Goal: Information Seeking & Learning: Learn about a topic

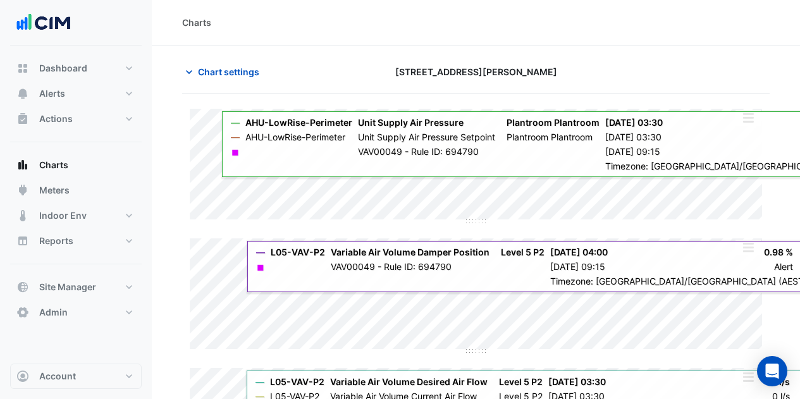
scroll to position [277, 0]
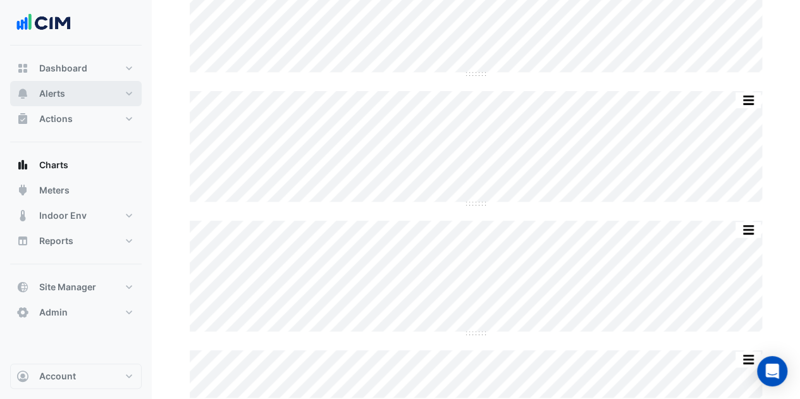
click at [36, 95] on button "Alerts" at bounding box center [76, 93] width 132 height 25
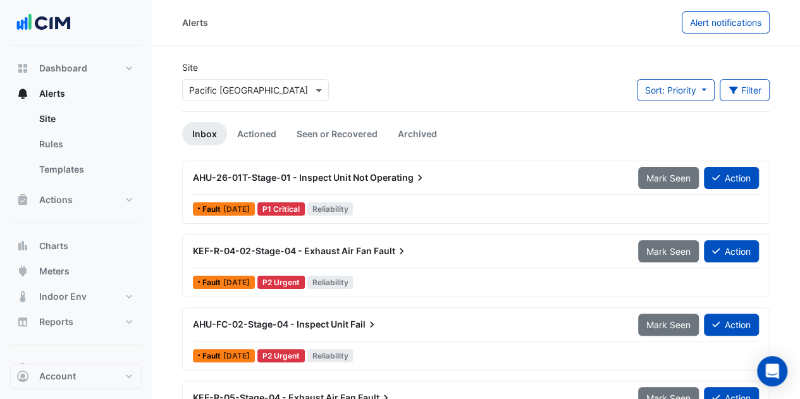
click at [303, 88] on div at bounding box center [255, 90] width 145 height 15
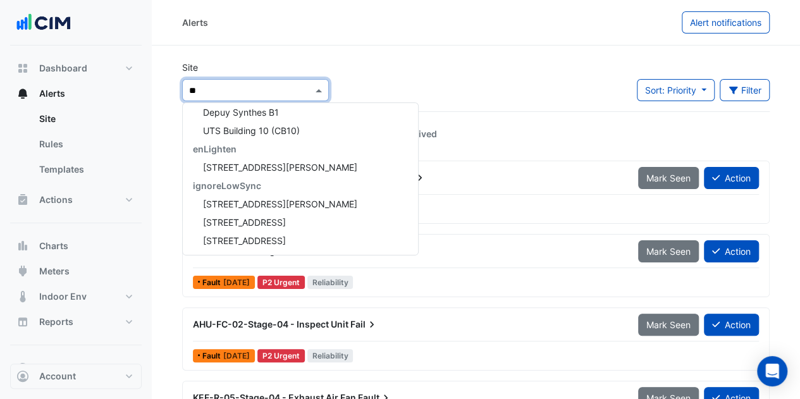
type input "***"
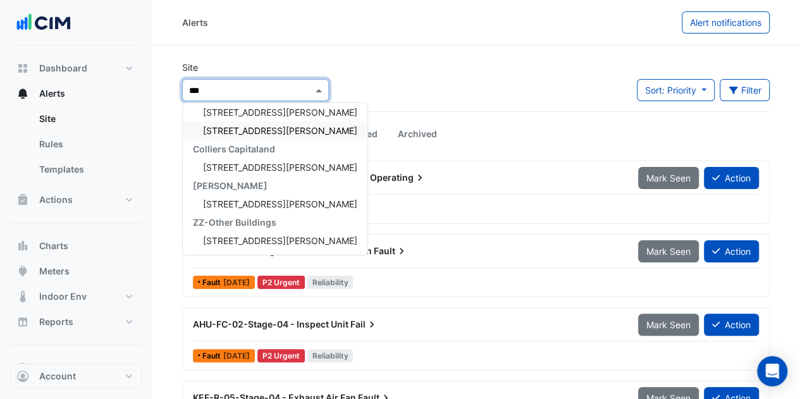
click at [228, 130] on span "[STREET_ADDRESS][PERSON_NAME]" at bounding box center [280, 130] width 154 height 11
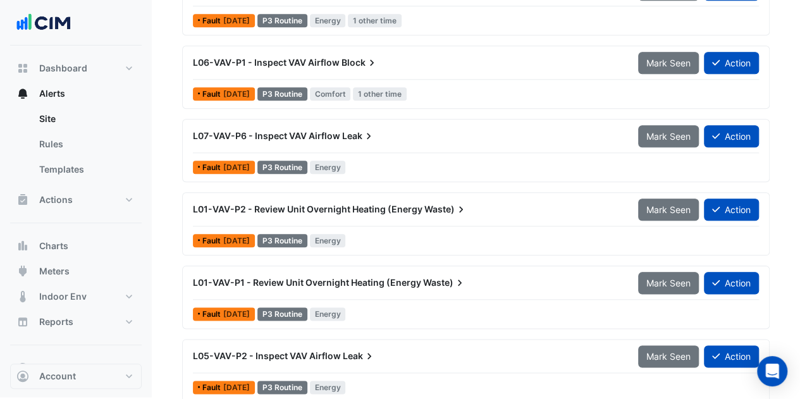
scroll to position [634, 0]
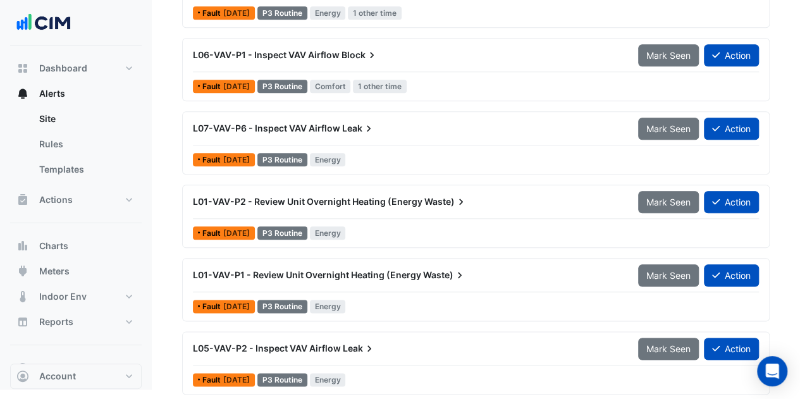
click at [360, 206] on div "L01-VAV-P2 - Review Unit Overnight Heating (Energy Waste)" at bounding box center [407, 201] width 445 height 23
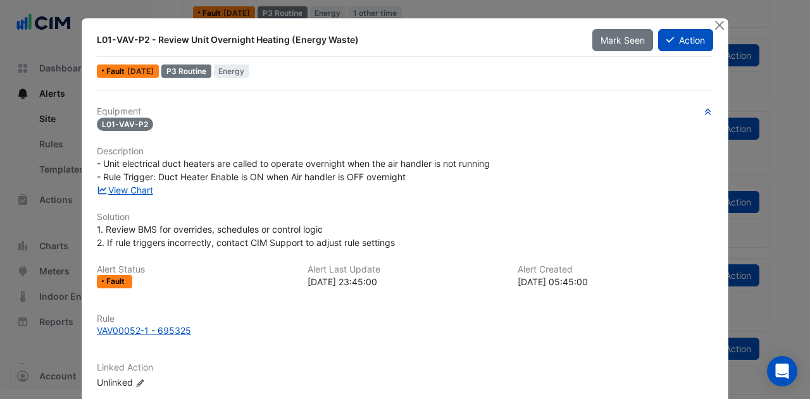
click at [115, 190] on link "View Chart" at bounding box center [125, 190] width 56 height 11
click at [712, 24] on button "Close" at bounding box center [718, 24] width 13 height 13
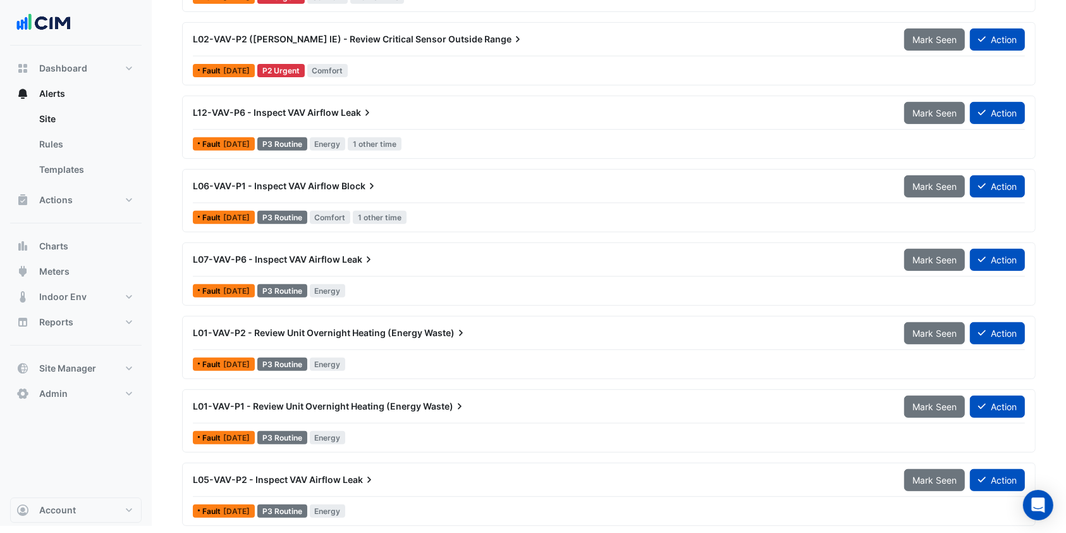
scroll to position [505, 0]
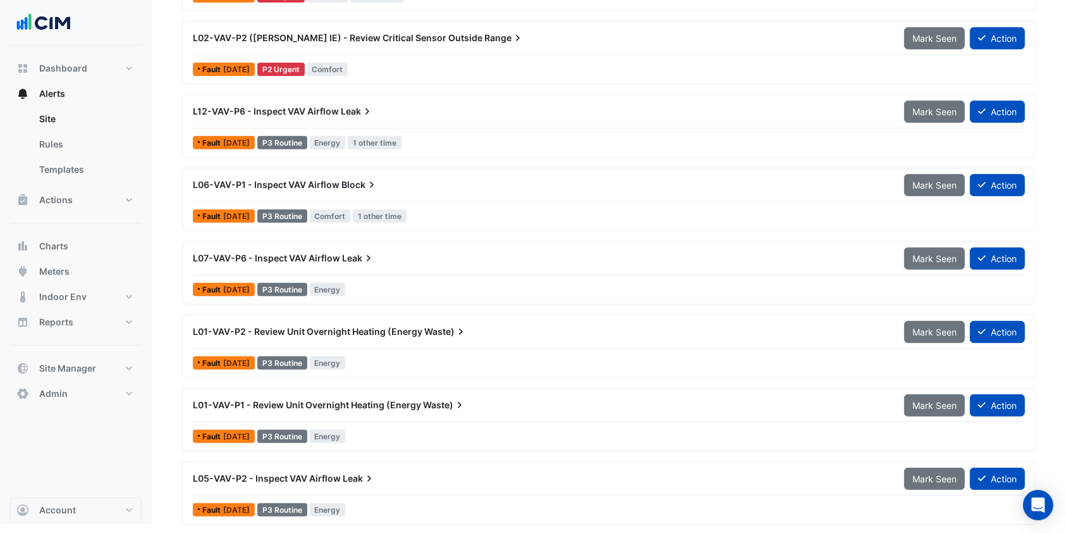
click at [367, 338] on div "L01-VAV-P2 - Review Unit Overnight Heating (Energy Waste)" at bounding box center [541, 331] width 712 height 23
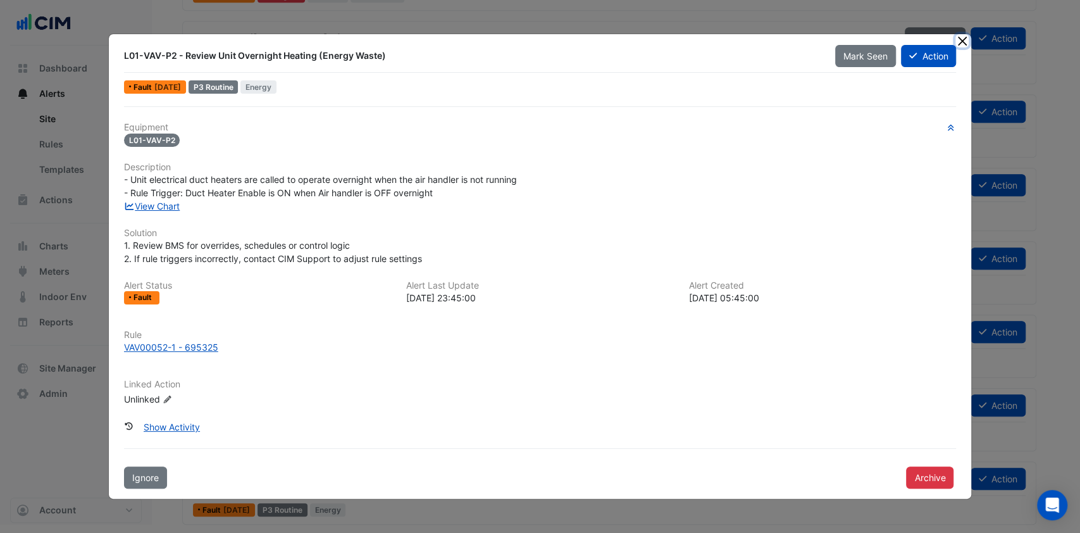
click at [800, 42] on button "Close" at bounding box center [961, 40] width 13 height 13
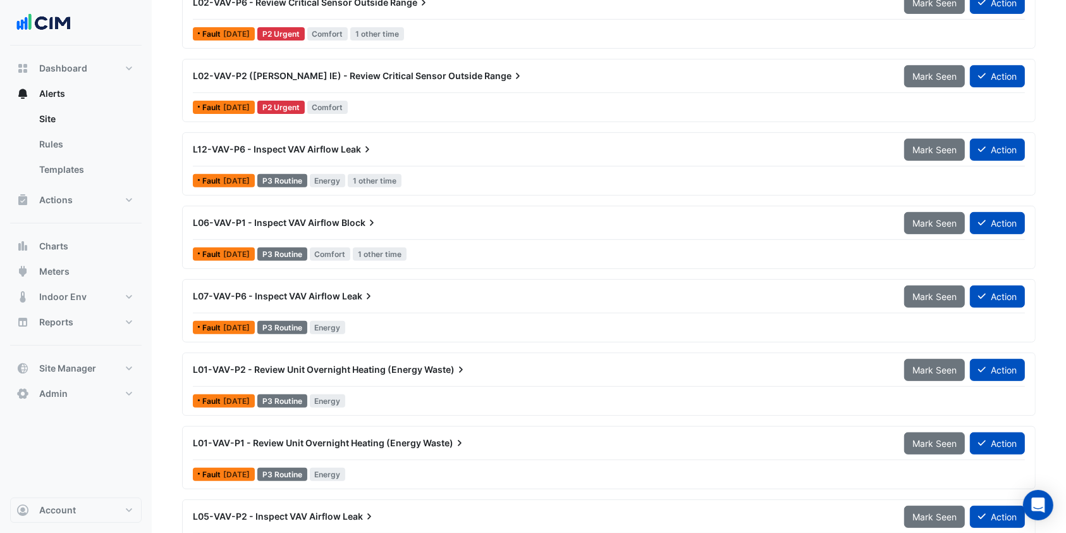
scroll to position [505, 0]
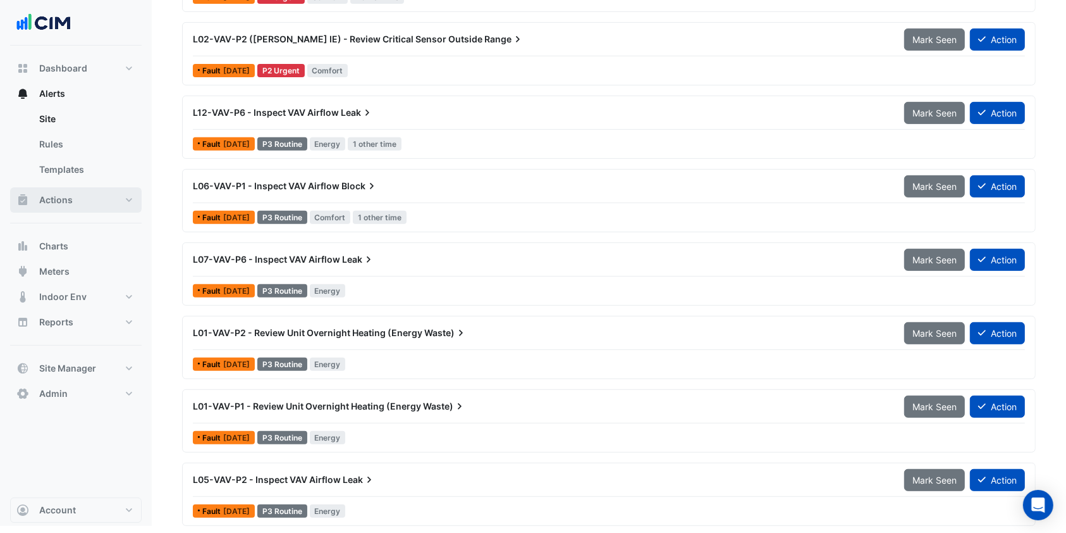
click at [89, 205] on button "Actions" at bounding box center [76, 199] width 132 height 25
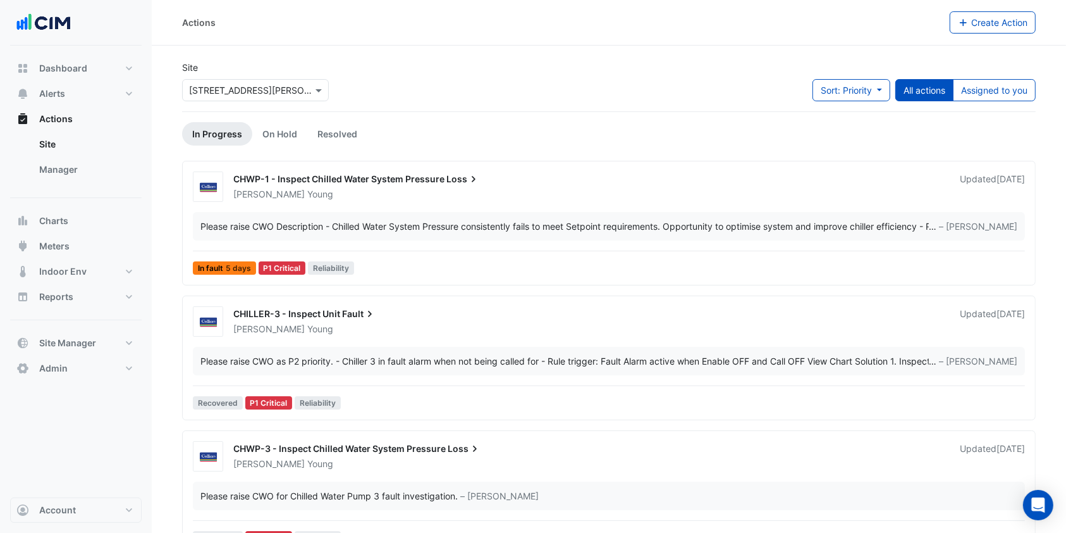
click at [80, 170] on link "Manager" at bounding box center [85, 169] width 113 height 25
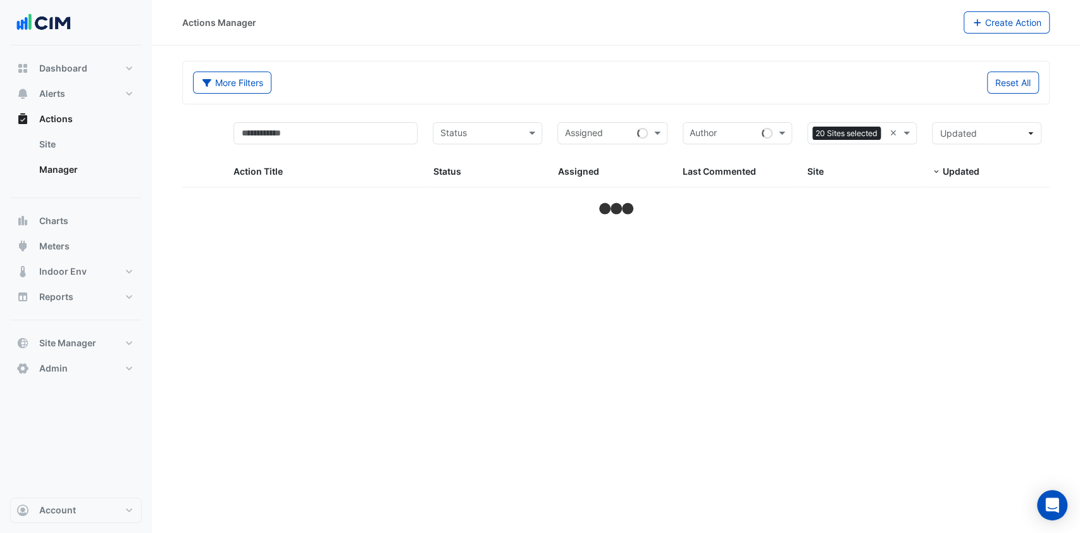
select select "***"
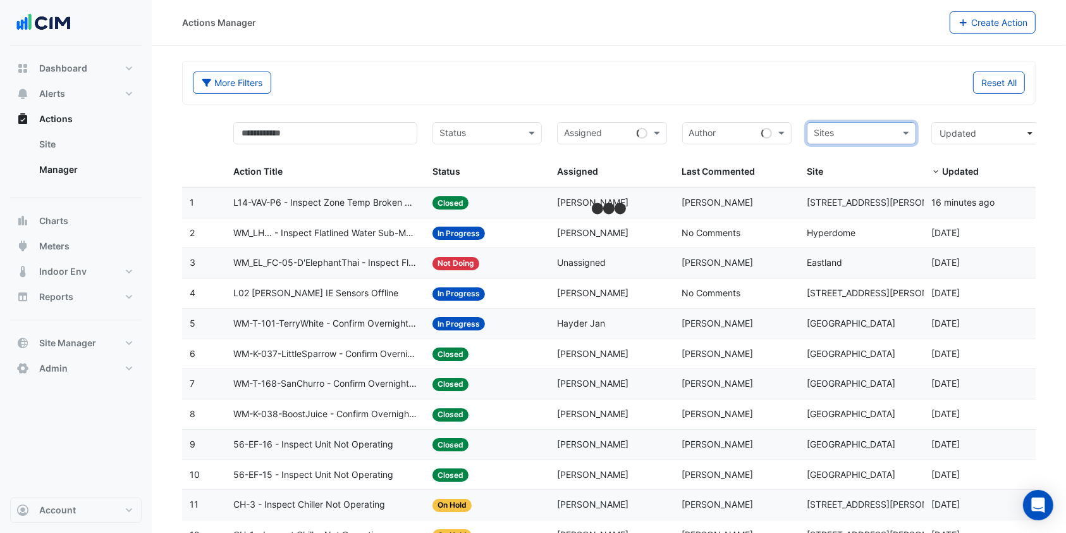
click at [800, 134] on input "text" at bounding box center [854, 134] width 81 height 15
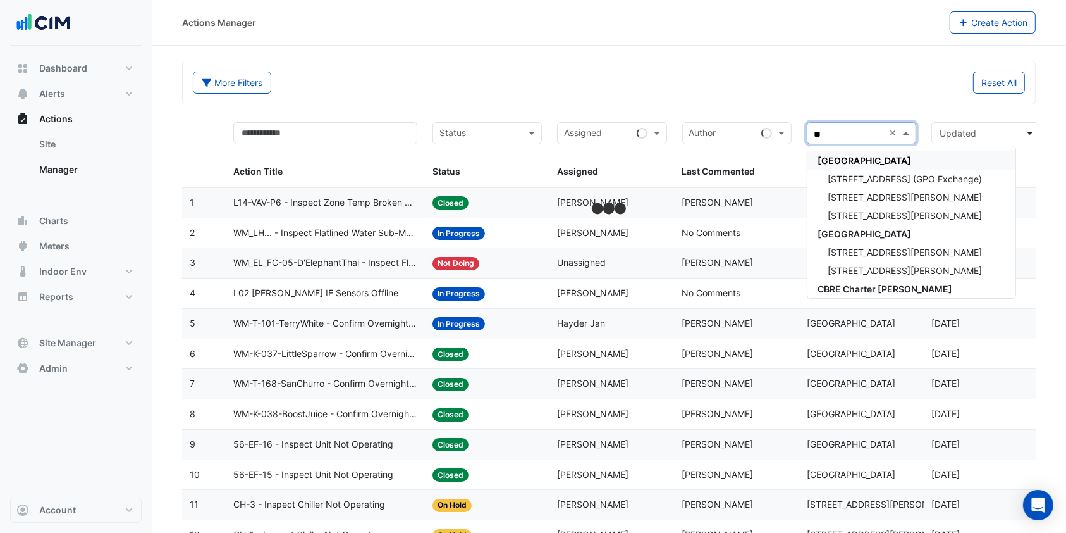
type input "***"
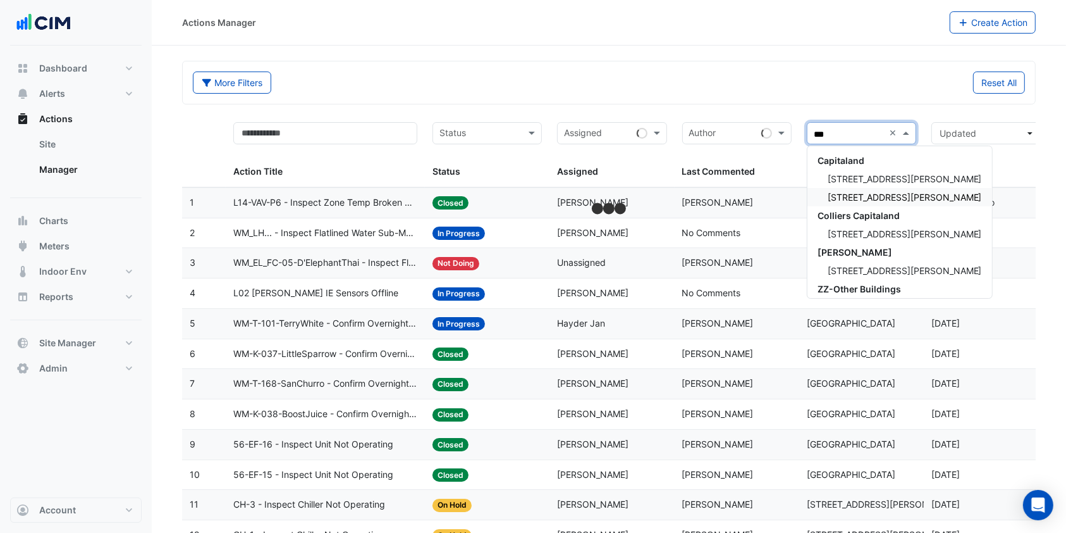
click at [800, 190] on div "[STREET_ADDRESS][PERSON_NAME]" at bounding box center [900, 197] width 185 height 18
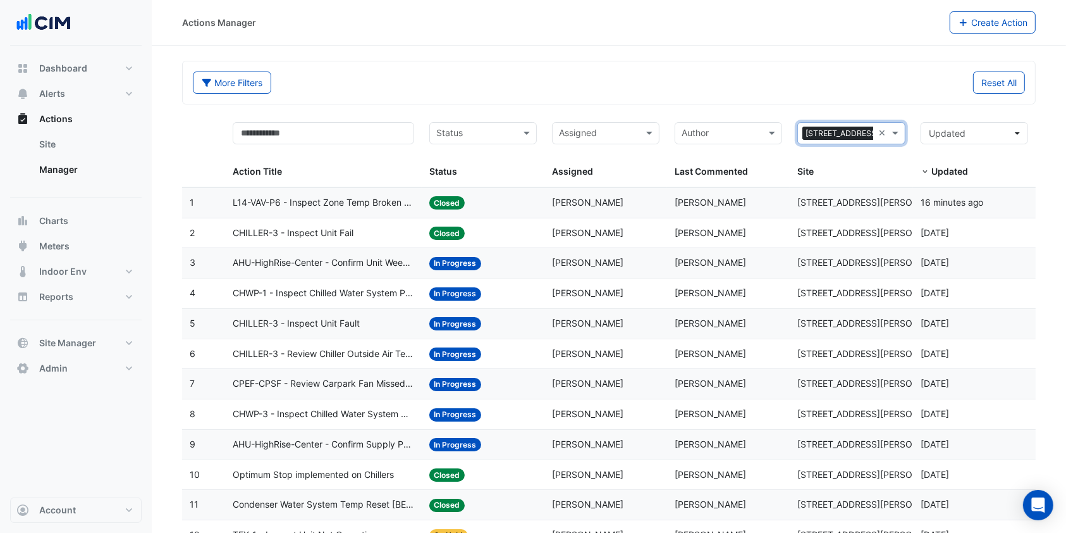
click at [346, 260] on span "AHU-HighRise-Center - Confirm Unit Weekend Operation (Energy Waste)" at bounding box center [324, 263] width 182 height 15
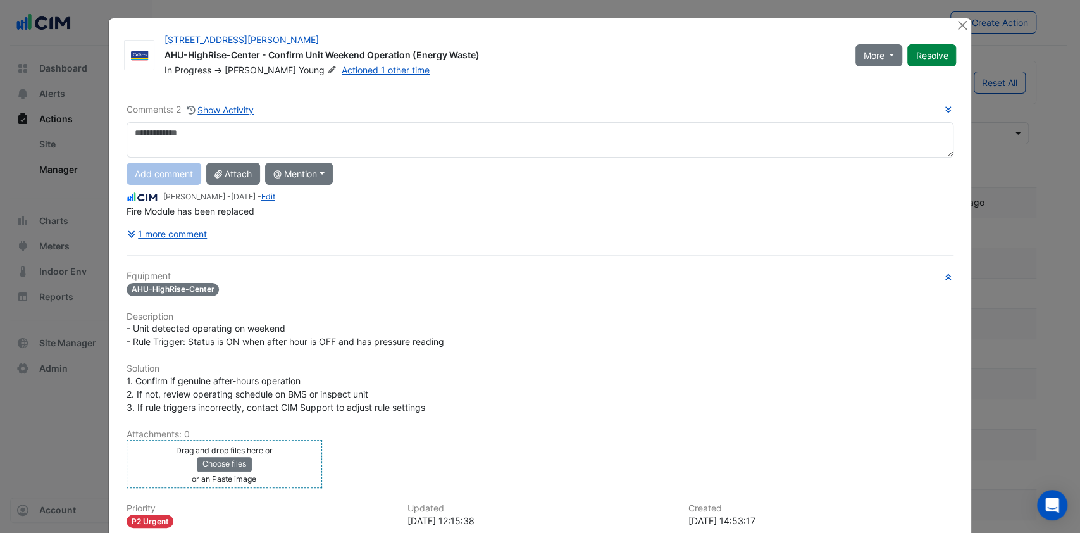
click at [184, 399] on div "Drag and drop files here or Choose files or an Paste image" at bounding box center [224, 464] width 189 height 42
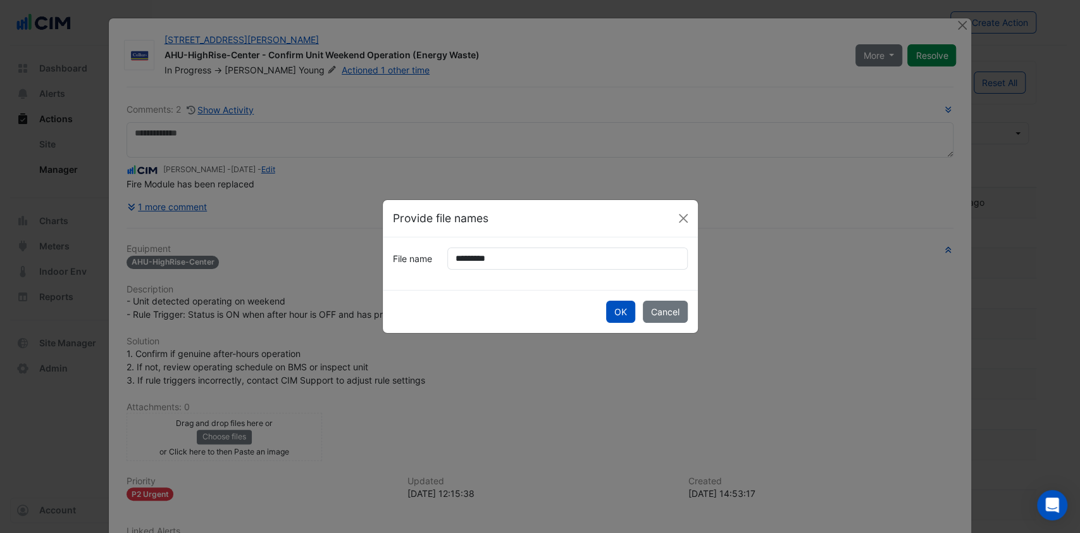
click at [617, 302] on button "OK" at bounding box center [620, 311] width 29 height 22
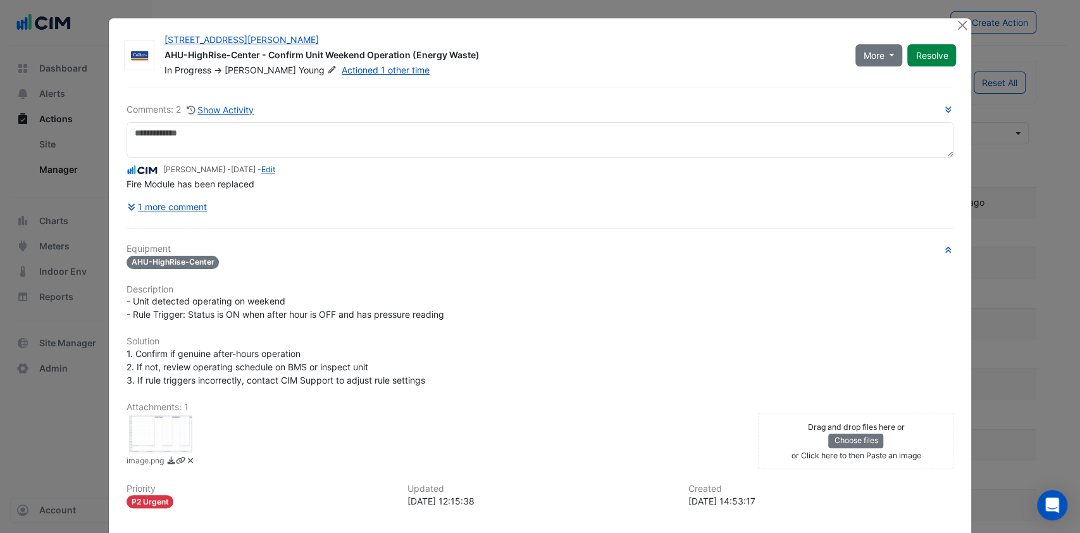
click at [181, 202] on button "1 more comment" at bounding box center [168, 206] width 82 height 22
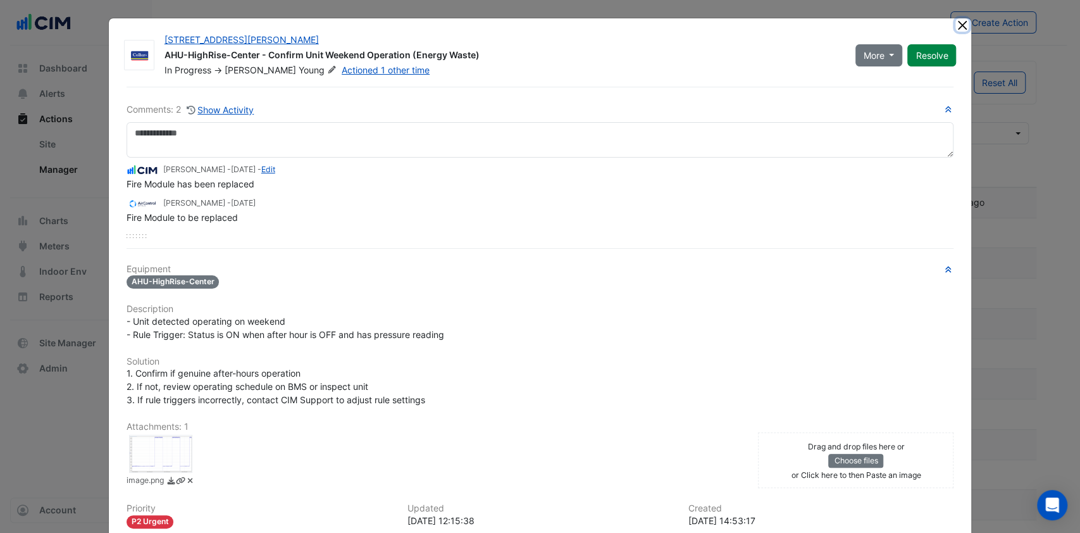
click at [800, 23] on button "Close" at bounding box center [961, 24] width 13 height 13
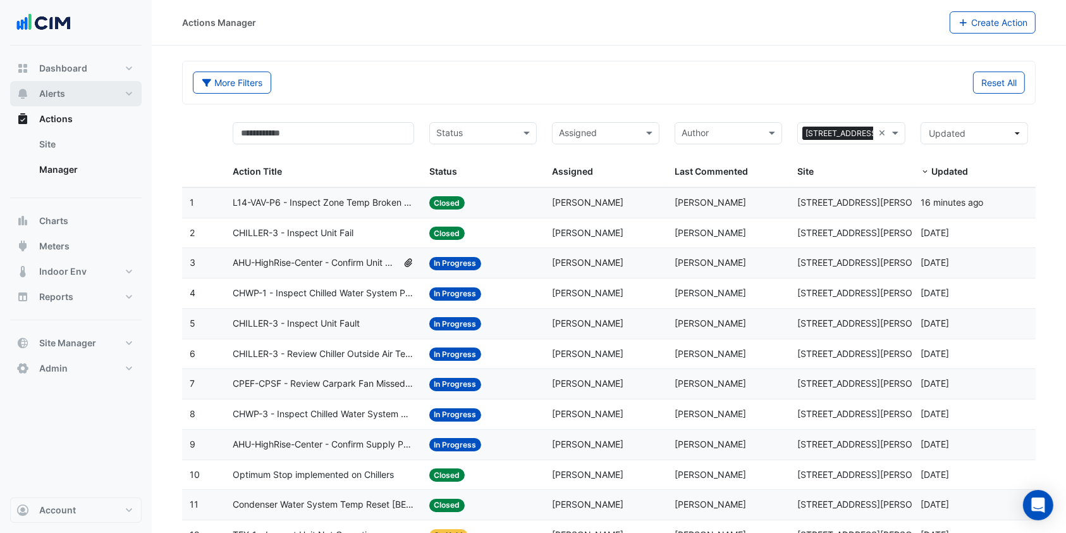
click at [65, 87] on span "Alerts" at bounding box center [52, 93] width 26 height 13
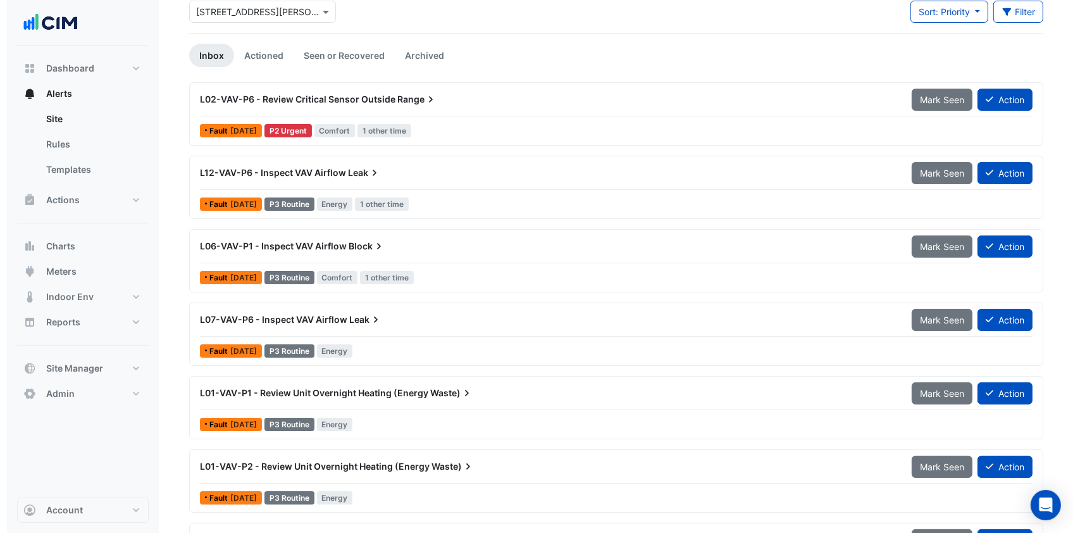
scroll to position [140, 0]
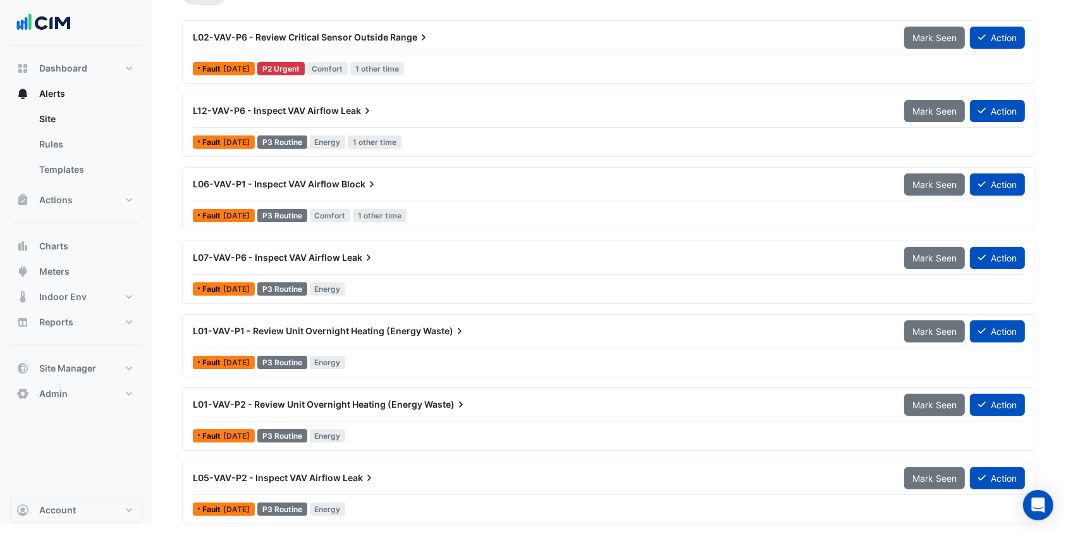
click at [367, 333] on span "L01-VAV-P1 - Review Unit Overnight Heating (Energy" at bounding box center [307, 330] width 228 height 11
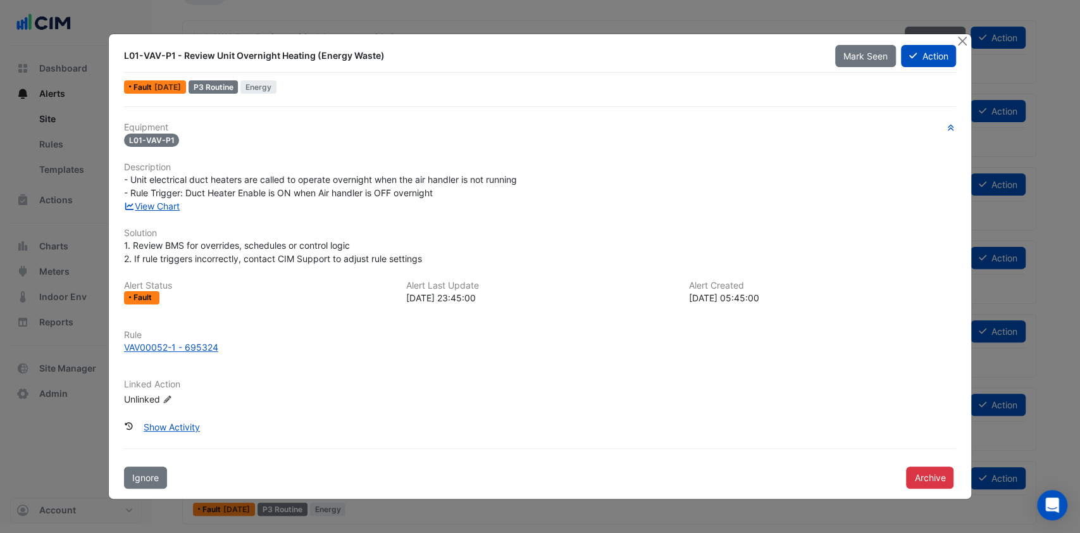
click at [158, 207] on link "View Chart" at bounding box center [152, 206] width 56 height 11
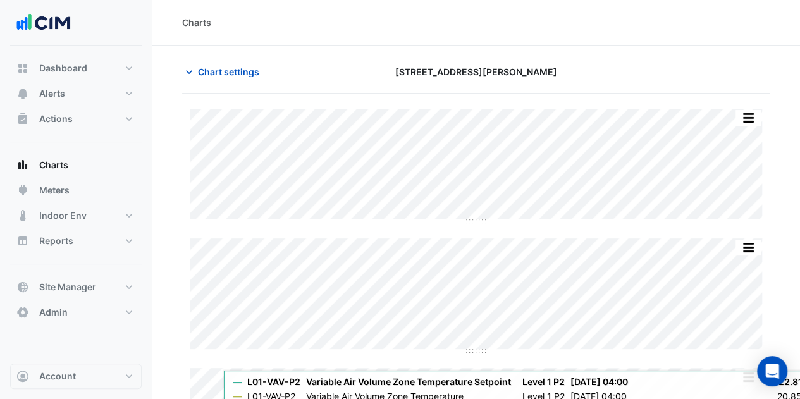
click at [207, 75] on span "Chart settings" at bounding box center [228, 71] width 61 height 13
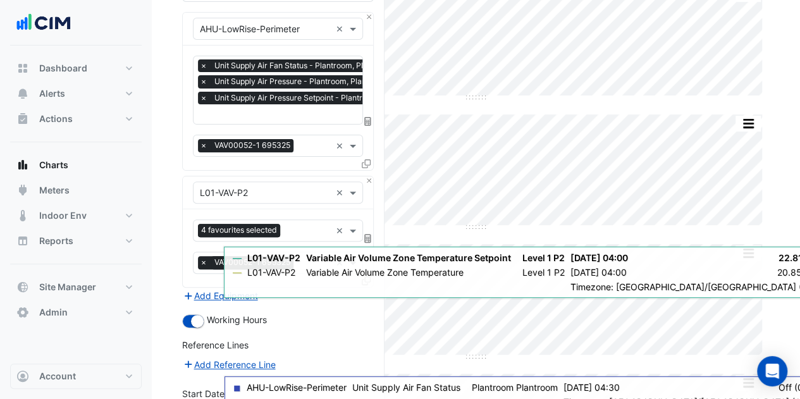
scroll to position [190, 0]
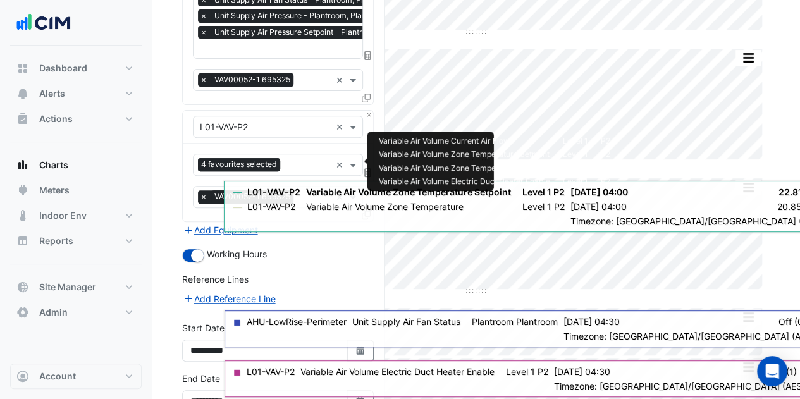
click at [304, 162] on input "text" at bounding box center [308, 165] width 46 height 13
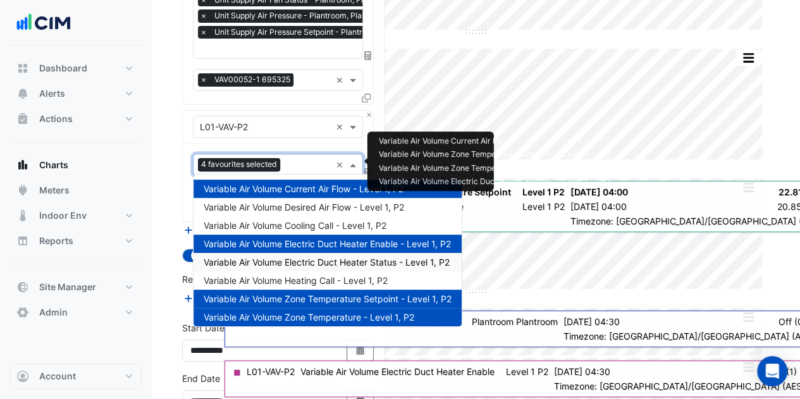
click at [295, 260] on span "Variable Air Volume Electric Duct Heater Status - Level 1, P2" at bounding box center [327, 262] width 246 height 11
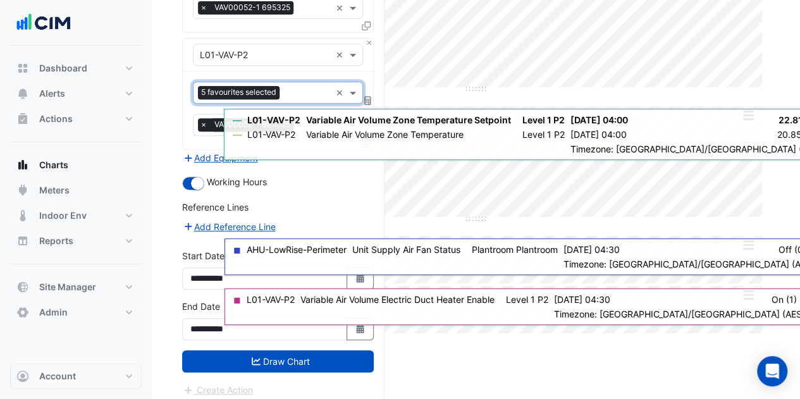
scroll to position [263, 0]
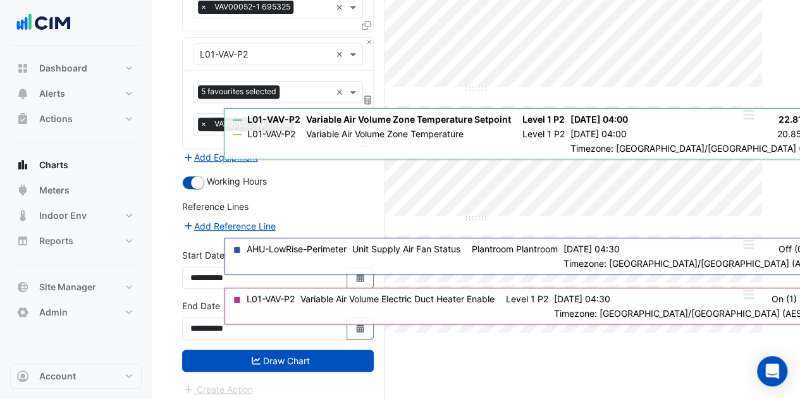
click at [277, 350] on button "Draw Chart" at bounding box center [278, 361] width 192 height 22
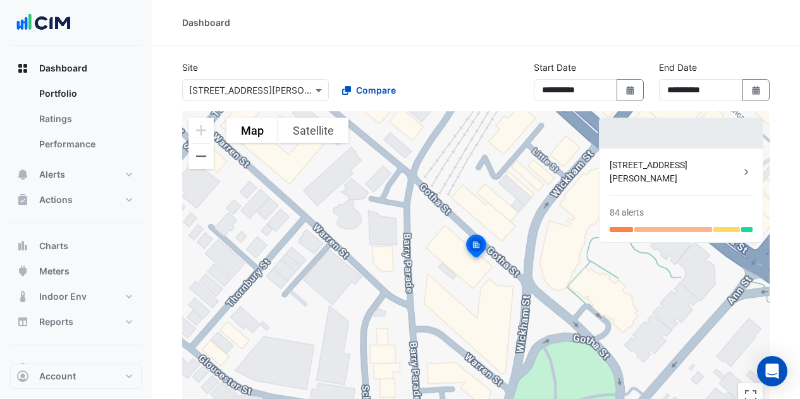
select select "***"
click at [60, 173] on span "Alerts" at bounding box center [52, 174] width 26 height 13
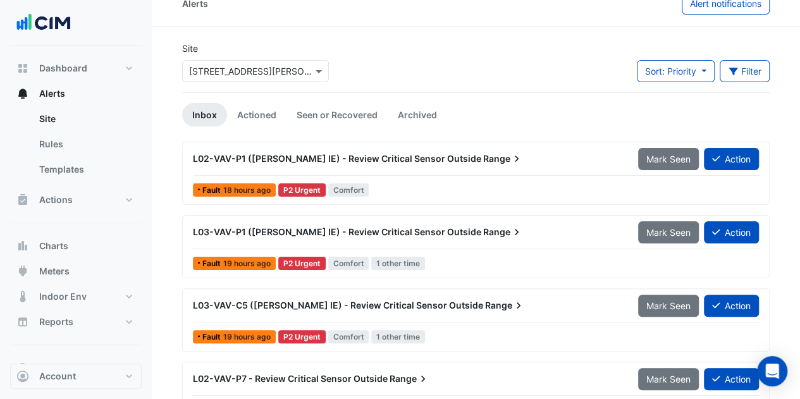
scroll to position [1, 0]
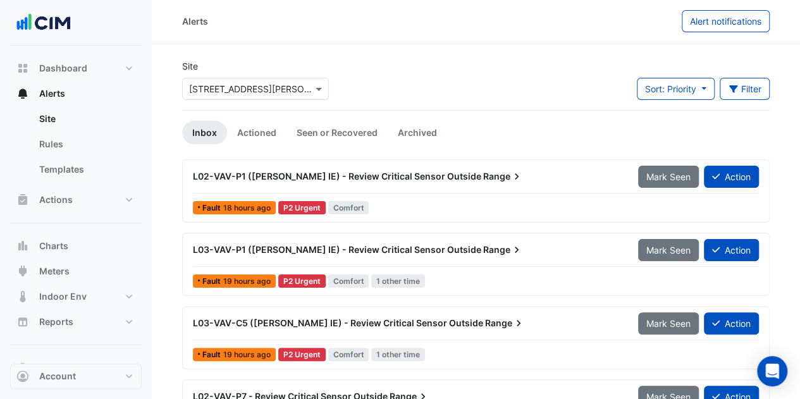
click at [319, 126] on link "Seen or Recovered" at bounding box center [337, 132] width 101 height 23
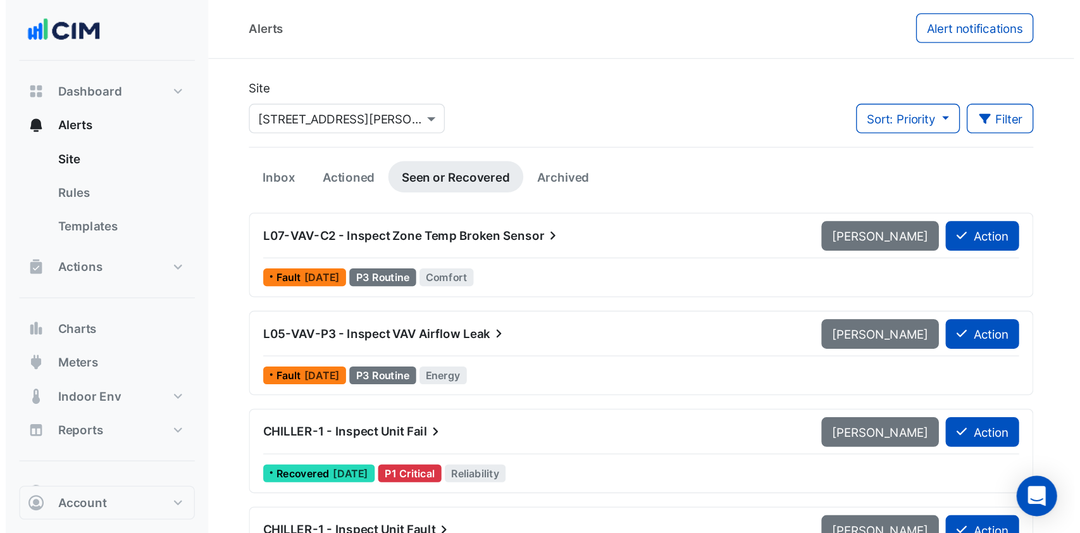
scroll to position [0, 0]
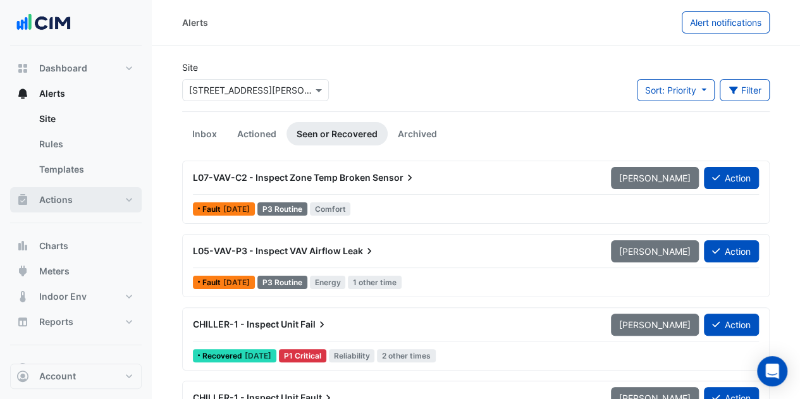
click at [121, 206] on button "Actions" at bounding box center [76, 199] width 132 height 25
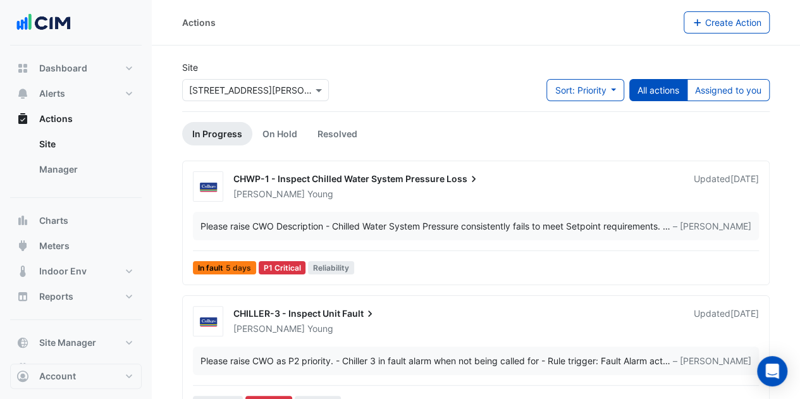
click at [84, 169] on link "Manager" at bounding box center [85, 169] width 113 height 25
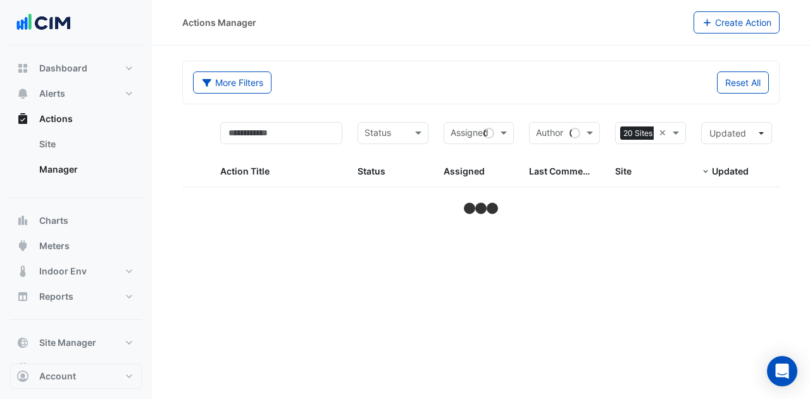
select select "***"
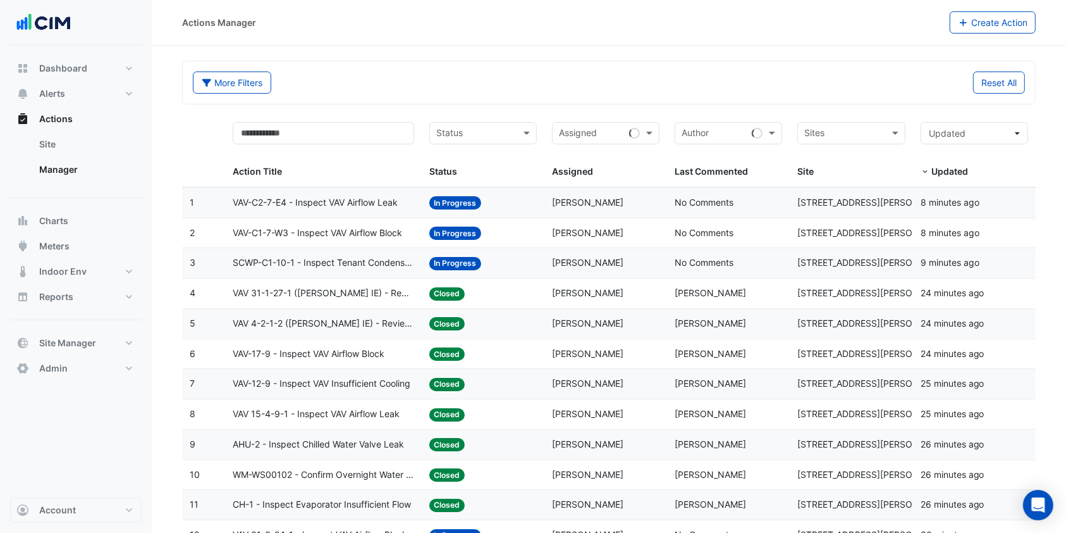
drag, startPoint x: 783, startPoint y: 1, endPoint x: 677, endPoint y: 52, distance: 117.7
click at [800, 136] on input "text" at bounding box center [844, 134] width 79 height 15
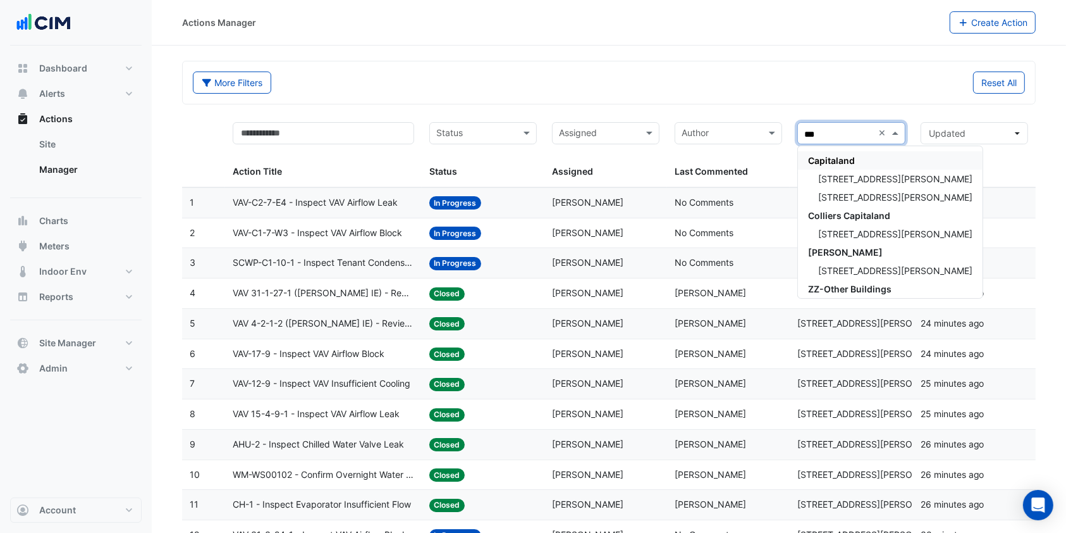
type input "***"
click at [800, 193] on span "[STREET_ADDRESS][PERSON_NAME]" at bounding box center [896, 197] width 154 height 11
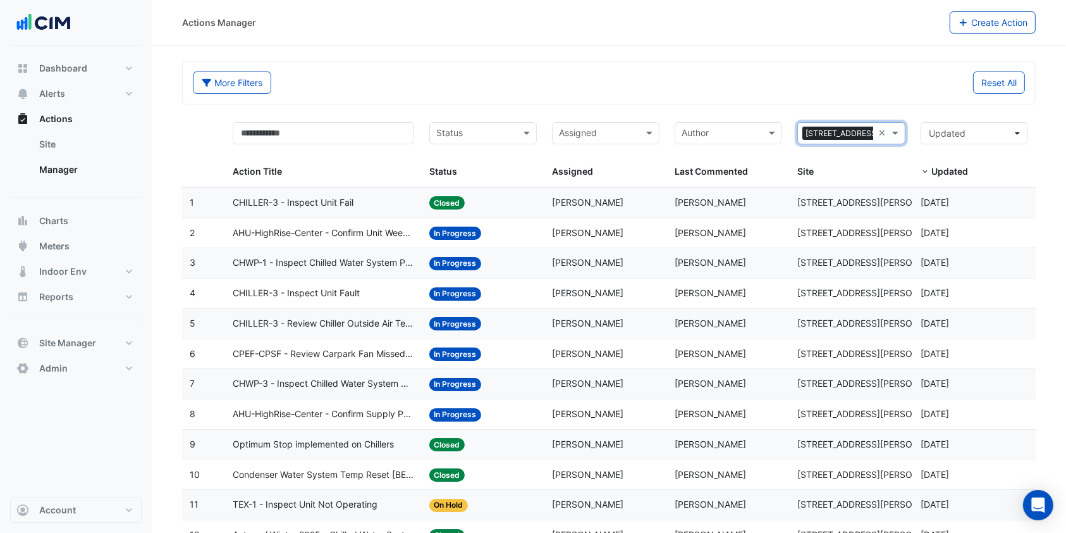
click at [355, 228] on span "AHU-HighRise-Center - Confirm Unit Weekend Operation (Energy Waste)" at bounding box center [324, 233] width 182 height 15
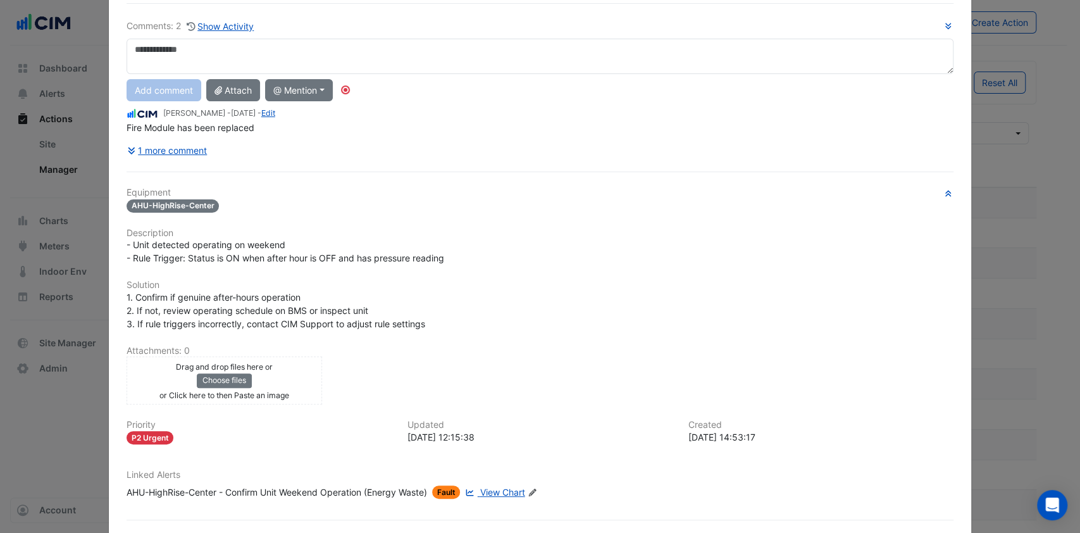
scroll to position [132, 0]
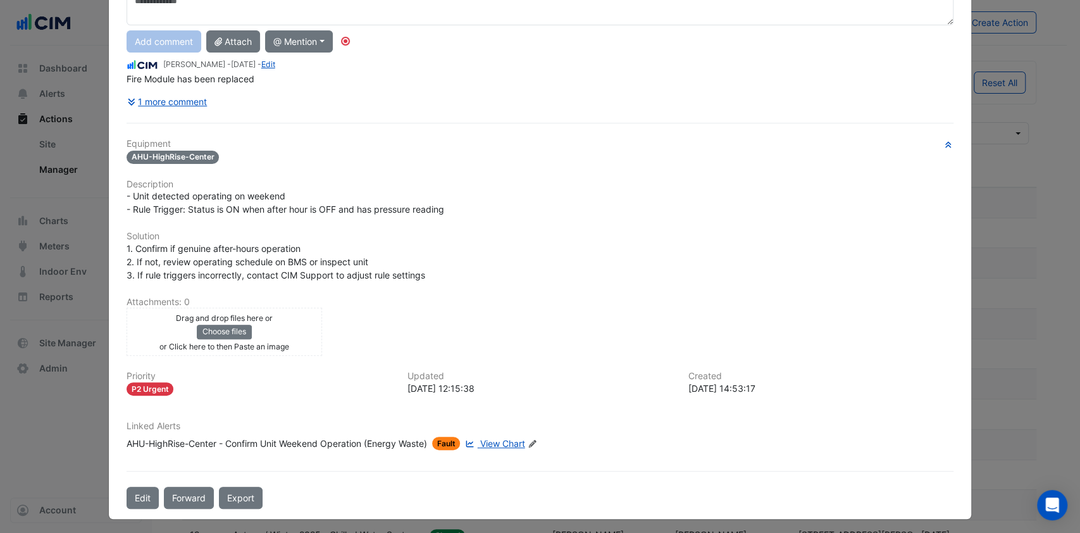
click at [497, 399] on span "View Chart" at bounding box center [502, 443] width 45 height 11
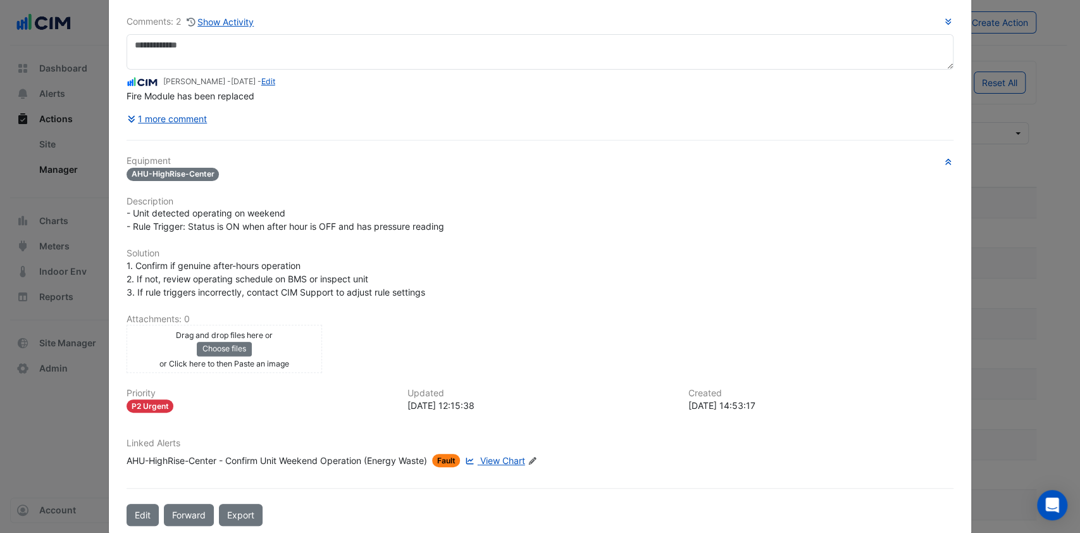
scroll to position [106, 0]
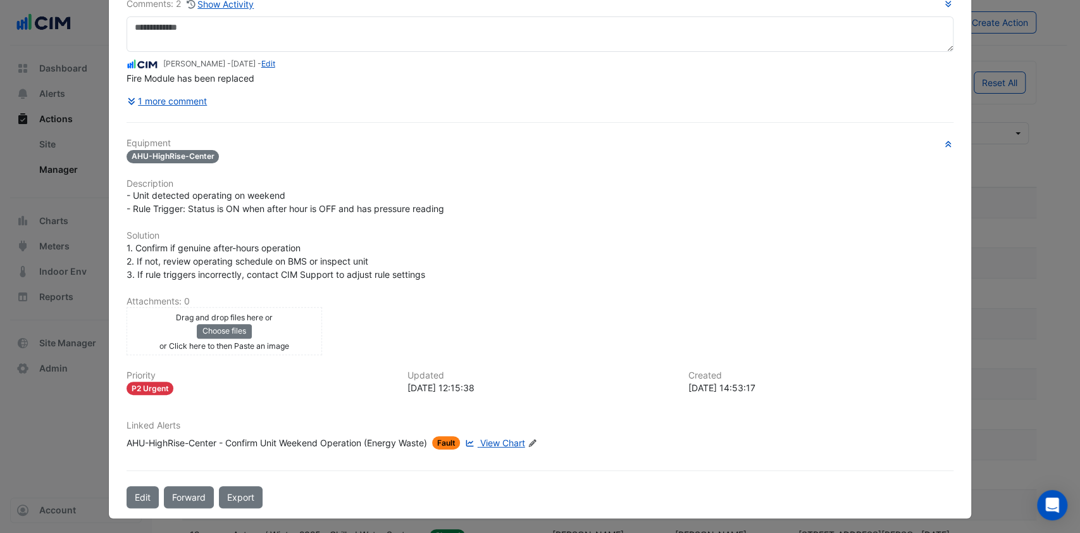
click at [190, 399] on button "Forward" at bounding box center [189, 497] width 50 height 22
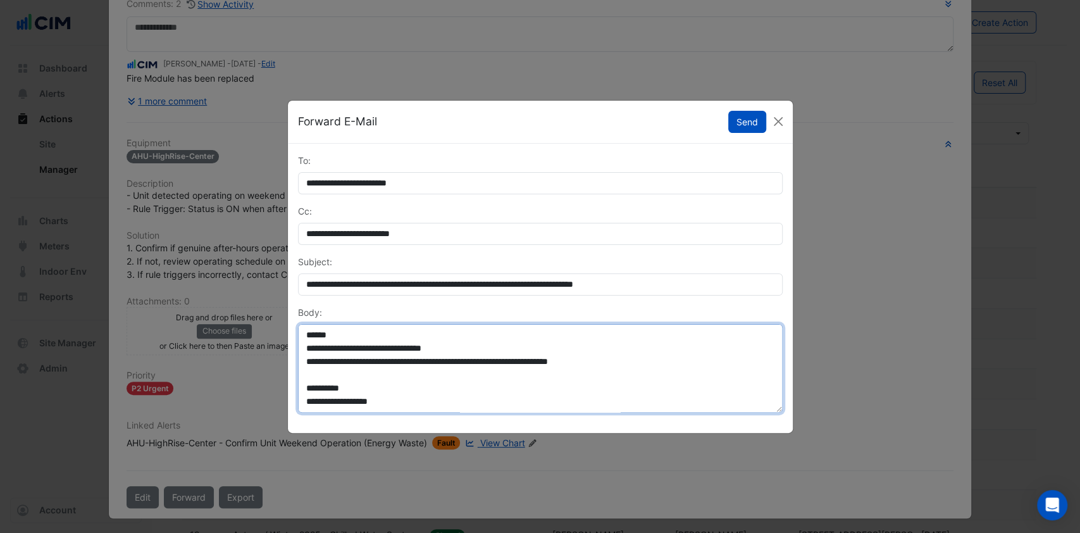
scroll to position [133, 0]
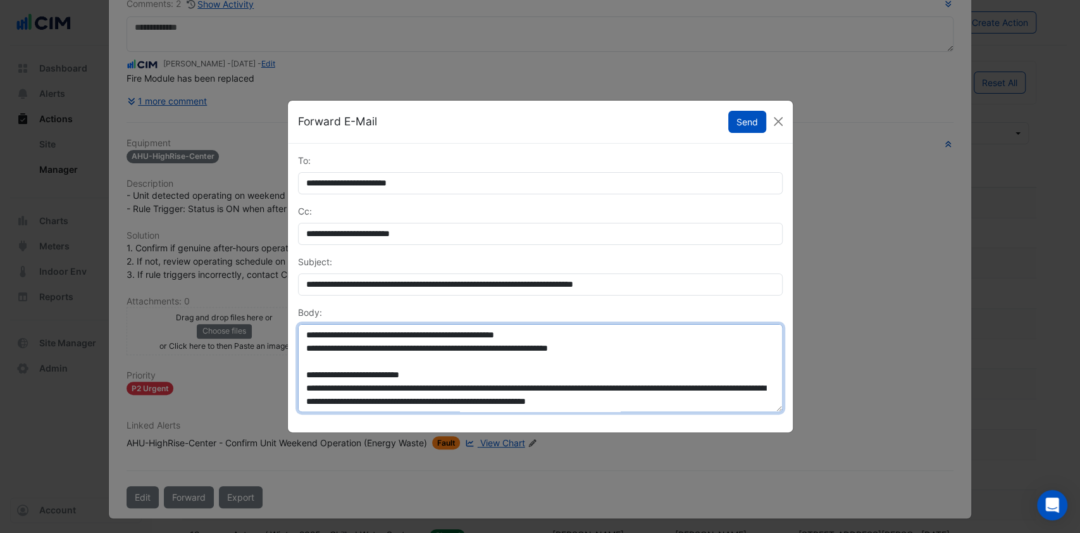
drag, startPoint x: 306, startPoint y: 331, endPoint x: 794, endPoint y: 430, distance: 498.7
click at [794, 399] on ngb-modal-window "**********" at bounding box center [540, 266] width 1080 height 533
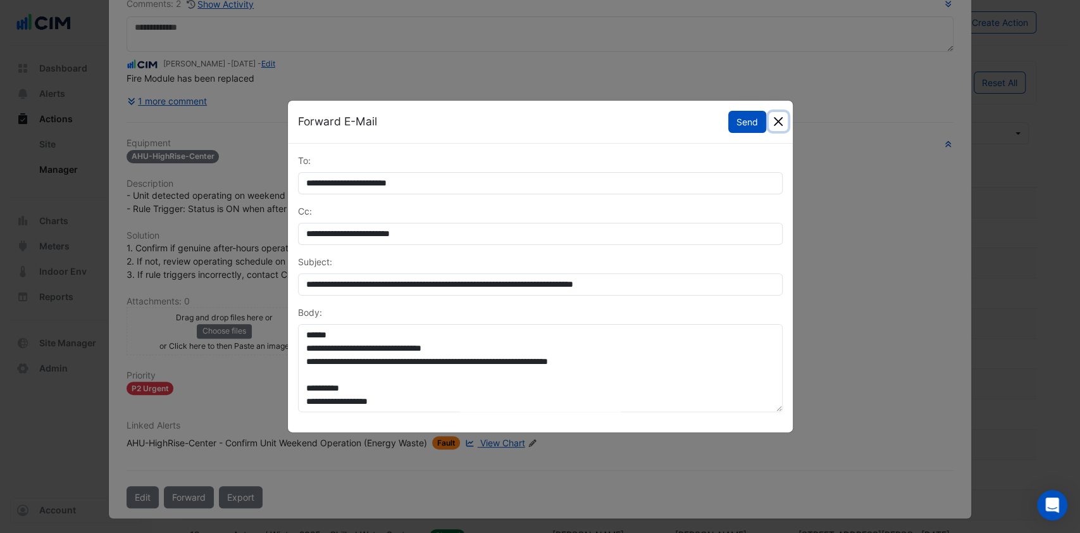
click at [777, 118] on button "Close" at bounding box center [778, 121] width 19 height 19
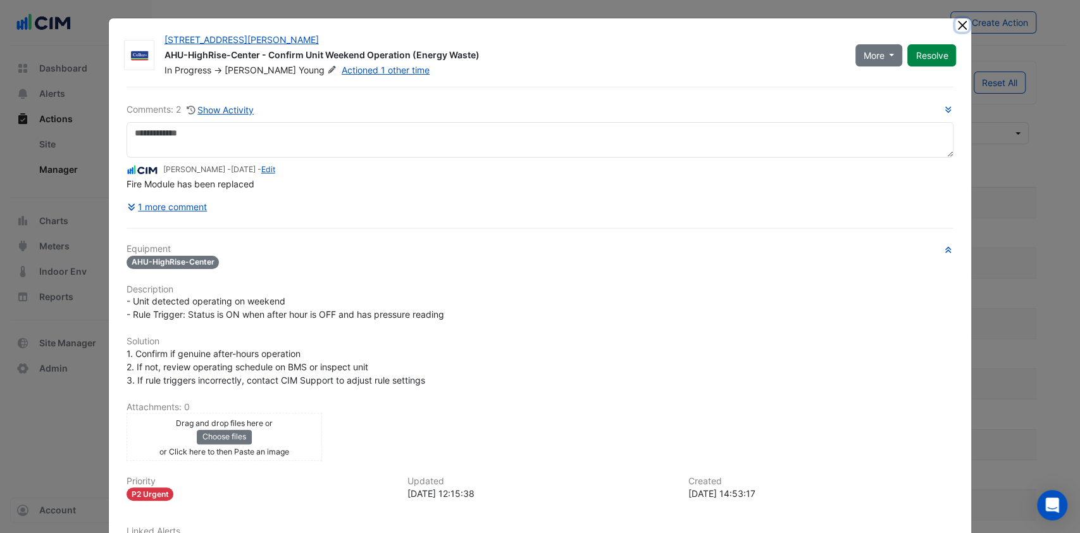
click at [800, 22] on button "Close" at bounding box center [961, 24] width 13 height 13
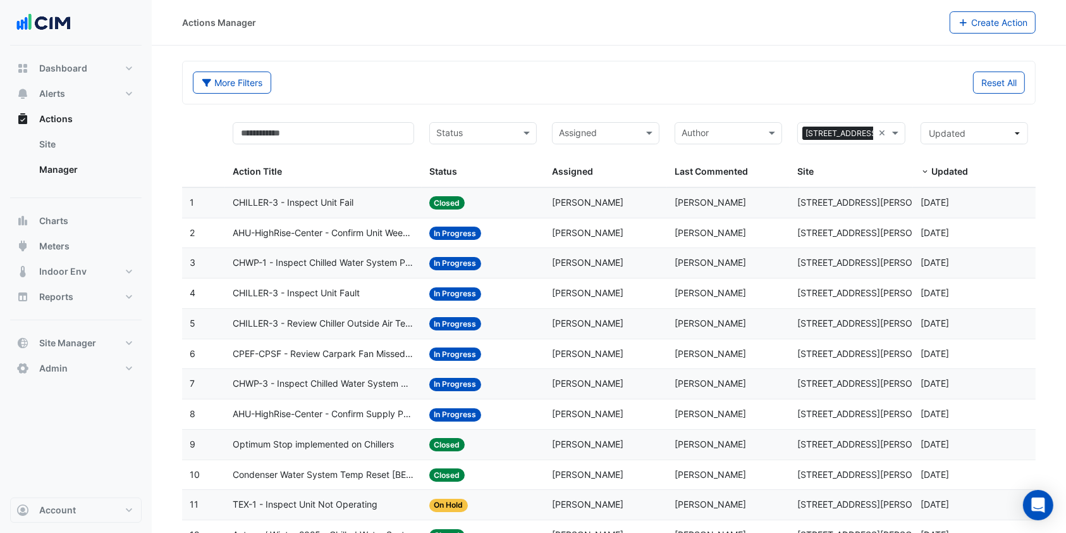
click at [352, 380] on span "CHWP-3 - Inspect Chilled Water System Pressure Loss" at bounding box center [324, 383] width 182 height 15
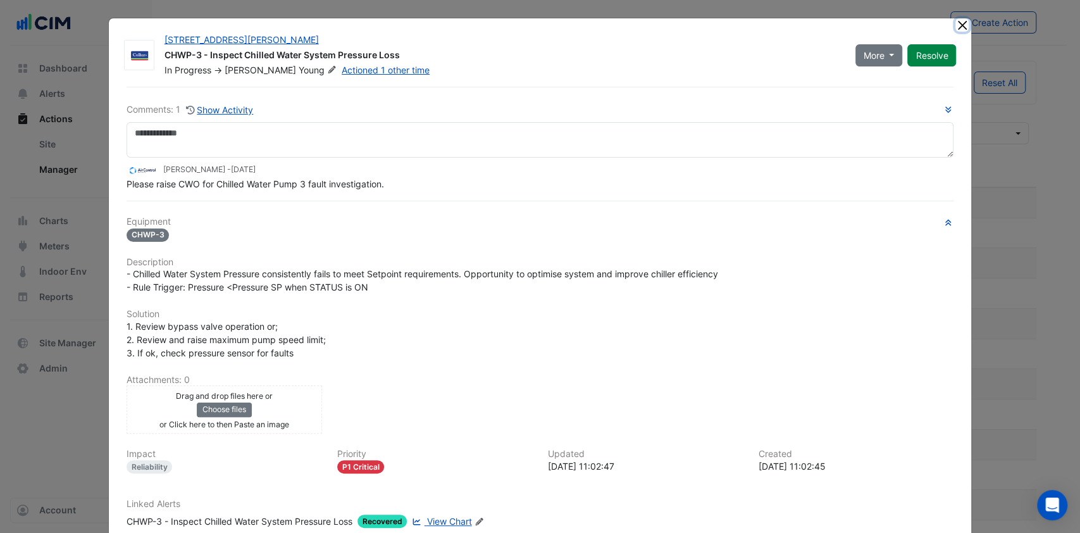
drag, startPoint x: 956, startPoint y: 20, endPoint x: 600, endPoint y: 211, distance: 403.6
click at [602, 211] on app-escalated-ticket-details-modal "100 Wickham St CHWP-3 - Inspect Chilled Water System Pressure Loss In Progress …" at bounding box center [540, 307] width 863 height 578
click at [800, 23] on button "Close" at bounding box center [961, 24] width 13 height 13
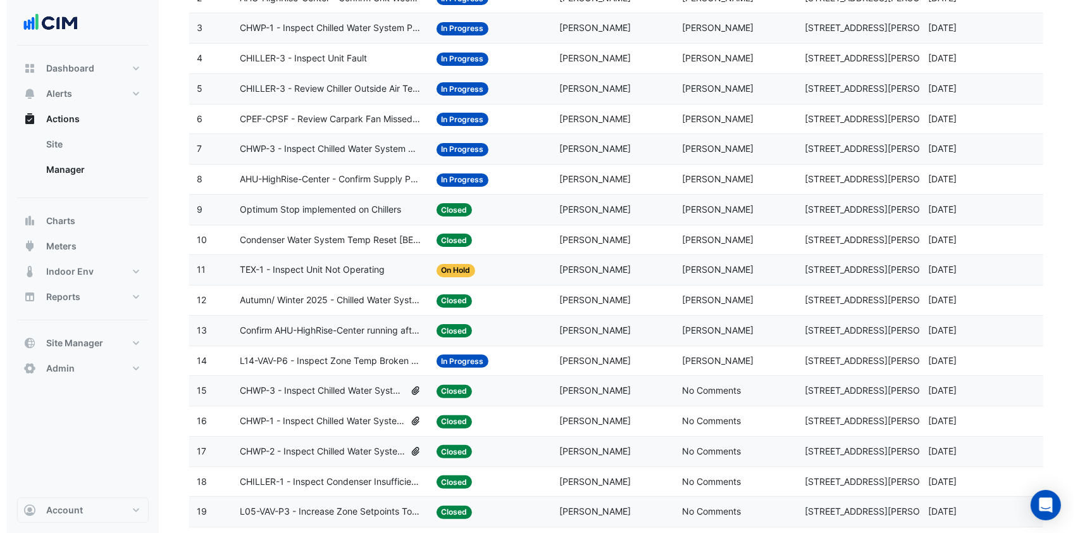
scroll to position [253, 0]
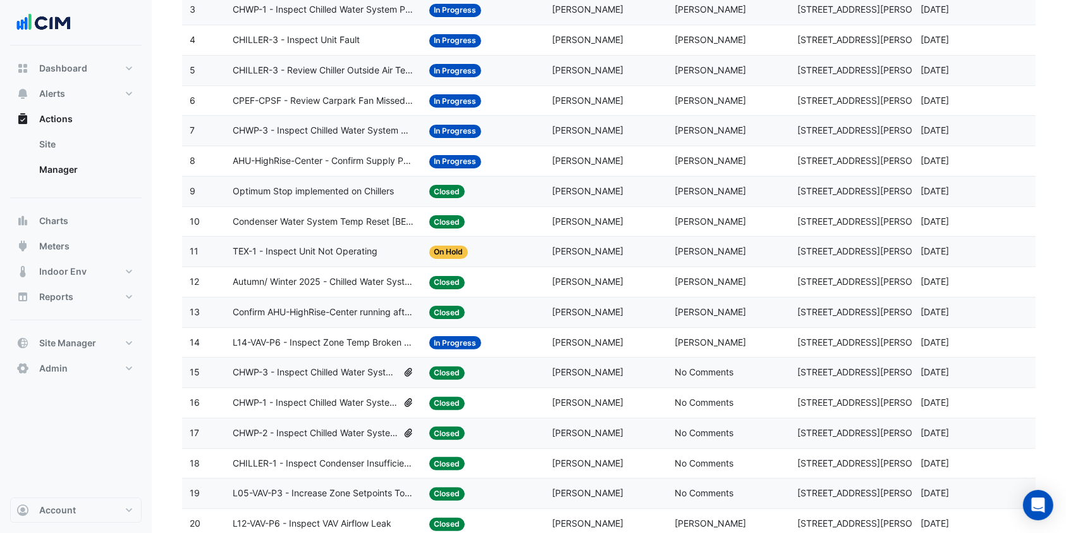
click at [328, 344] on span "L14-VAV-P6 - Inspect Zone Temp Broken Sensor" at bounding box center [324, 342] width 182 height 15
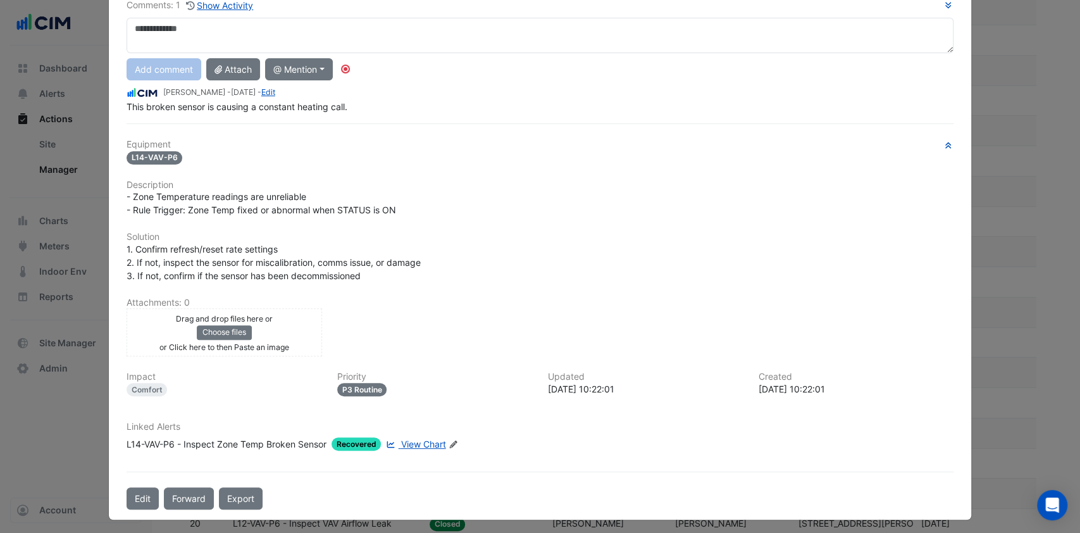
scroll to position [106, 0]
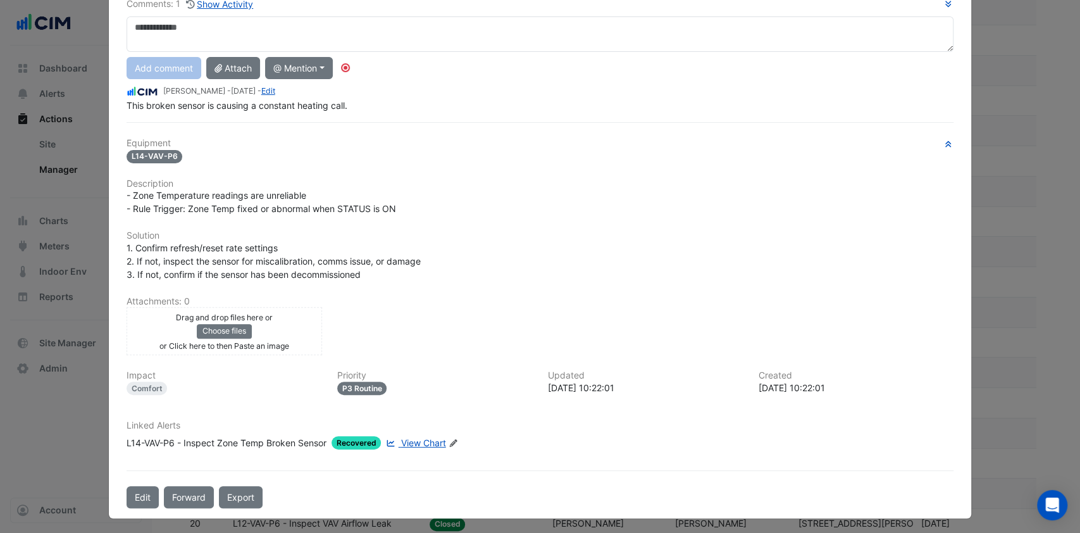
click at [423, 399] on span "View Chart" at bounding box center [423, 442] width 45 height 11
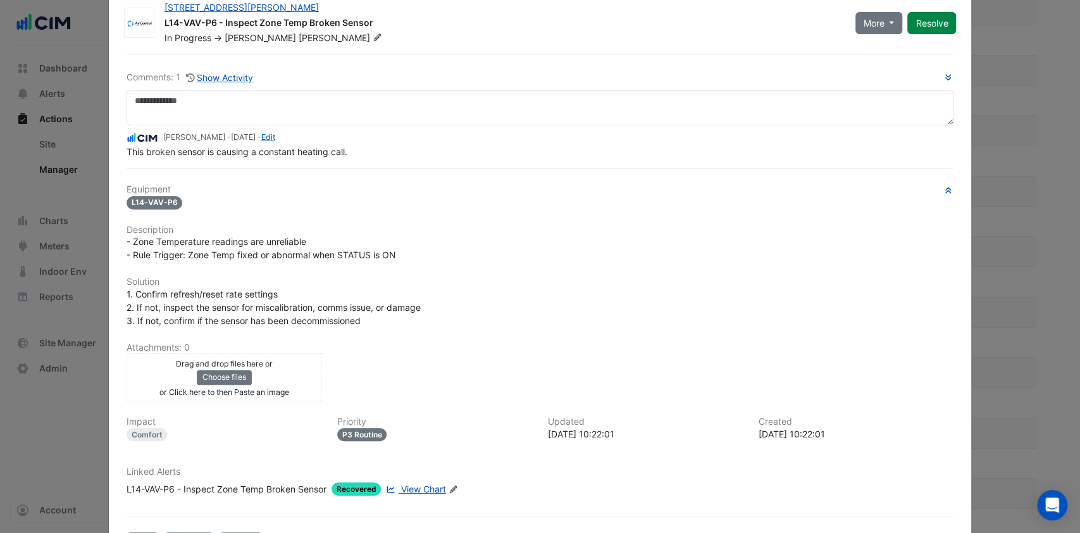
scroll to position [0, 0]
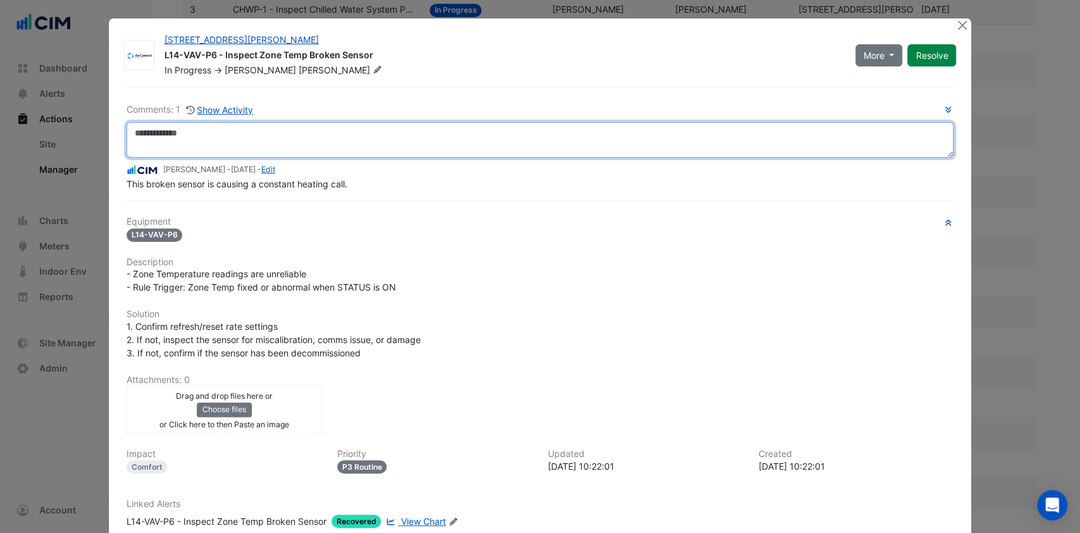
click at [181, 137] on textarea at bounding box center [540, 139] width 827 height 35
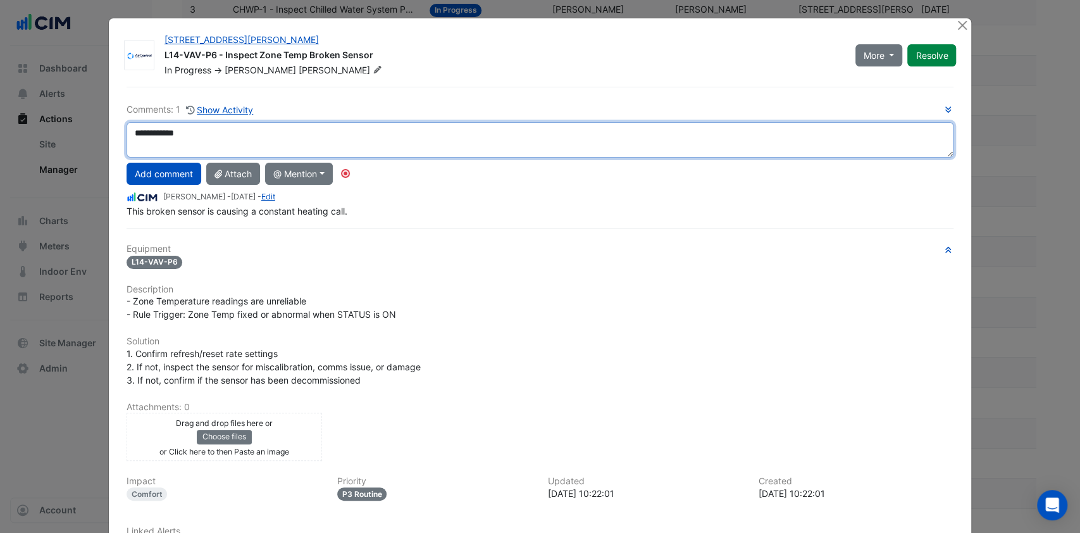
type textarea "**********"
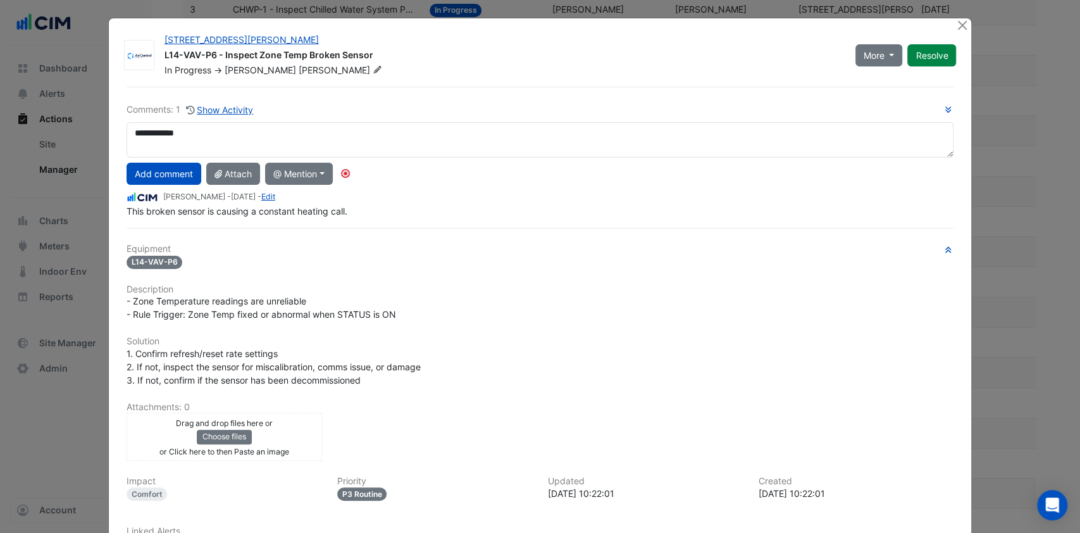
click at [154, 166] on button "Add comment" at bounding box center [164, 174] width 75 height 22
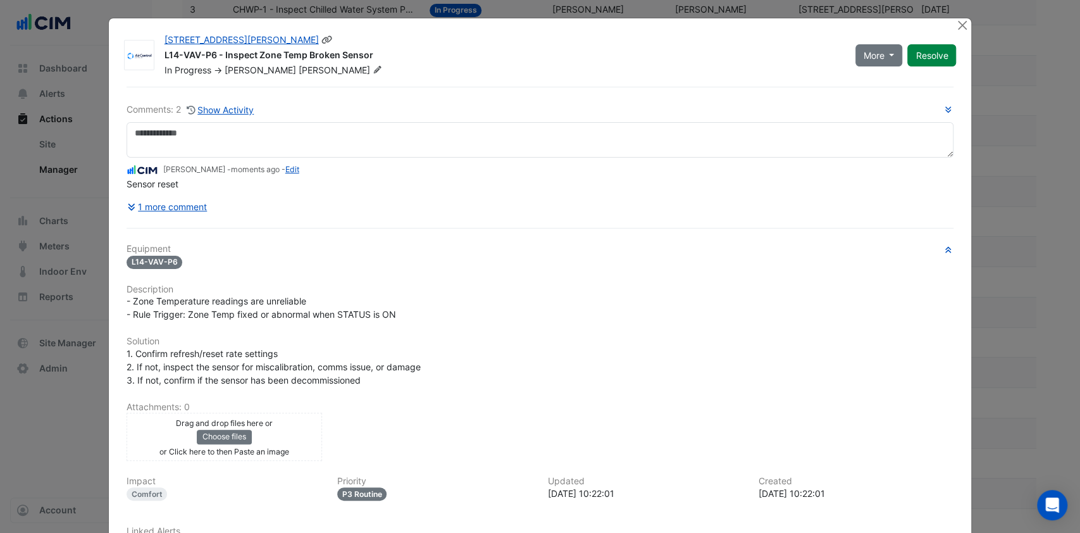
click at [800, 55] on button "Resolve" at bounding box center [931, 55] width 49 height 22
click at [800, 27] on button "Close" at bounding box center [961, 24] width 13 height 13
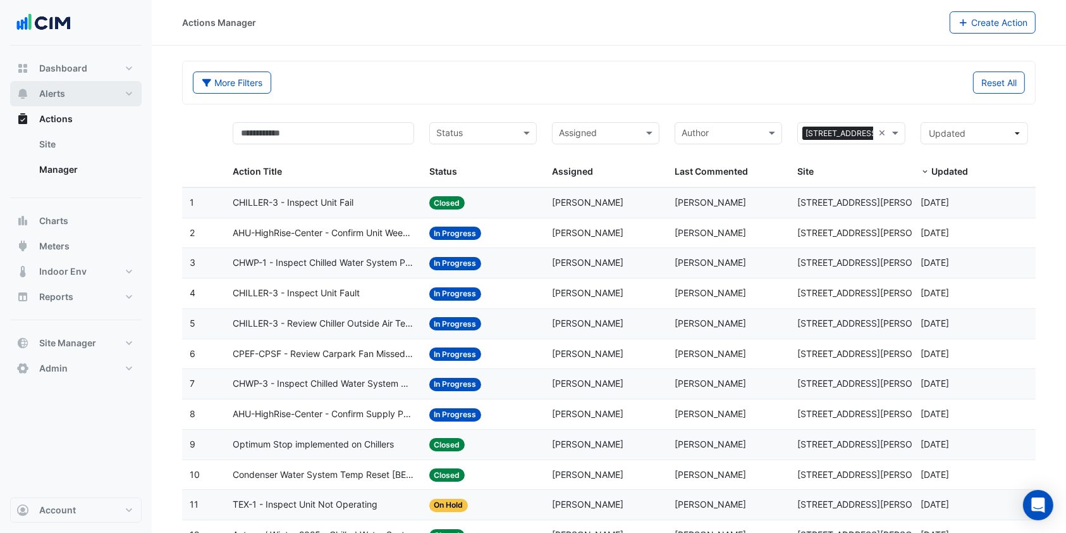
click at [71, 87] on button "Alerts" at bounding box center [76, 93] width 132 height 25
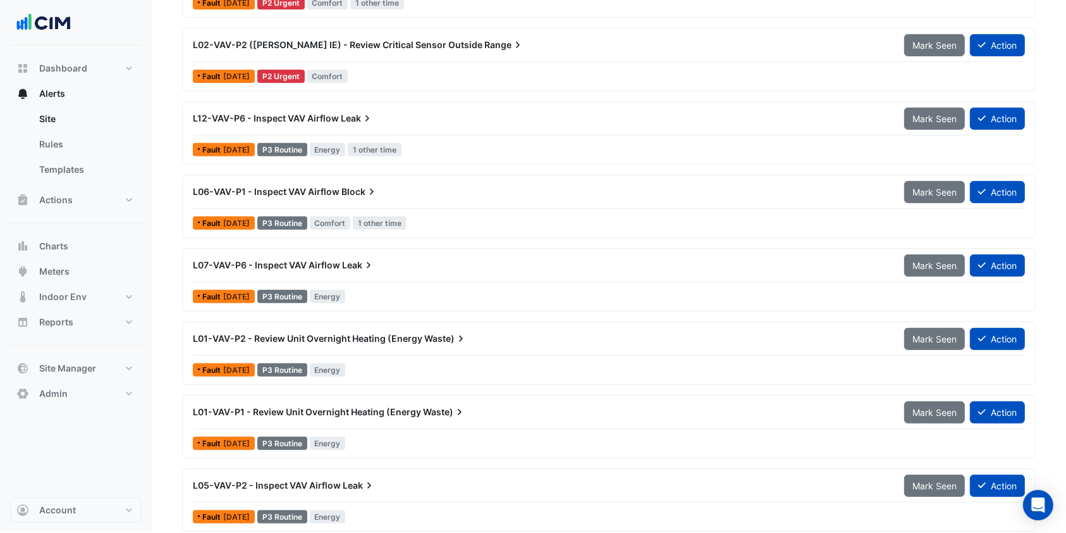
scroll to position [506, 0]
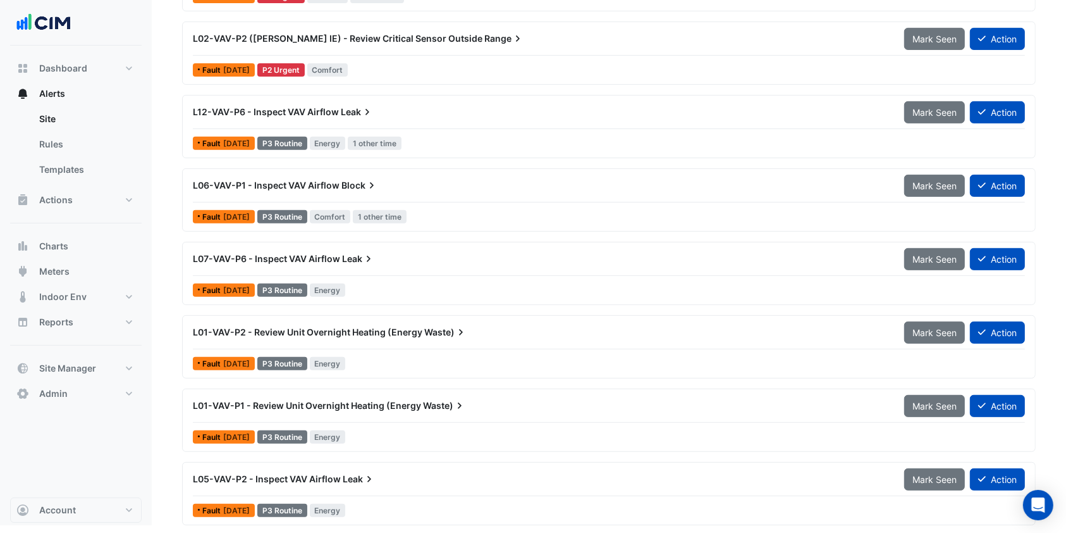
click at [355, 330] on span "L01-VAV-P2 - Review Unit Overnight Heating (Energy" at bounding box center [308, 331] width 230 height 11
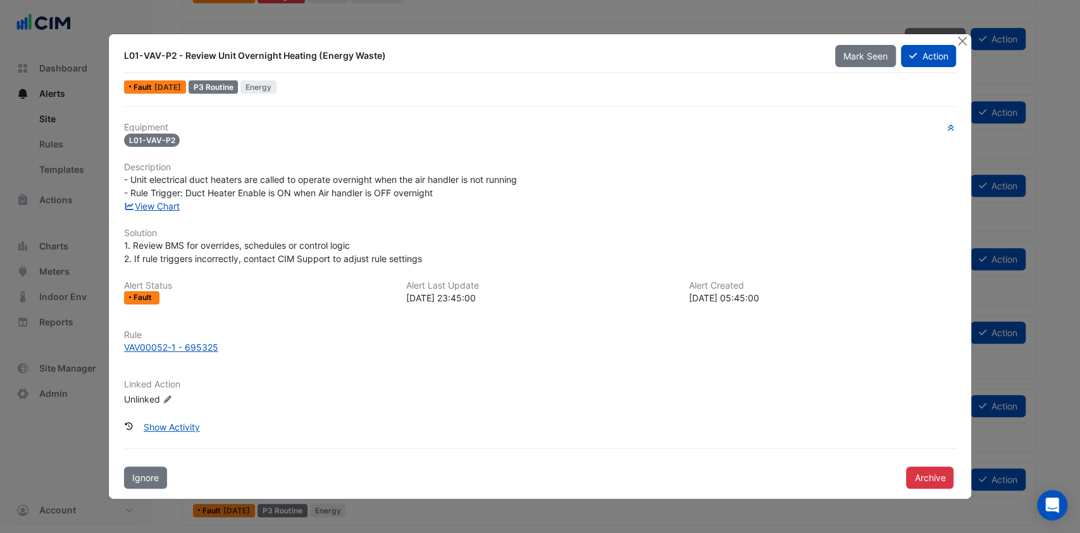
click at [800, 43] on button "Close" at bounding box center [961, 40] width 13 height 13
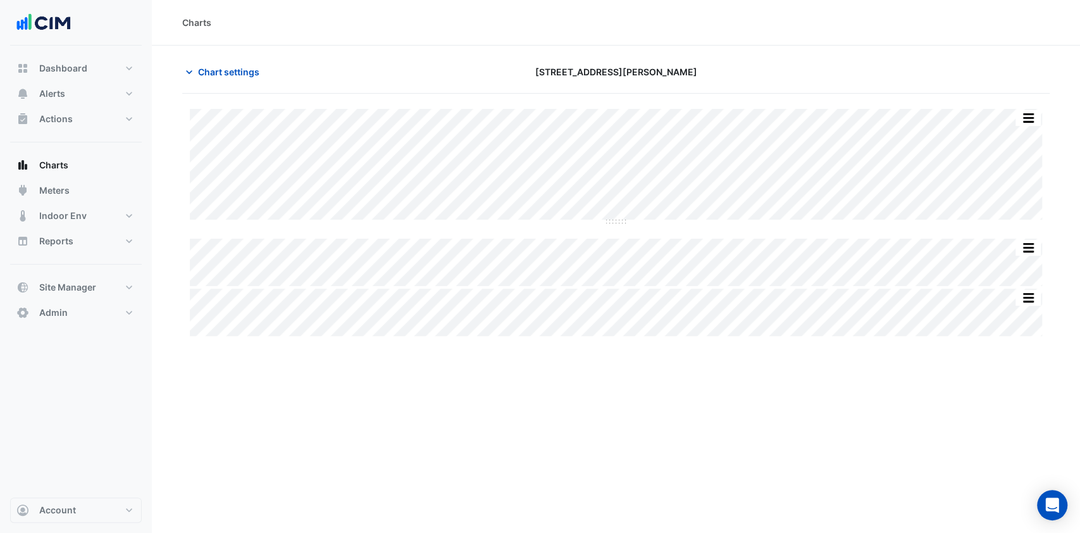
click at [223, 78] on button "Chart settings" at bounding box center [224, 72] width 85 height 22
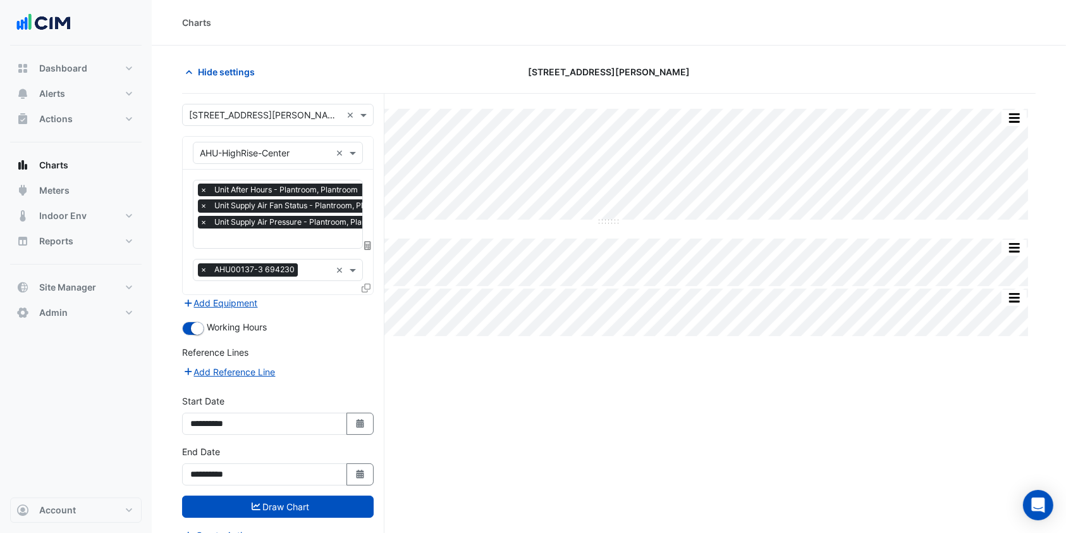
click at [357, 486] on div "**********" at bounding box center [278, 470] width 207 height 51
click at [357, 471] on icon "button" at bounding box center [360, 473] width 8 height 9
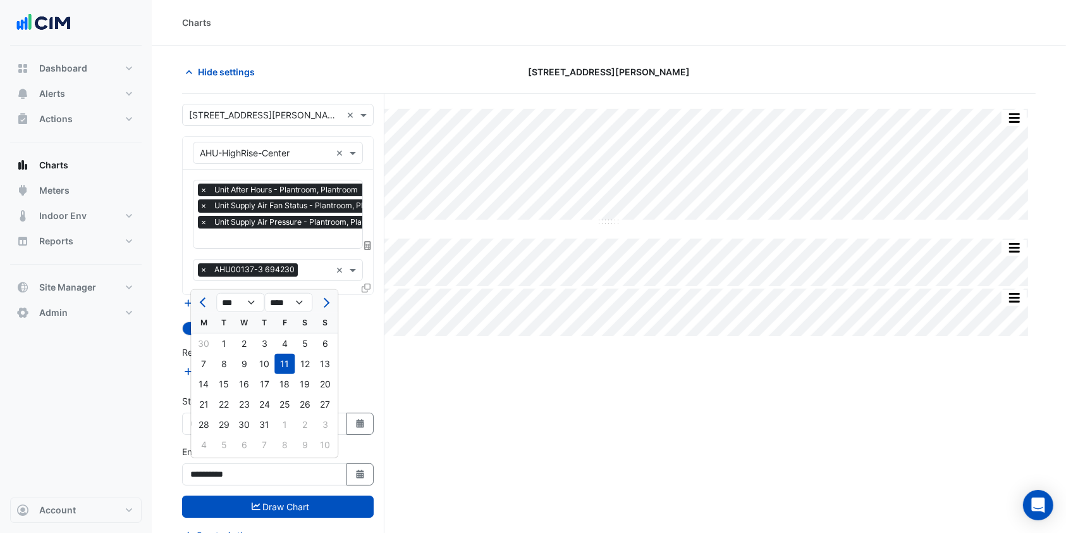
click at [329, 306] on button "Next month" at bounding box center [325, 302] width 15 height 20
select select "*"
click at [249, 342] on div "3" at bounding box center [244, 343] width 20 height 20
type input "**********"
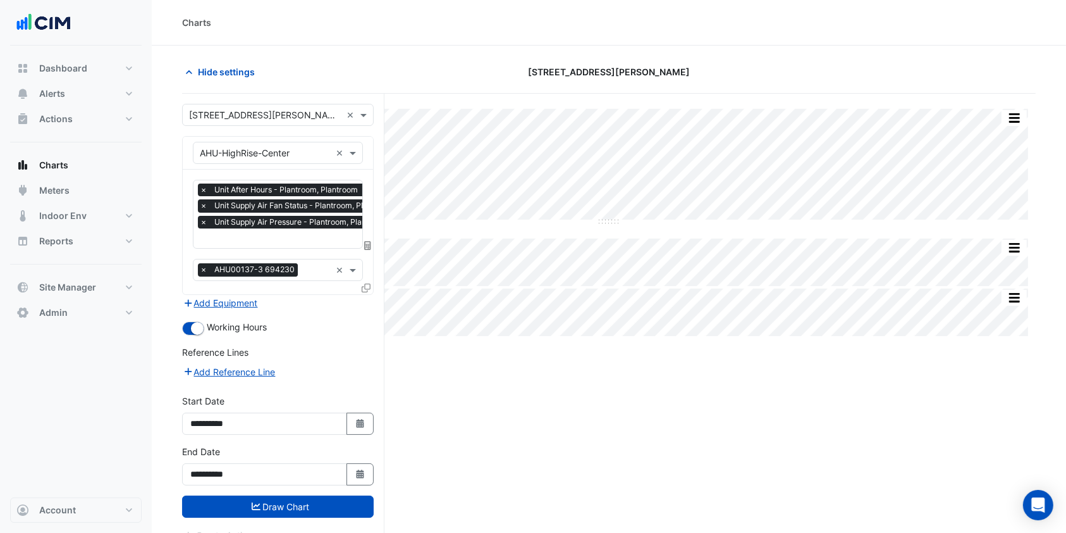
click at [295, 508] on button "Draw Chart" at bounding box center [278, 506] width 192 height 22
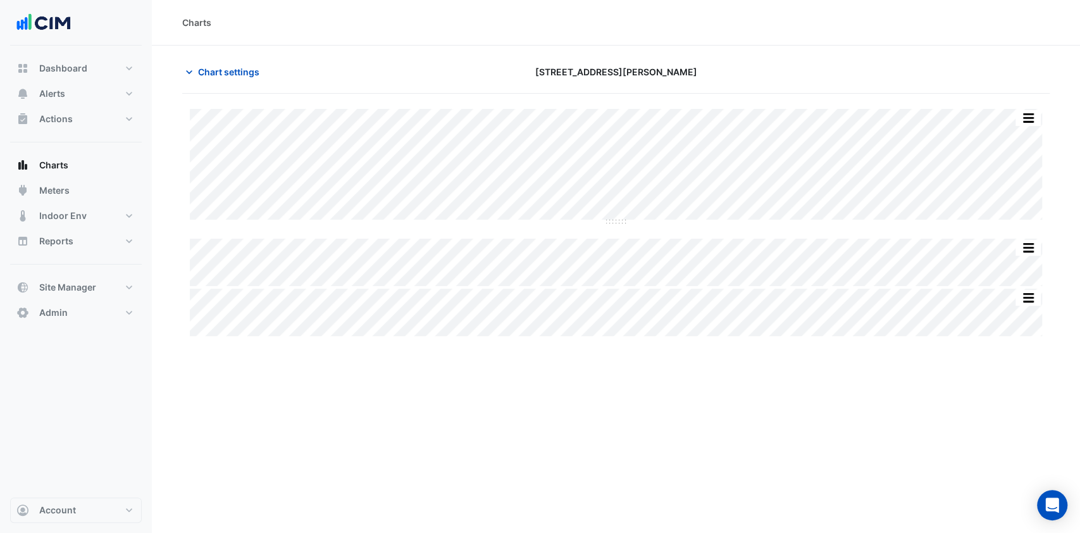
click at [220, 67] on span "Chart settings" at bounding box center [228, 71] width 61 height 13
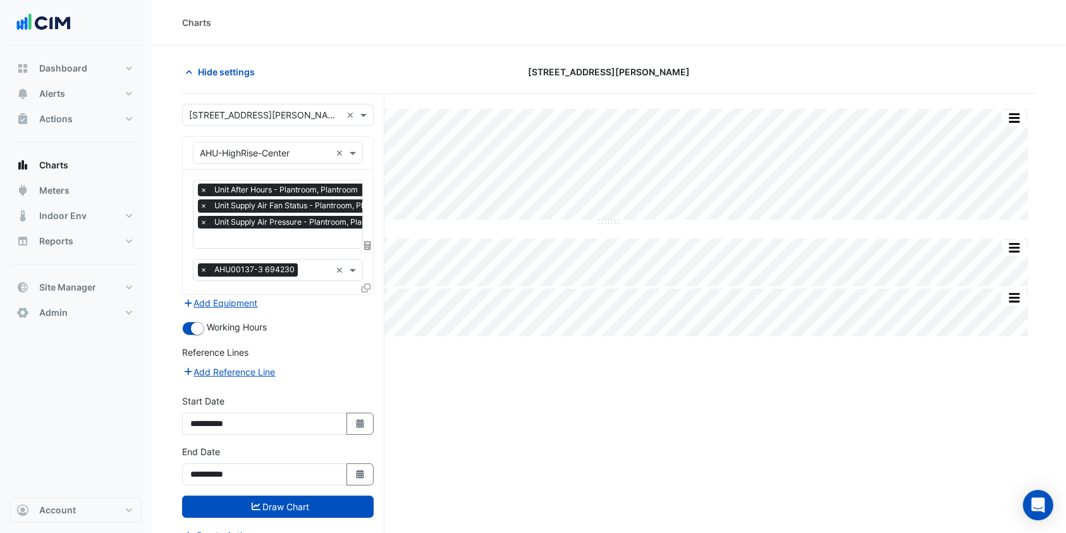
click at [232, 237] on input "text" at bounding box center [300, 239] width 200 height 13
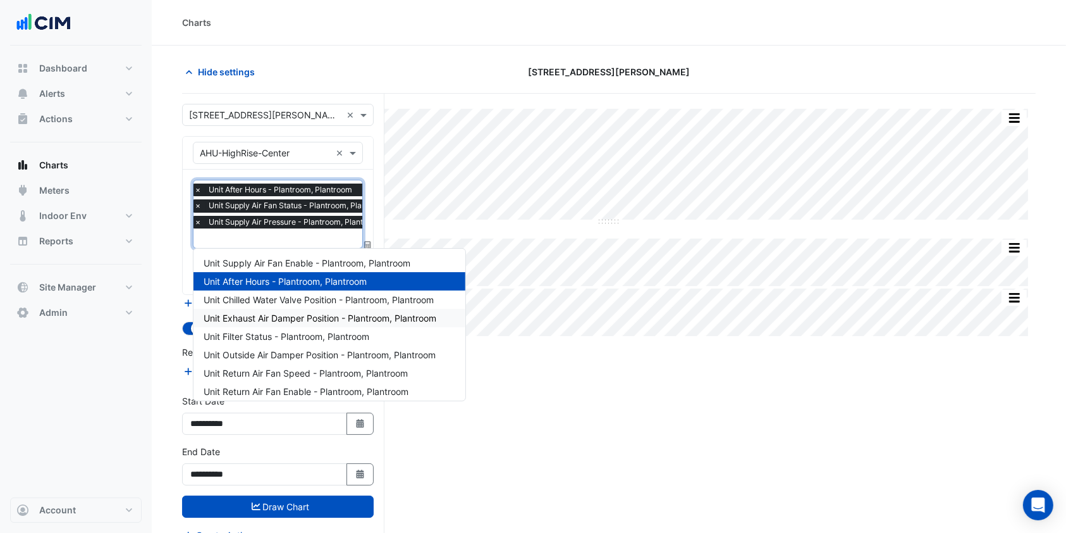
scroll to position [84, 0]
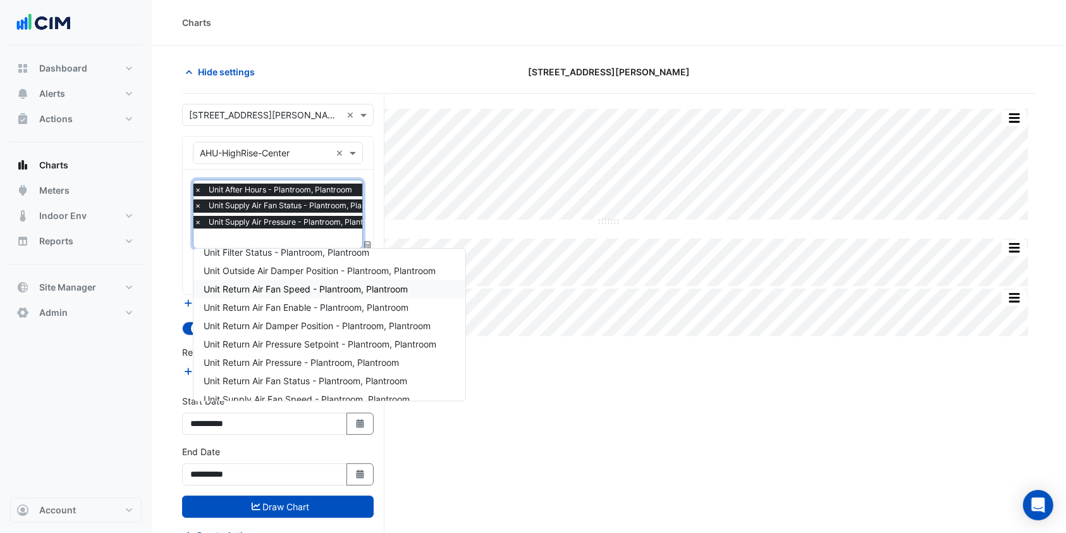
click at [287, 290] on span "Unit Return Air Fan Speed - Plantroom, Plantroom" at bounding box center [306, 288] width 204 height 11
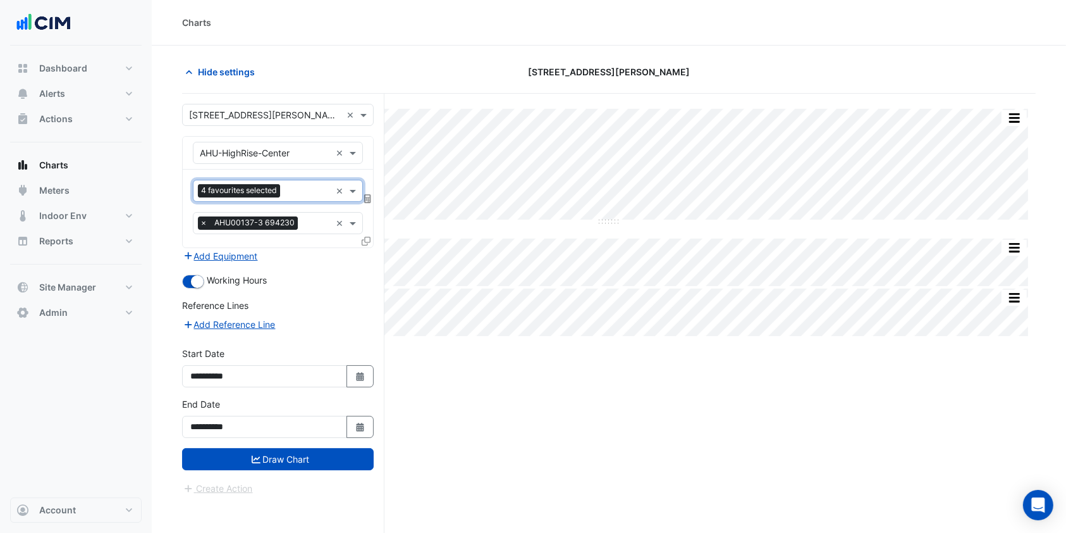
scroll to position [0, 0]
click at [304, 457] on button "Draw Chart" at bounding box center [278, 459] width 192 height 22
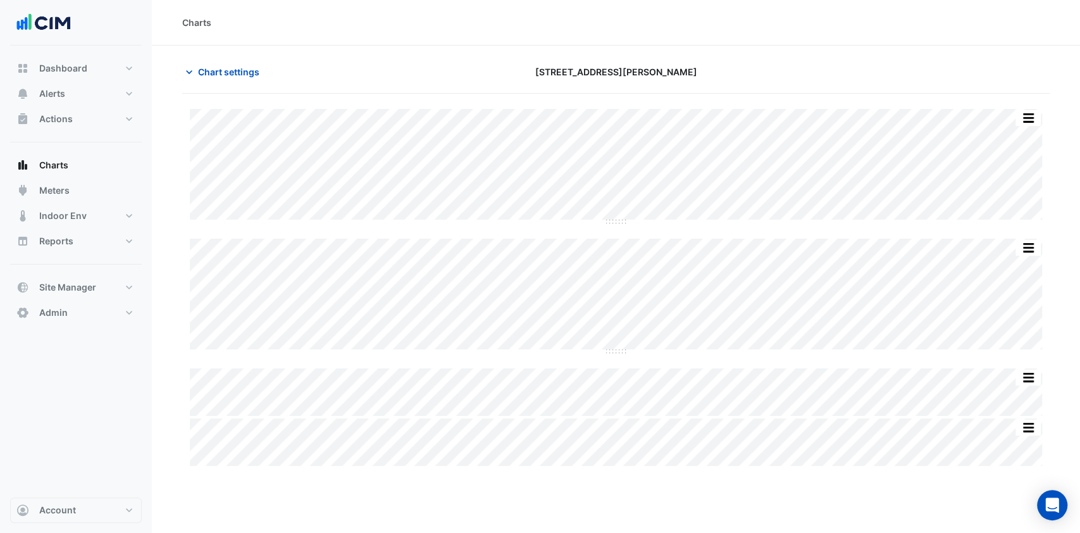
click at [237, 66] on span "Chart settings" at bounding box center [228, 71] width 61 height 13
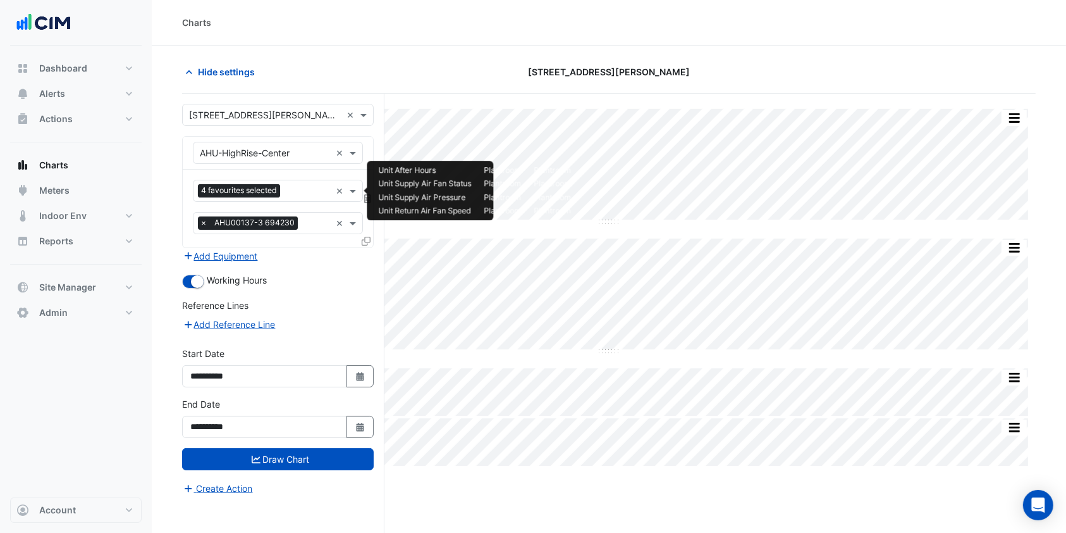
click at [308, 192] on input "text" at bounding box center [308, 191] width 46 height 13
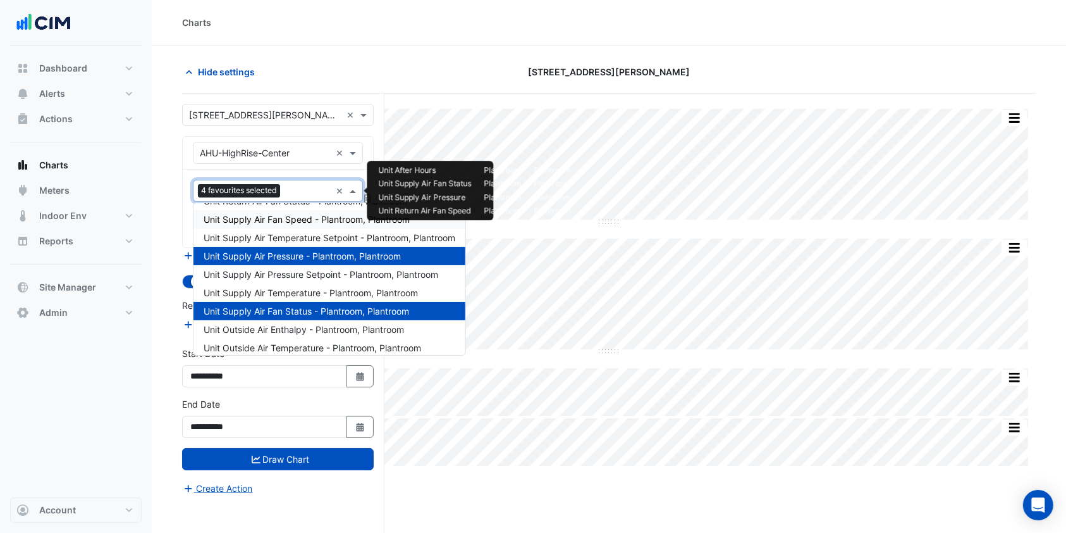
scroll to position [243, 0]
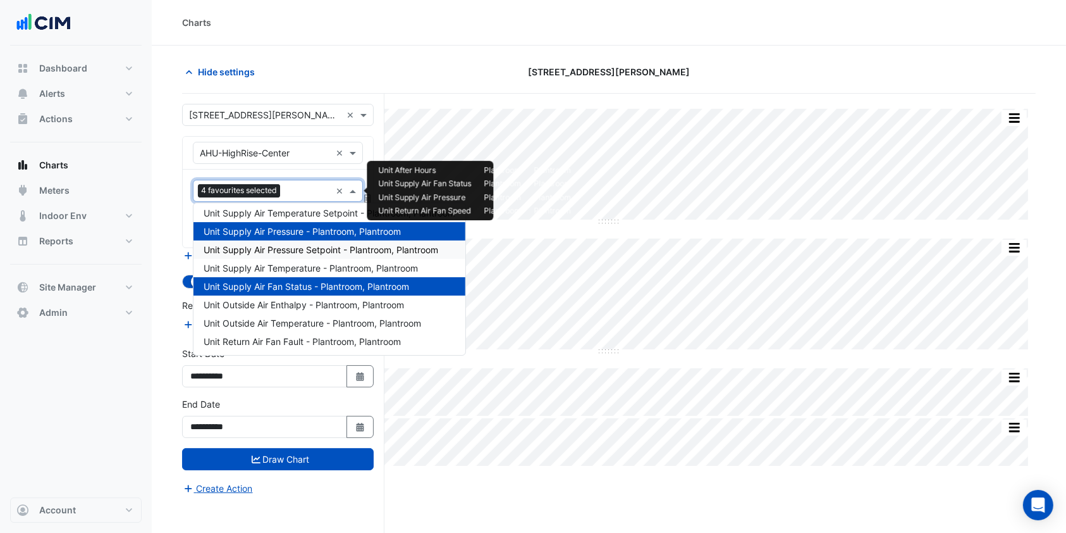
click at [309, 250] on span "Unit Supply Air Pressure Setpoint - Plantroom, Plantroom" at bounding box center [321, 249] width 235 height 11
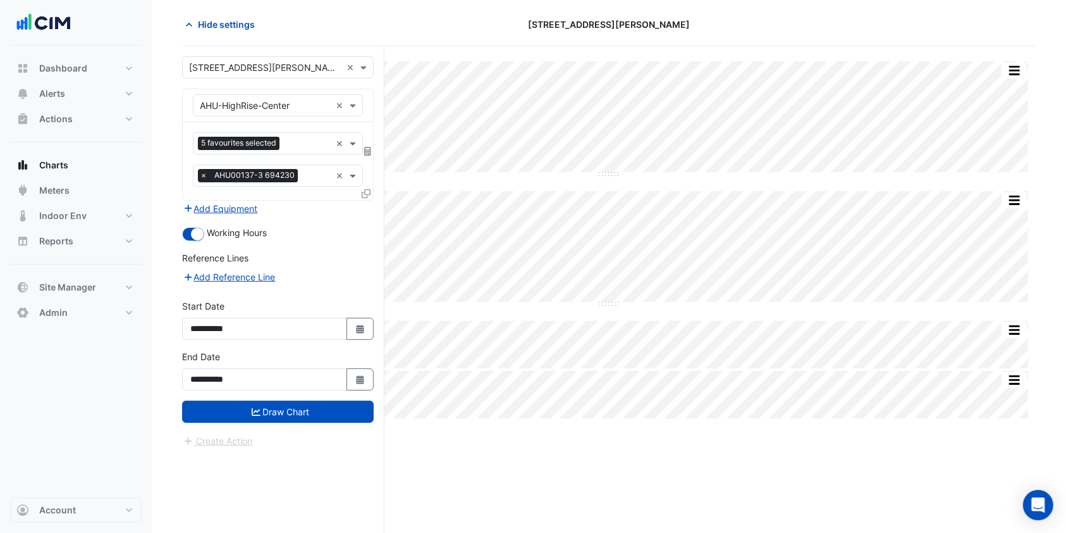
click at [295, 411] on button "Draw Chart" at bounding box center [278, 411] width 192 height 22
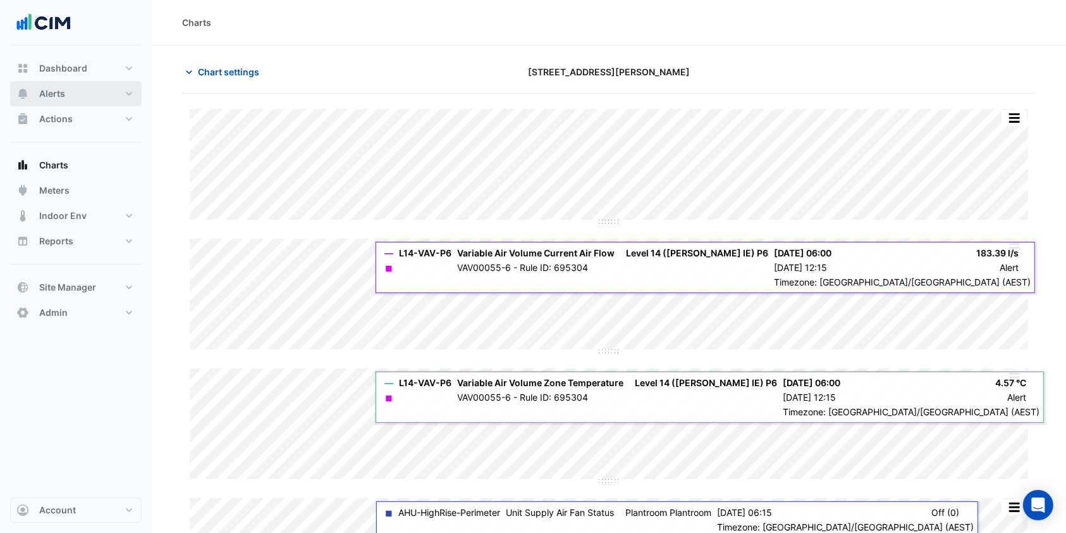
click at [77, 96] on button "Alerts" at bounding box center [76, 93] width 132 height 25
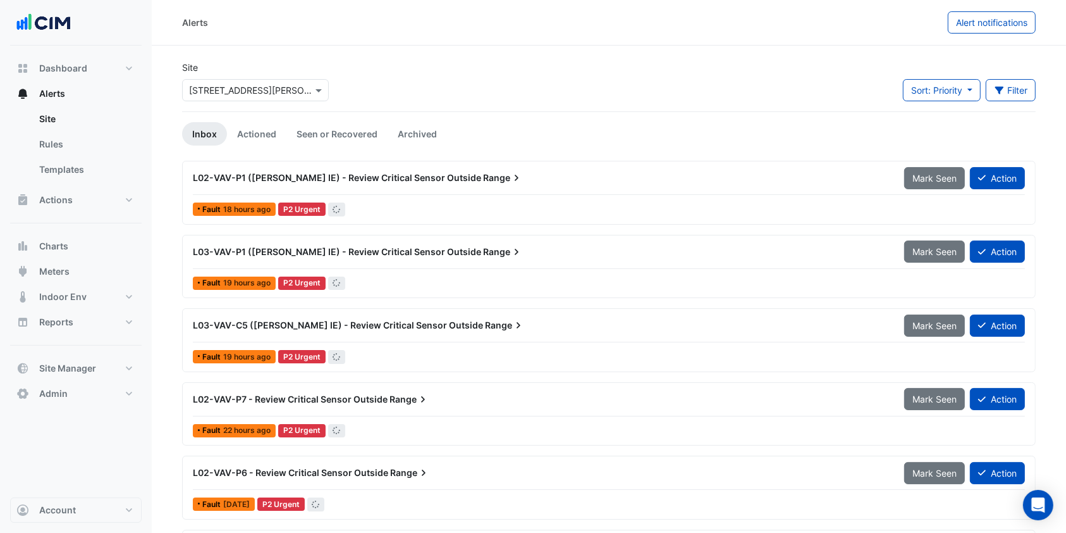
click at [213, 92] on input "text" at bounding box center [243, 90] width 108 height 13
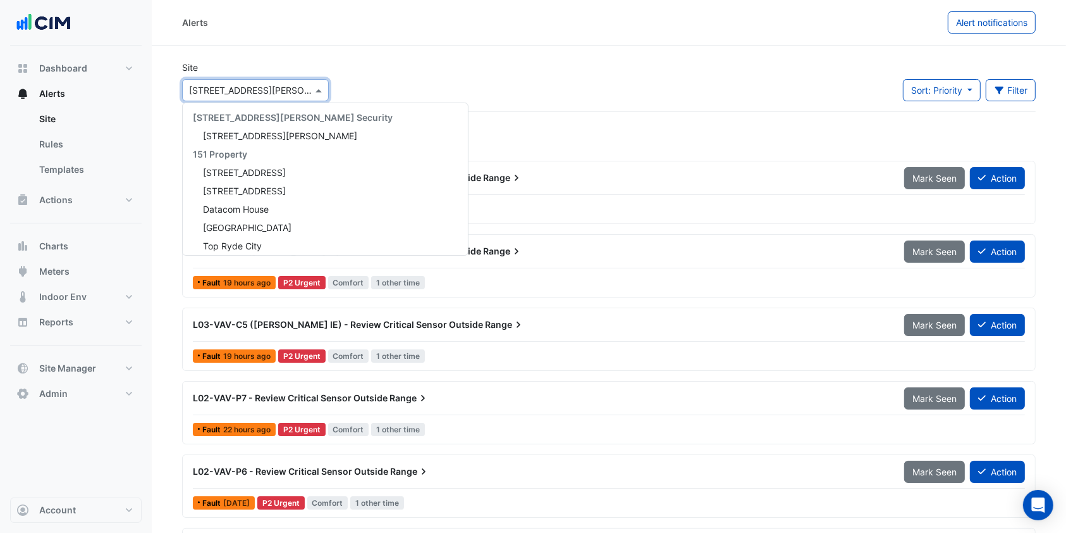
scroll to position [5949, 0]
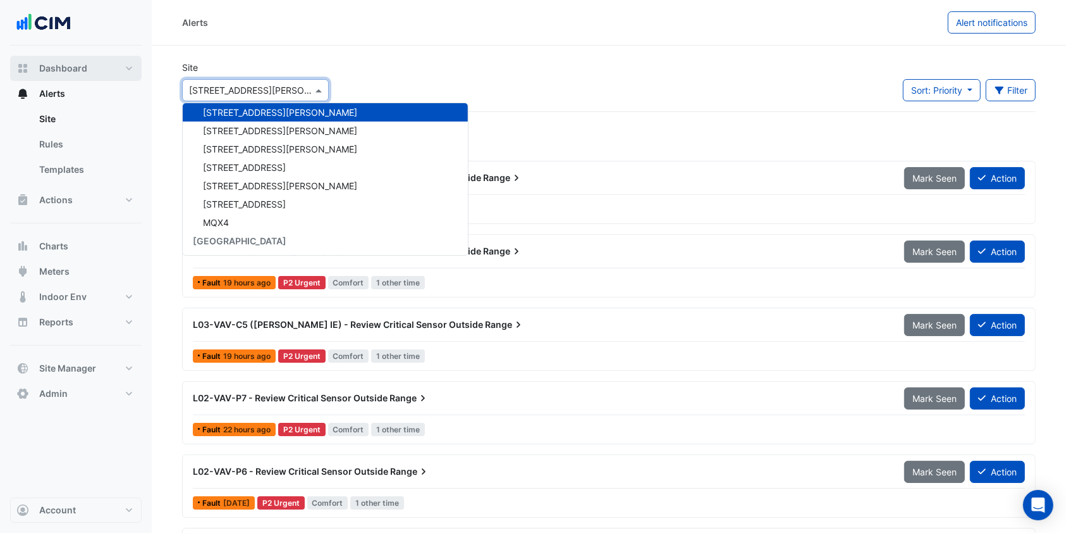
click at [59, 74] on span "Dashboard" at bounding box center [63, 68] width 48 height 13
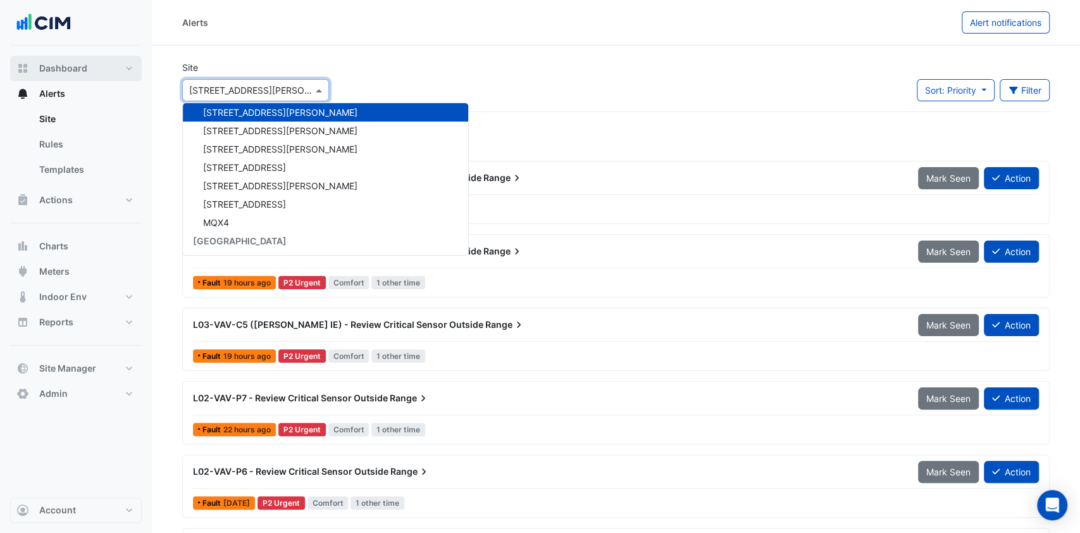
select select "***"
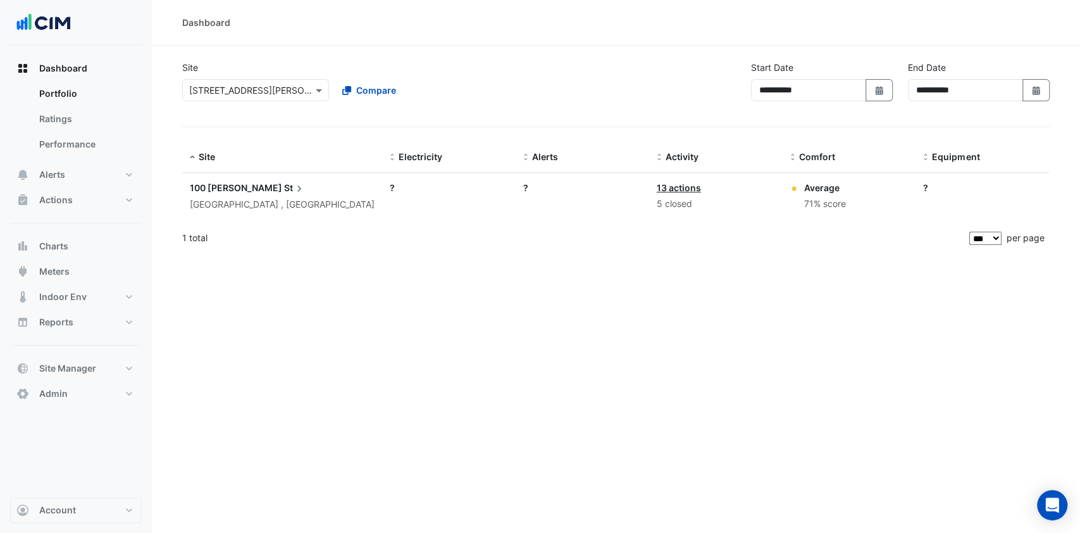
click at [228, 94] on input "text" at bounding box center [243, 90] width 108 height 13
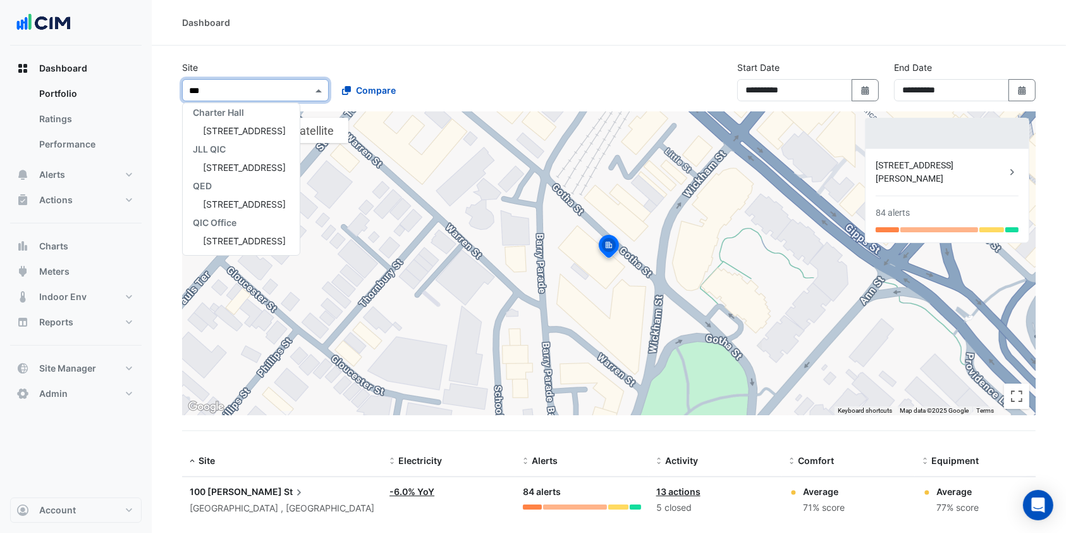
scroll to position [42, 0]
type input "*****"
click at [256, 131] on span "[STREET_ADDRESS]" at bounding box center [244, 130] width 83 height 11
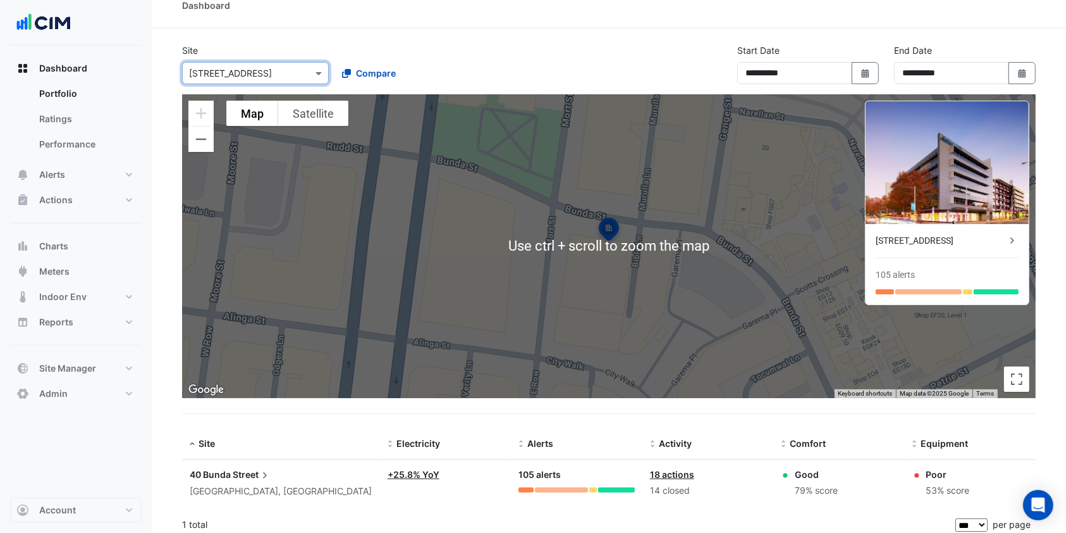
scroll to position [24, 0]
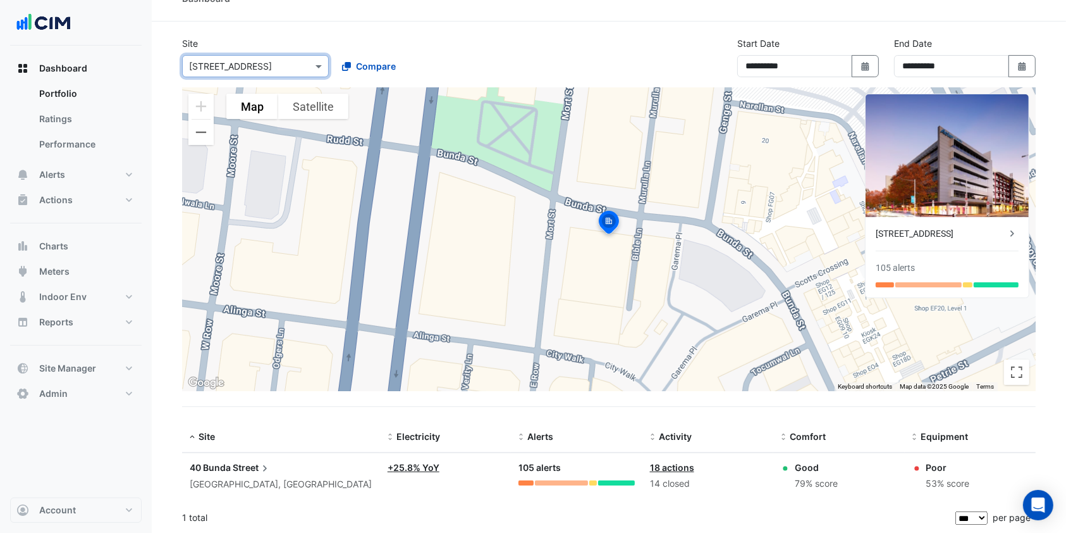
click at [245, 468] on span "Street" at bounding box center [252, 467] width 39 height 14
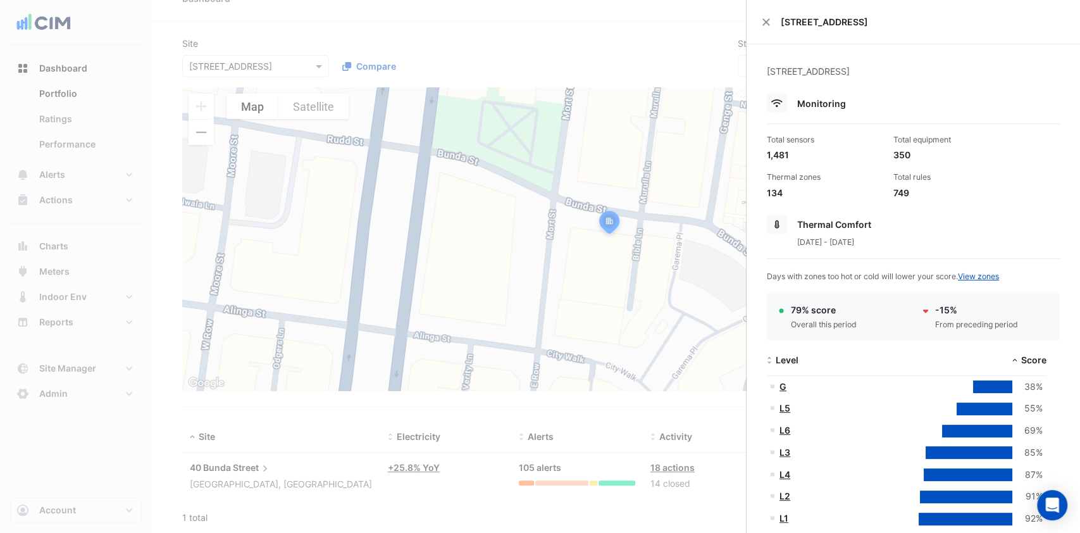
click at [459, 152] on ngb-offcanvas-backdrop at bounding box center [540, 266] width 1080 height 533
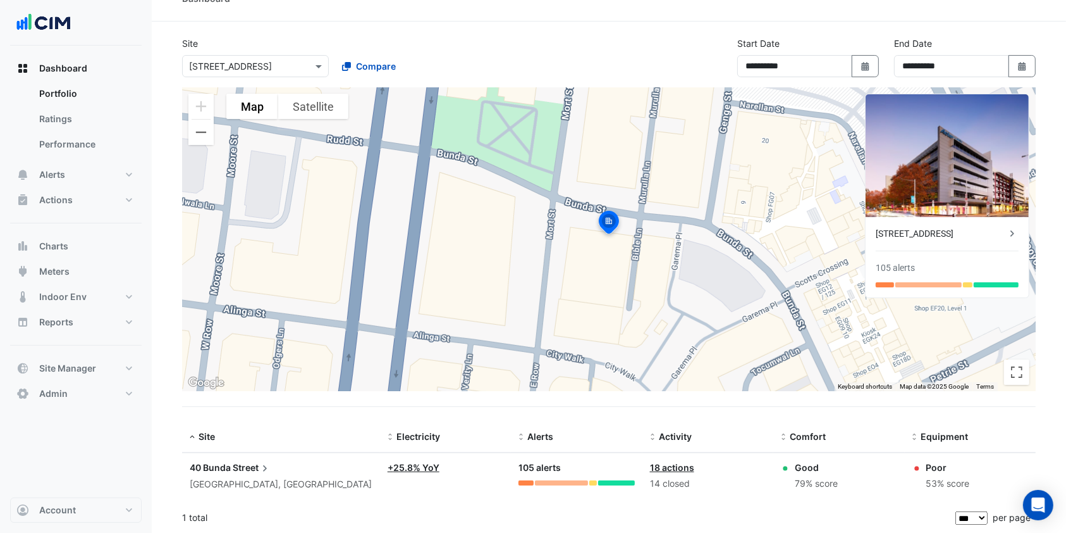
click at [249, 77] on div "Select a Site × 40 Bunda Street" at bounding box center [255, 66] width 147 height 22
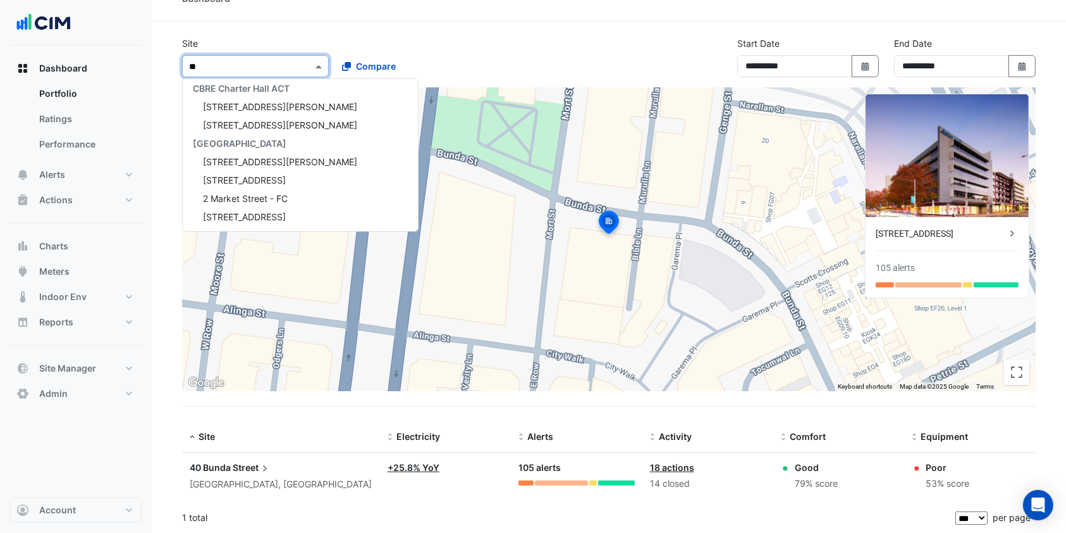
scroll to position [299, 0]
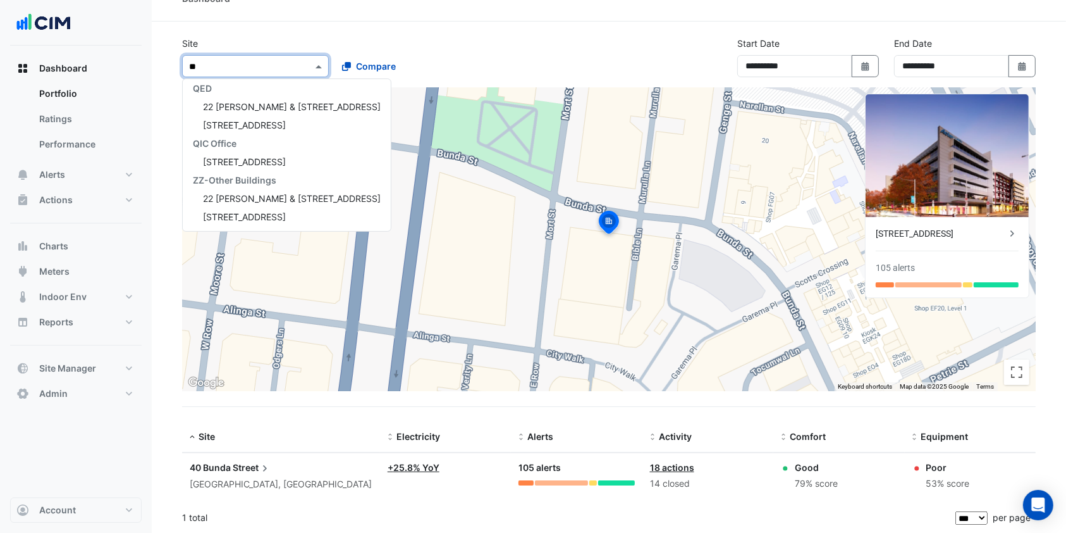
type input "***"
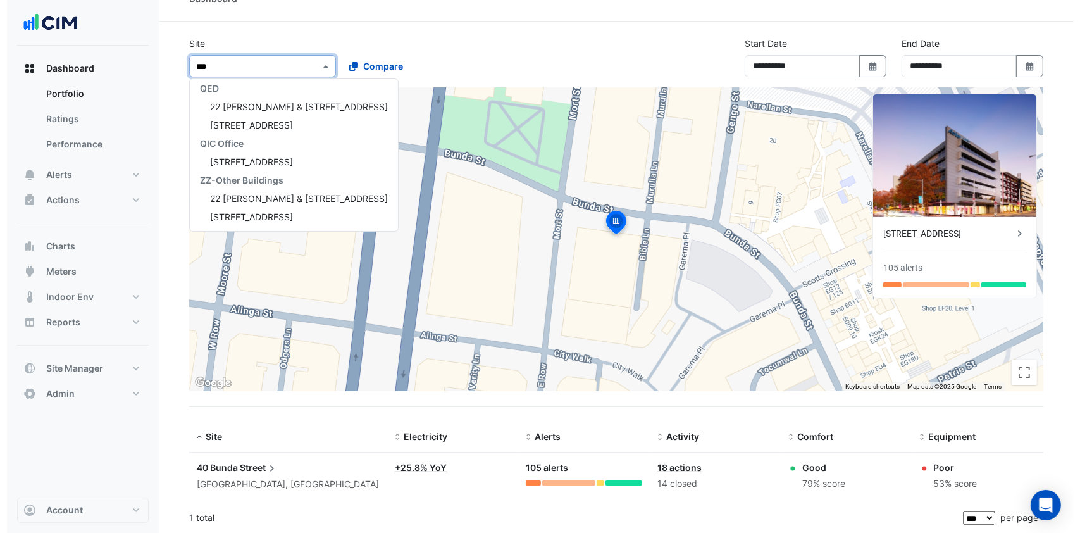
scroll to position [0, 0]
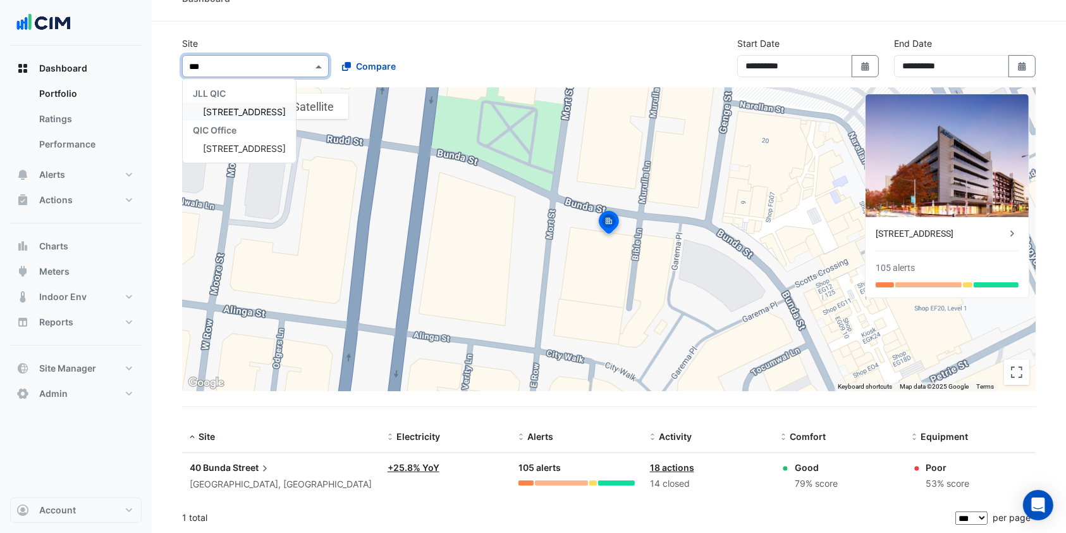
click at [253, 110] on span "[STREET_ADDRESS]" at bounding box center [244, 111] width 83 height 11
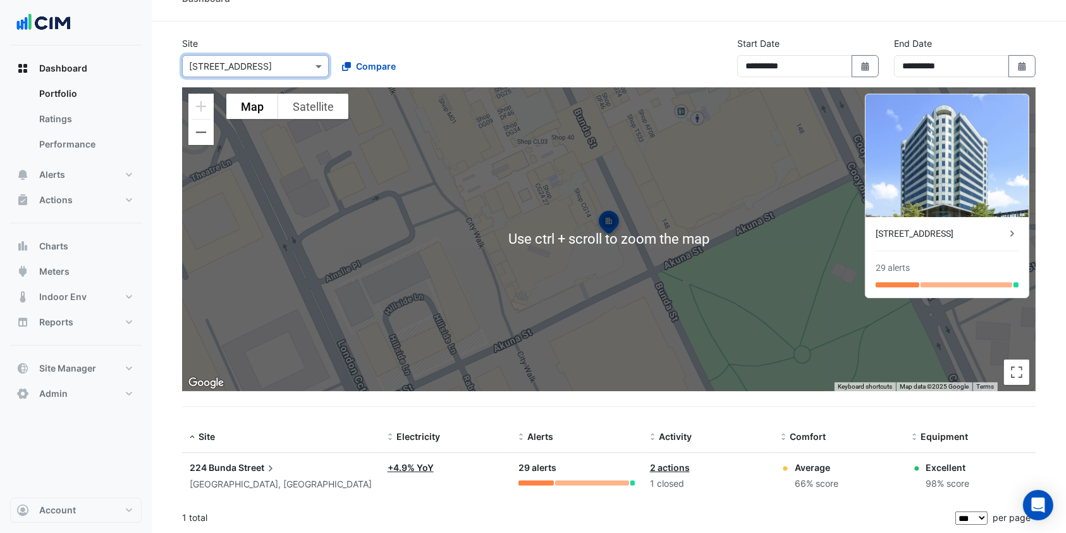
click at [223, 469] on span "224 Bunda" at bounding box center [213, 467] width 47 height 11
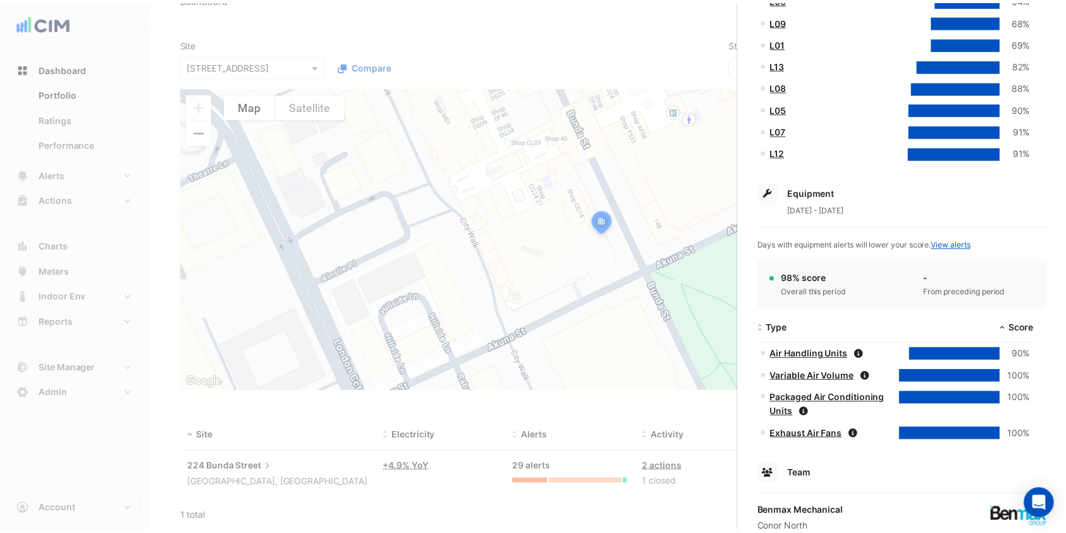
scroll to position [600, 0]
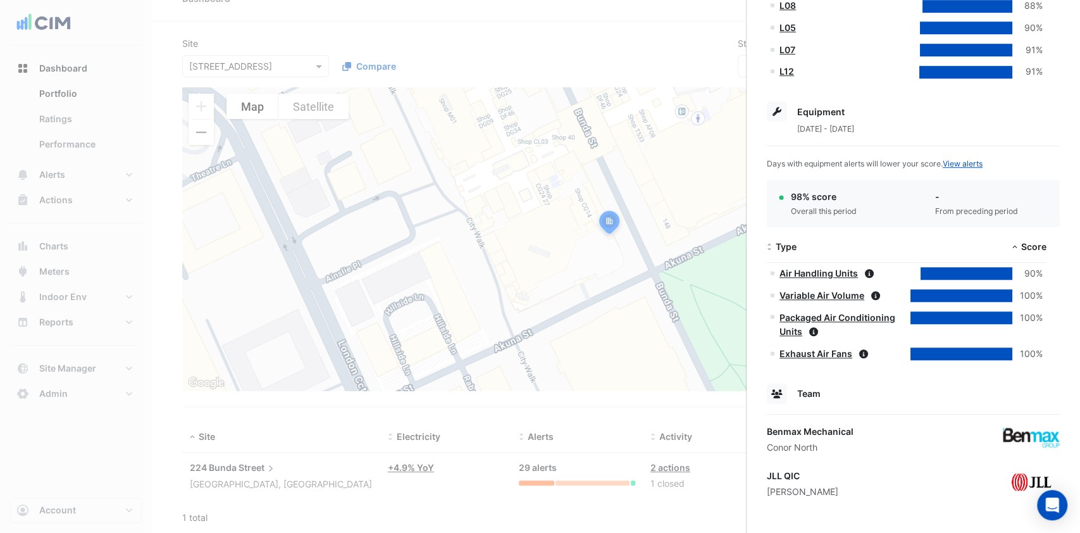
click at [264, 67] on ngb-offcanvas-backdrop at bounding box center [540, 266] width 1080 height 533
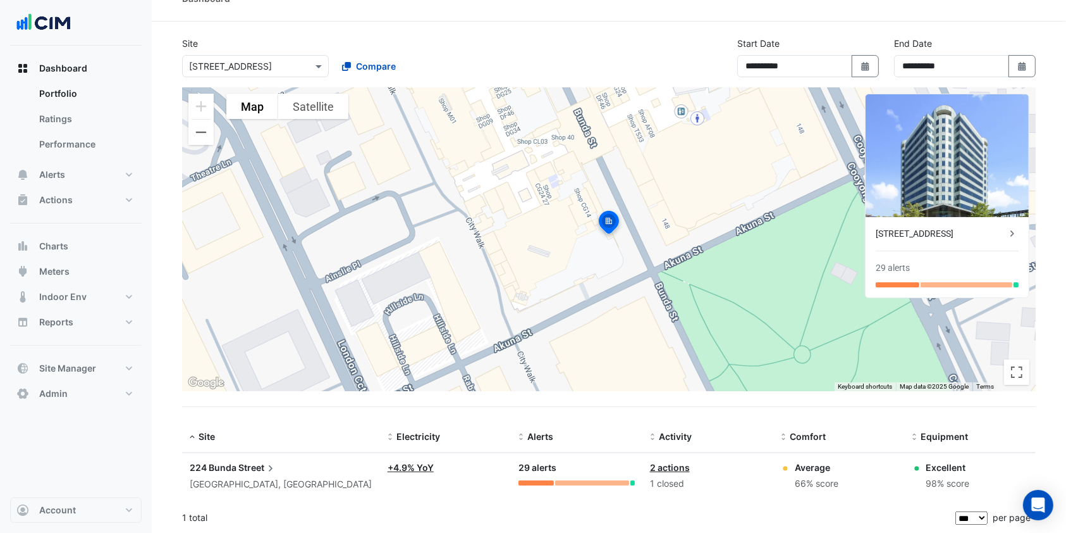
click at [265, 67] on input "text" at bounding box center [243, 66] width 108 height 13
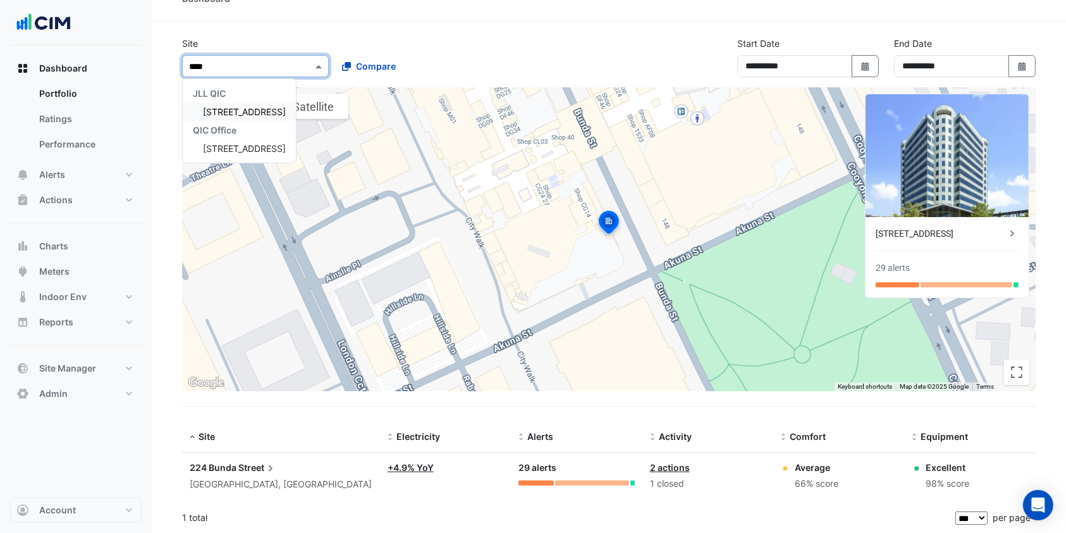
type input "*****"
click at [238, 107] on span "[STREET_ADDRESS]" at bounding box center [244, 111] width 83 height 11
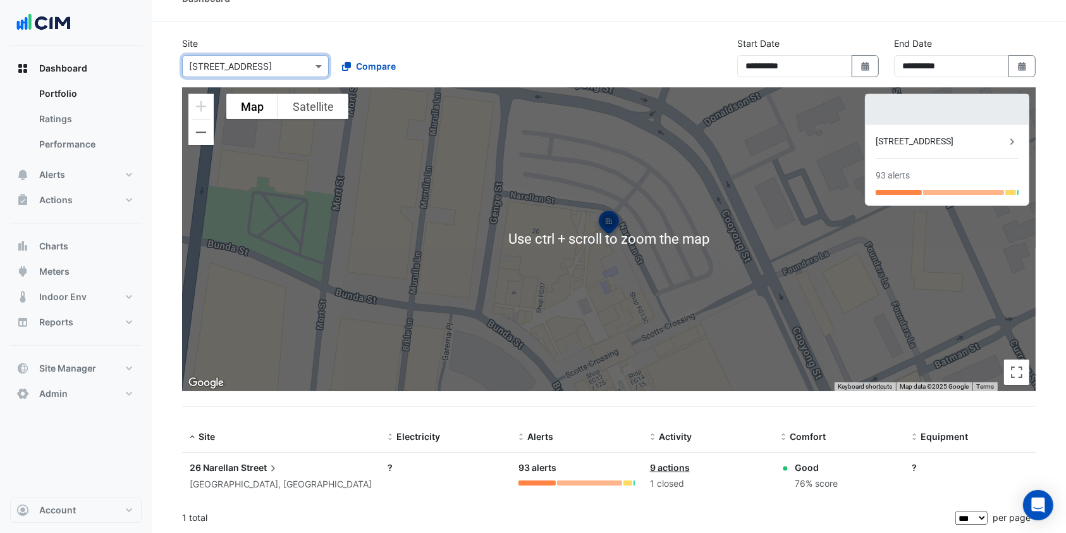
click at [255, 471] on span "Street" at bounding box center [260, 467] width 39 height 14
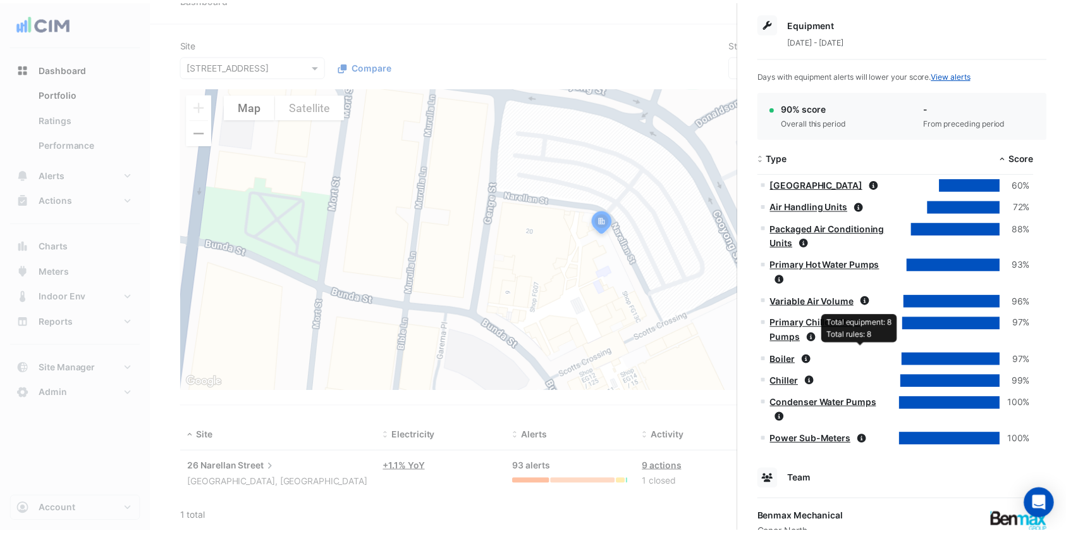
scroll to position [673, 0]
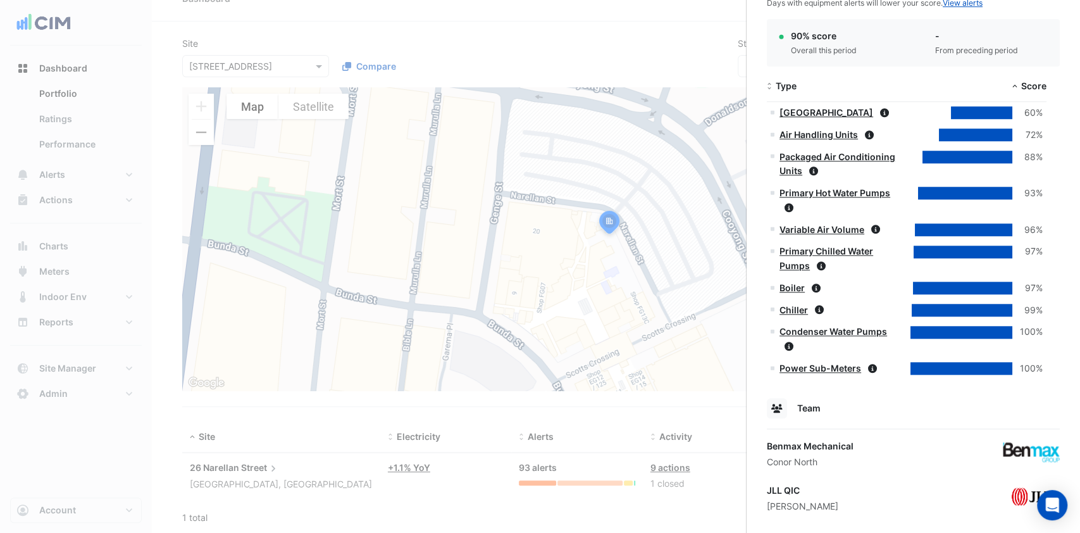
click at [525, 423] on ngb-offcanvas-backdrop at bounding box center [540, 266] width 1080 height 533
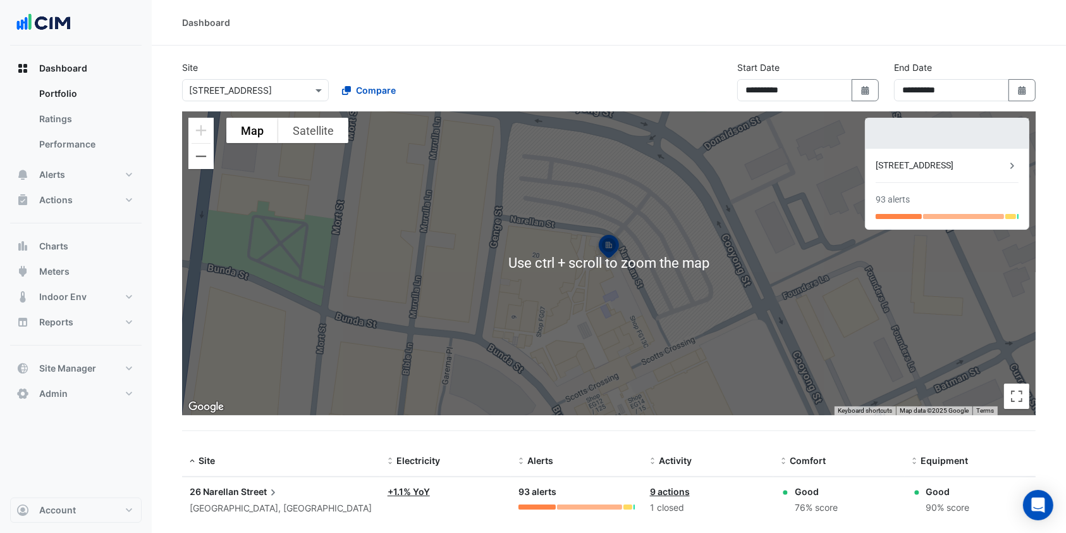
click at [528, 38] on div "Dashboard" at bounding box center [609, 23] width 915 height 46
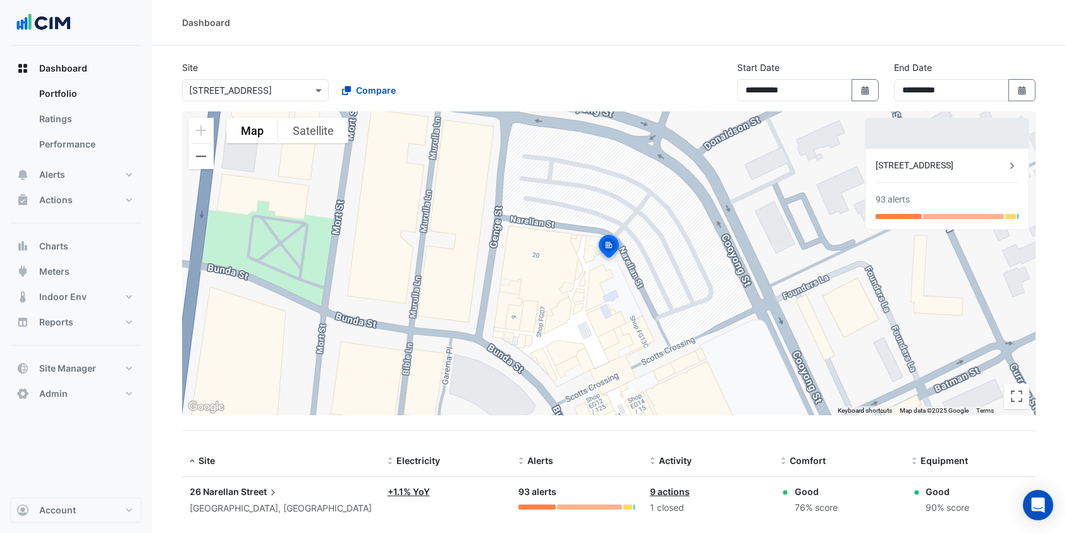
click at [56, 66] on span "Dashboard" at bounding box center [63, 68] width 48 height 13
click at [10, 56] on button "Dashboard" at bounding box center [76, 68] width 132 height 25
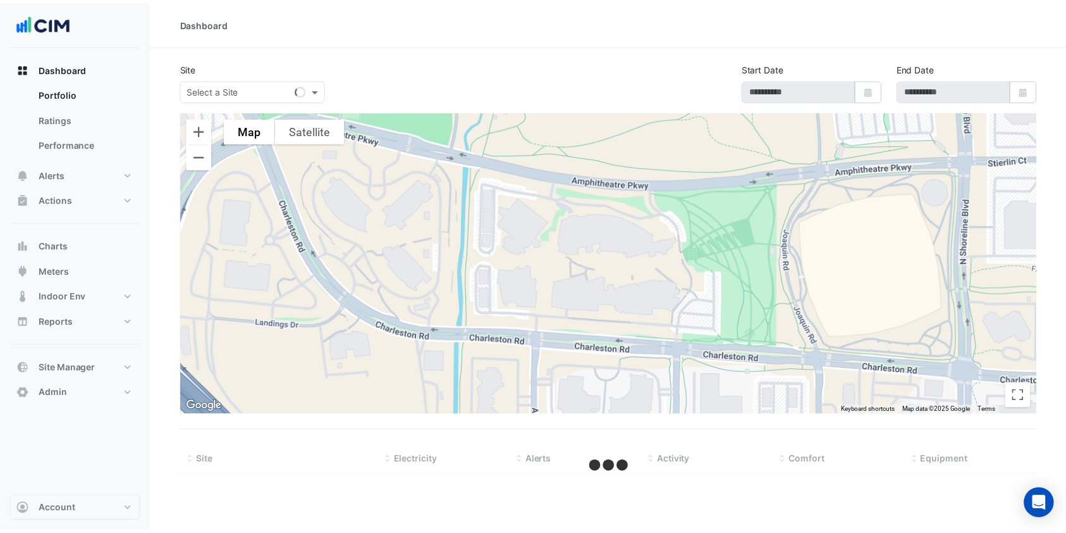
type input "**********"
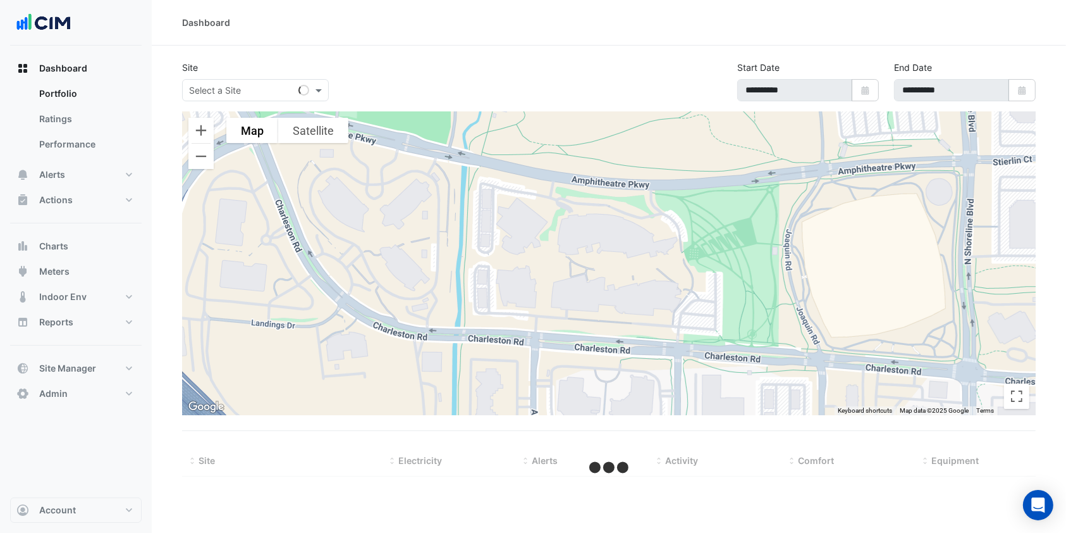
select select "***"
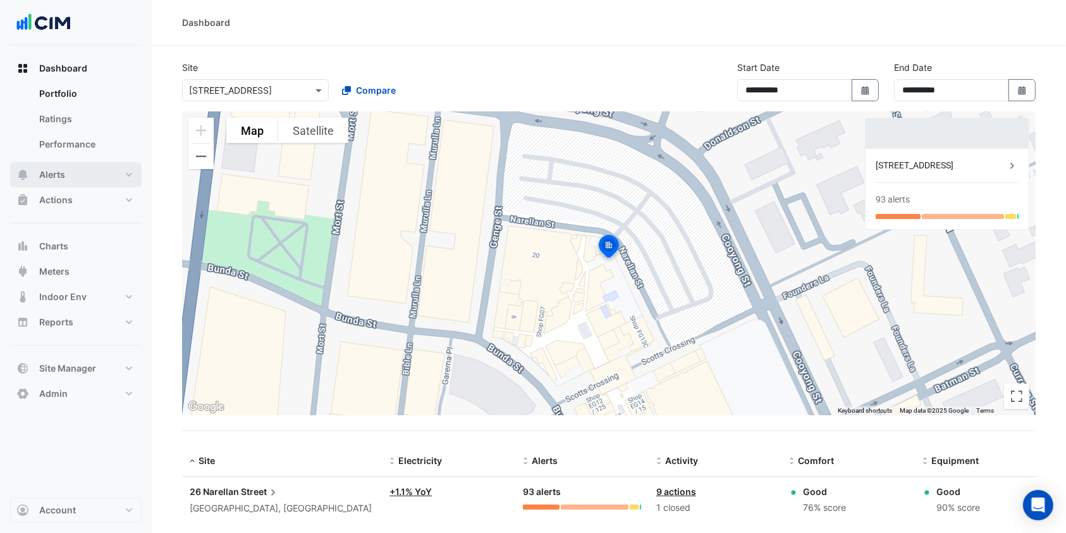
click at [69, 171] on button "Alerts" at bounding box center [76, 174] width 132 height 25
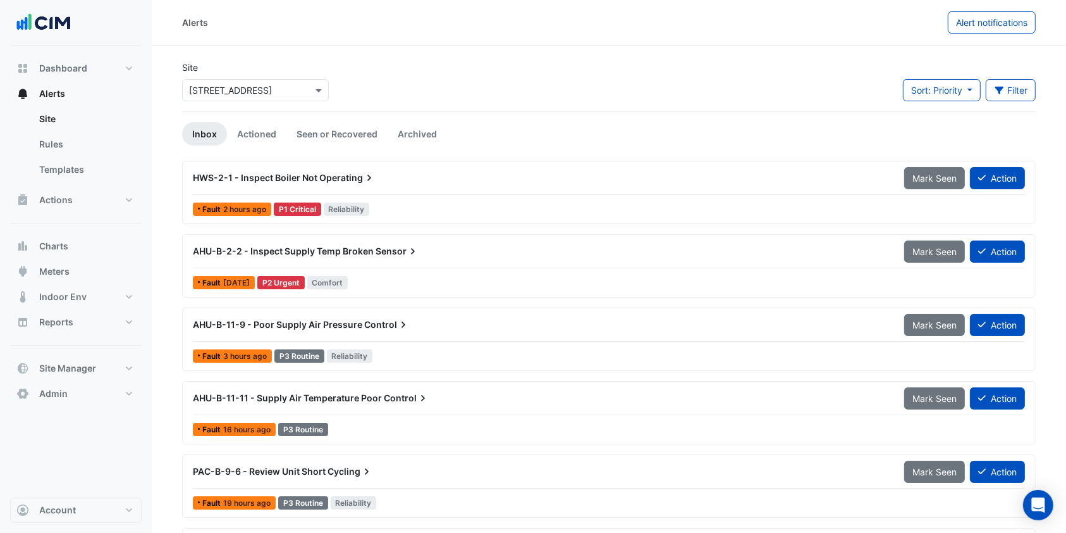
click at [263, 93] on input "text" at bounding box center [243, 90] width 108 height 13
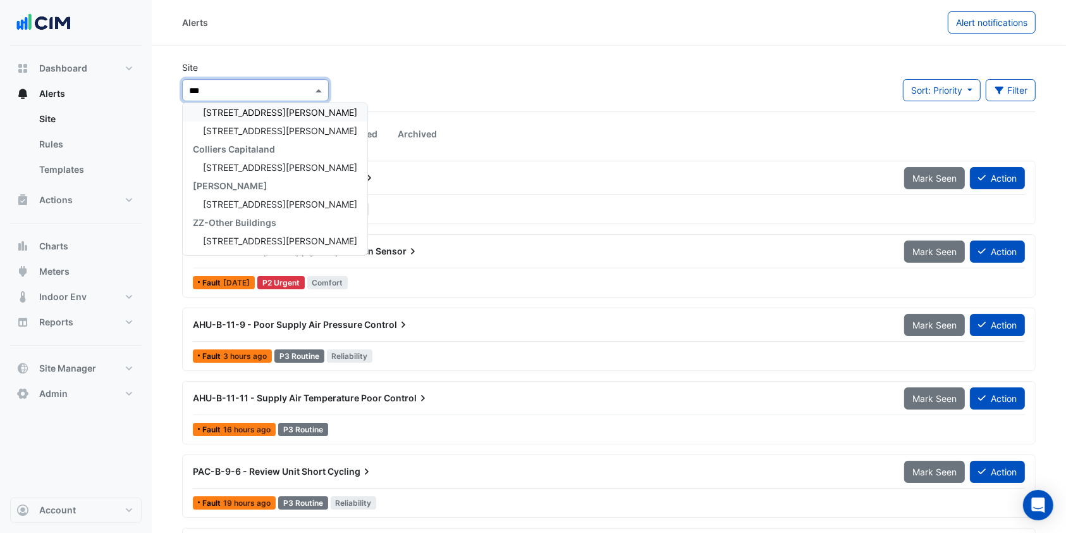
scroll to position [23, 0]
type input "***"
click at [256, 132] on span "[STREET_ADDRESS][PERSON_NAME]" at bounding box center [280, 130] width 154 height 11
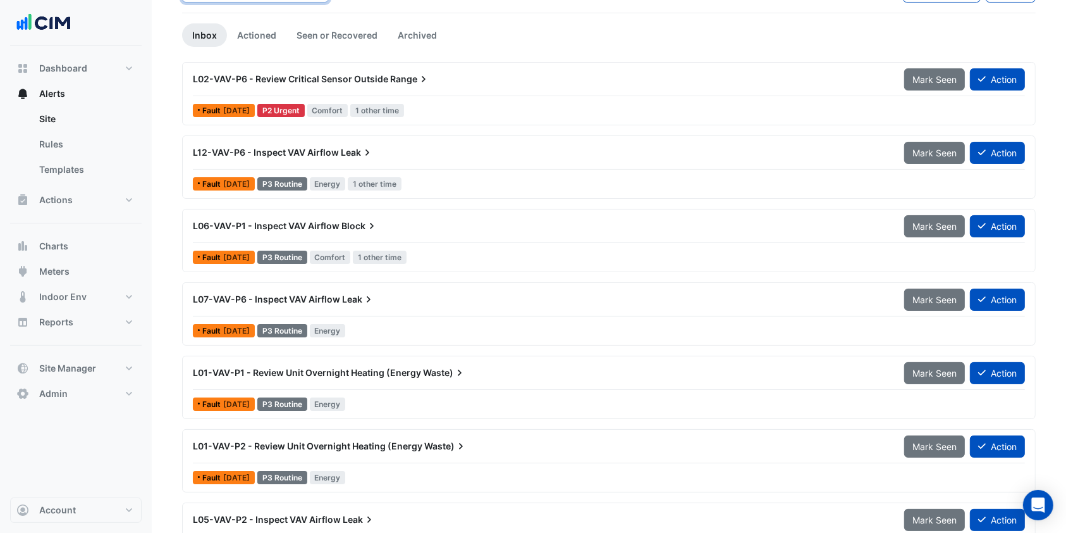
scroll to position [140, 0]
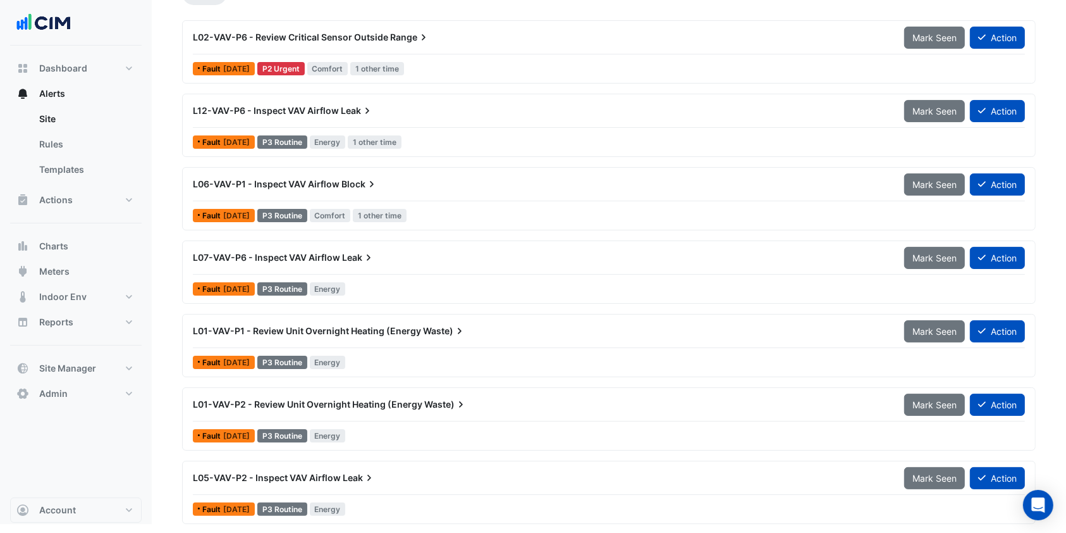
click at [323, 394] on div "L01-VAV-P2 - Review Unit Overnight Heating (Energy Waste)" at bounding box center [541, 404] width 712 height 23
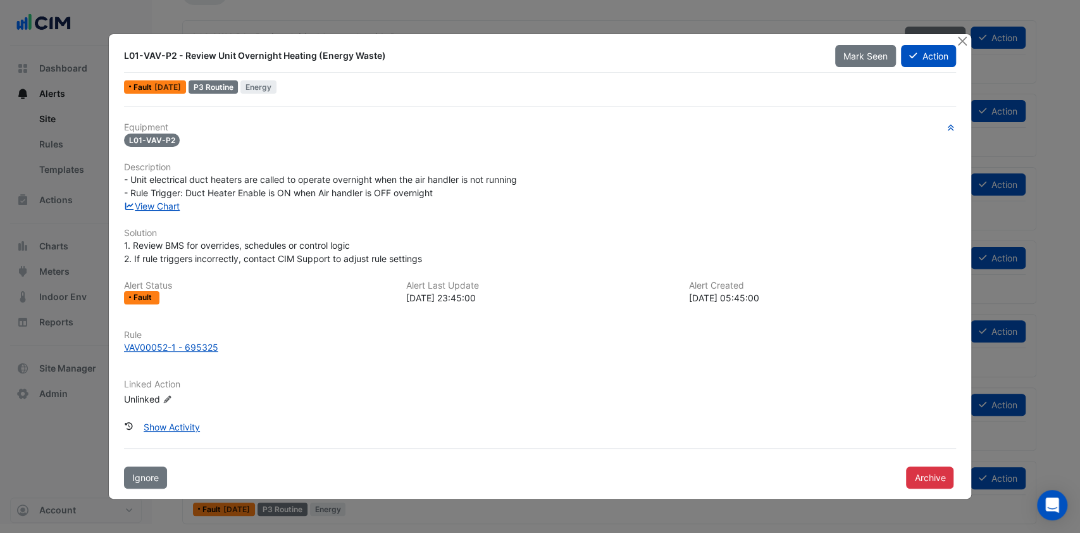
click at [151, 206] on link "View Chart" at bounding box center [152, 206] width 56 height 11
click at [167, 353] on div "Rule VAV00052-1 - 695325" at bounding box center [540, 347] width 848 height 34
click at [170, 348] on div "VAV00052-1 - 695325" at bounding box center [171, 346] width 94 height 13
click at [963, 40] on button "Close" at bounding box center [961, 40] width 13 height 13
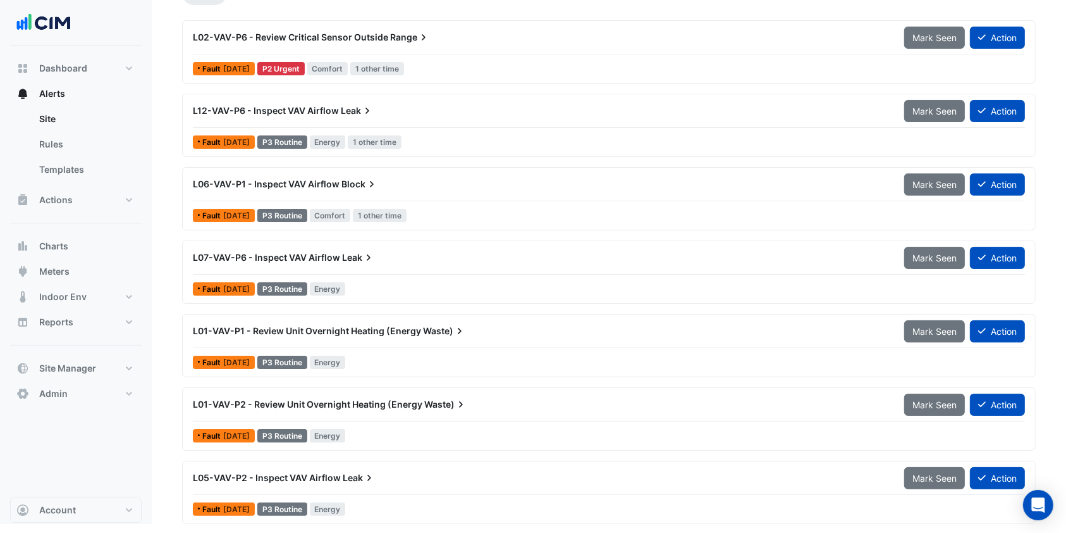
click at [63, 144] on link "Rules" at bounding box center [85, 144] width 113 height 25
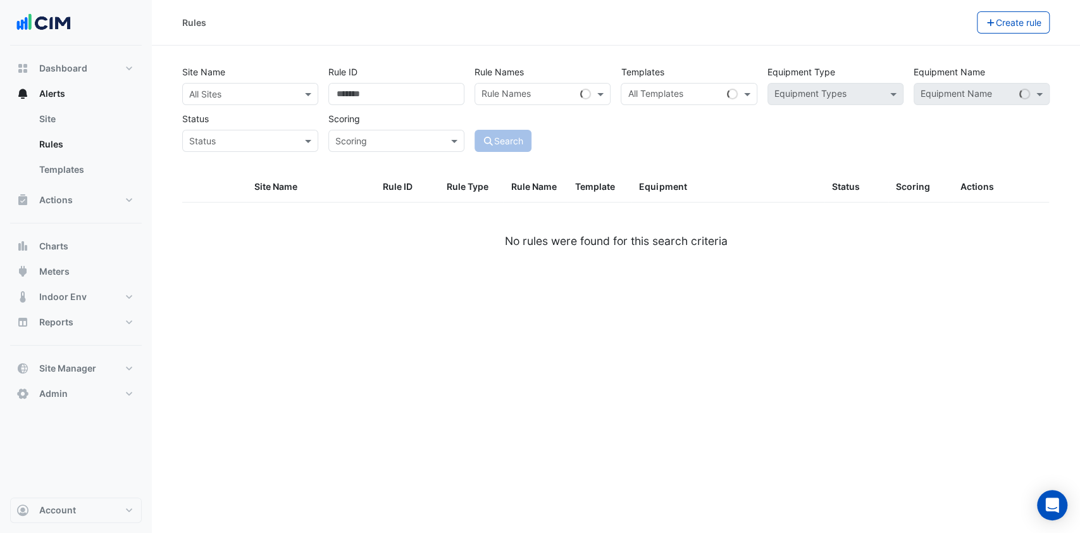
click at [270, 94] on input "text" at bounding box center [237, 94] width 97 height 13
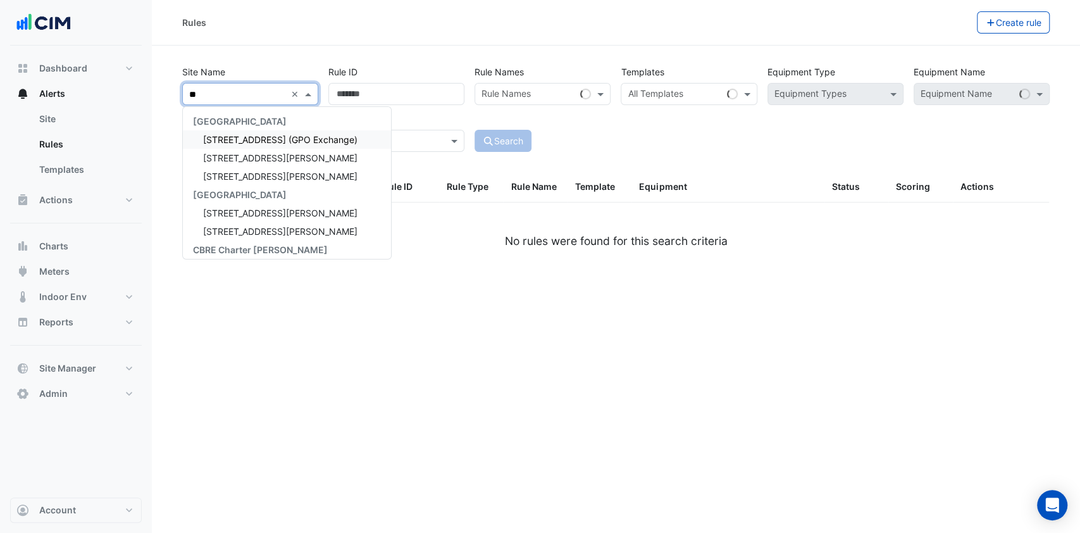
type input "***"
click at [248, 154] on span "[STREET_ADDRESS][PERSON_NAME]" at bounding box center [280, 157] width 154 height 11
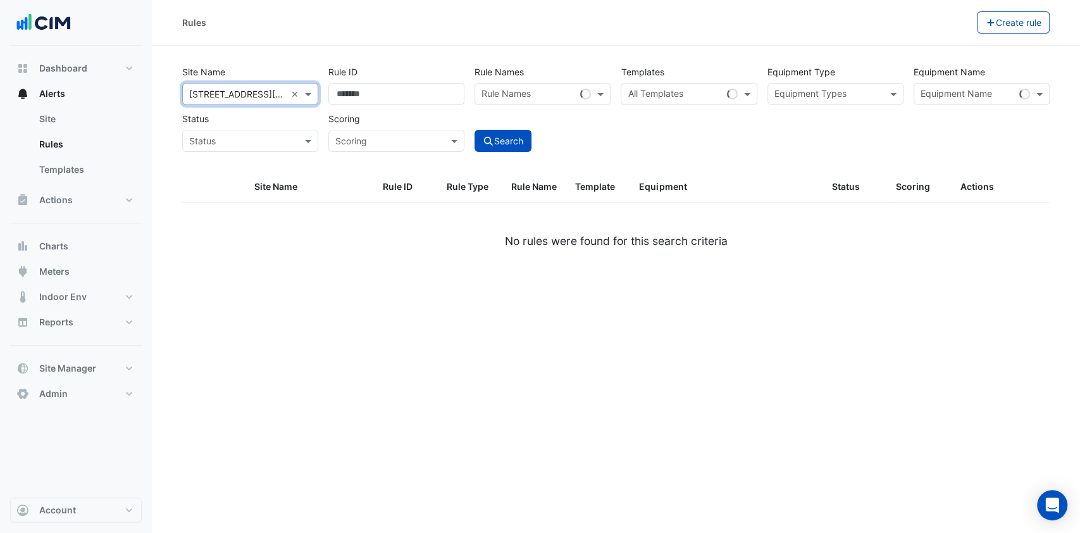
click at [552, 97] on input "text" at bounding box center [528, 95] width 94 height 13
click at [595, 90] on span at bounding box center [602, 93] width 16 height 13
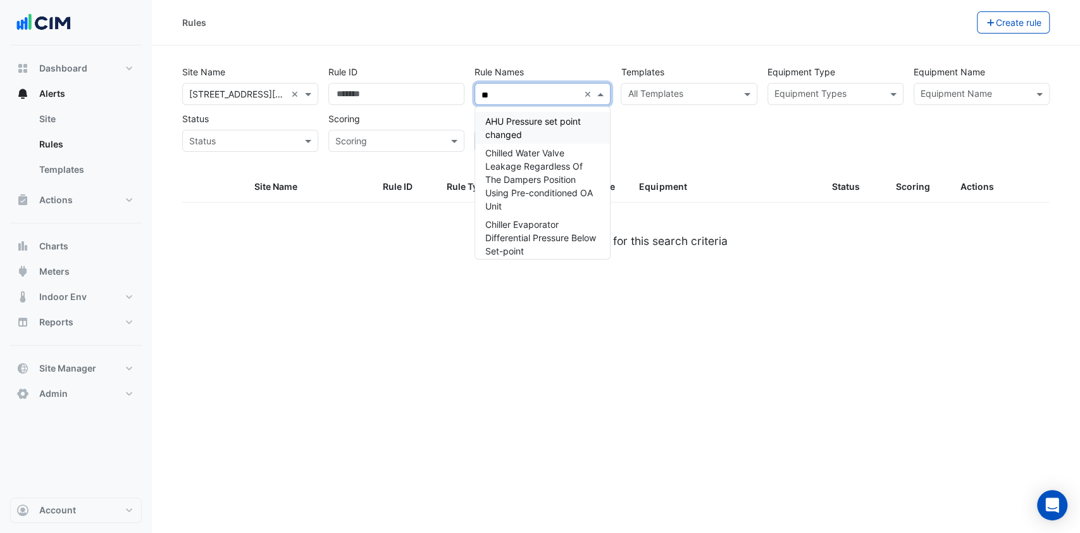
type input "*"
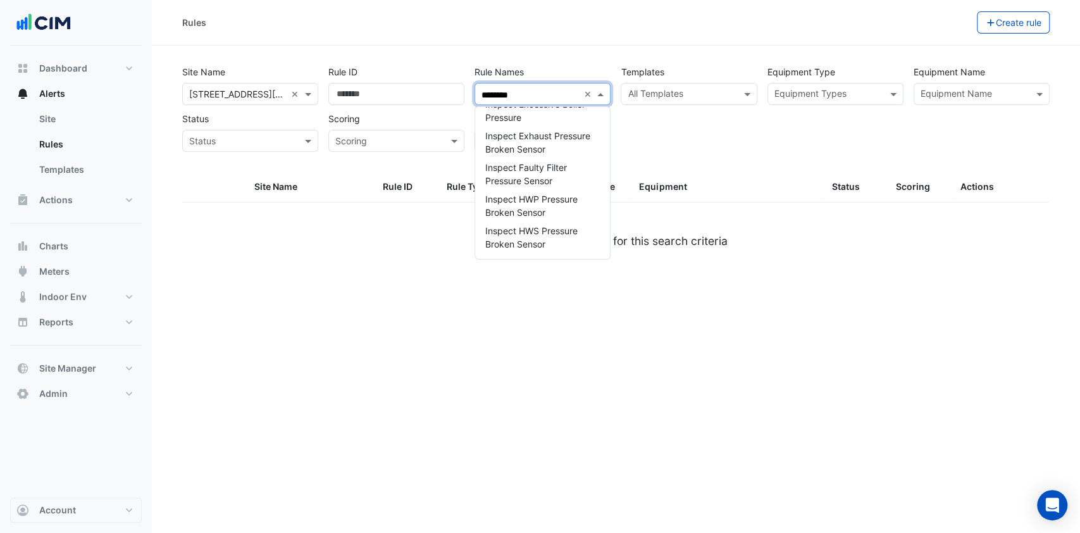
type input "********"
drag, startPoint x: 574, startPoint y: 151, endPoint x: 459, endPoint y: 281, distance: 174.8
click at [459, 281] on div "Rules Create rule Site Name All Sites × 100 Wickham St × Rule ID Rule Names Rul…" at bounding box center [616, 266] width 928 height 533
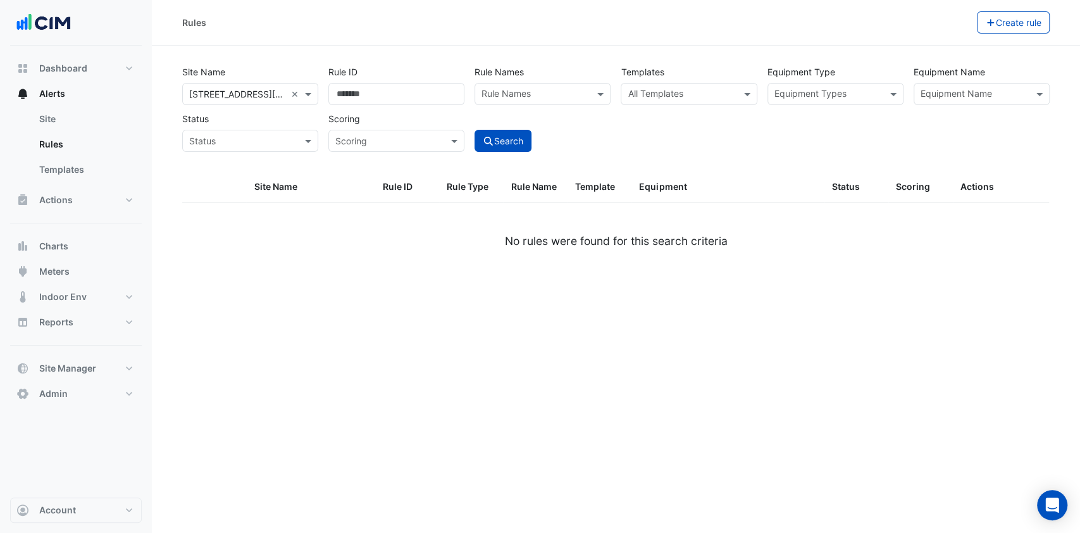
click at [548, 98] on input "text" at bounding box center [535, 95] width 108 height 13
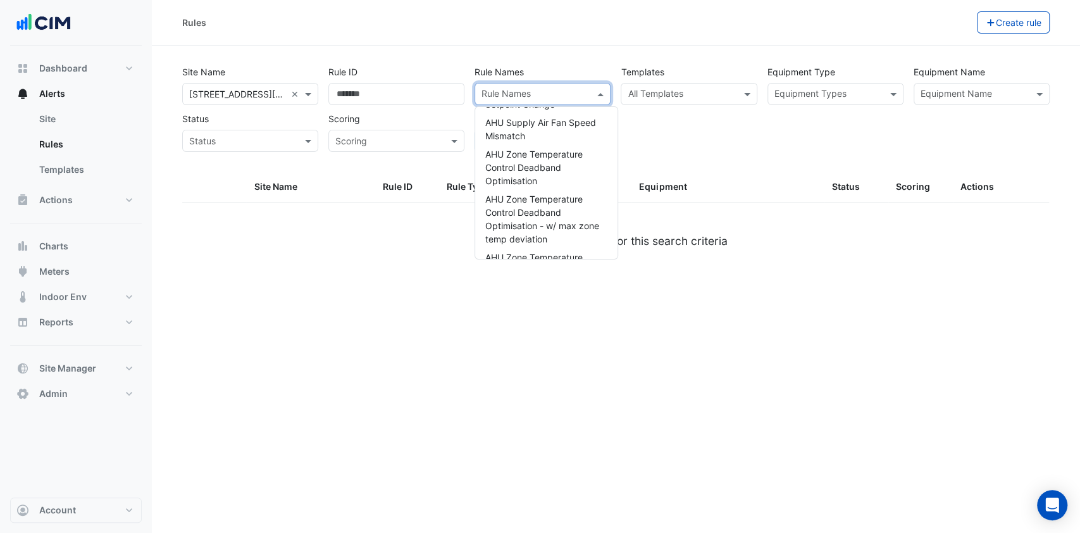
scroll to position [253, 0]
click at [550, 89] on input "text" at bounding box center [535, 95] width 108 height 13
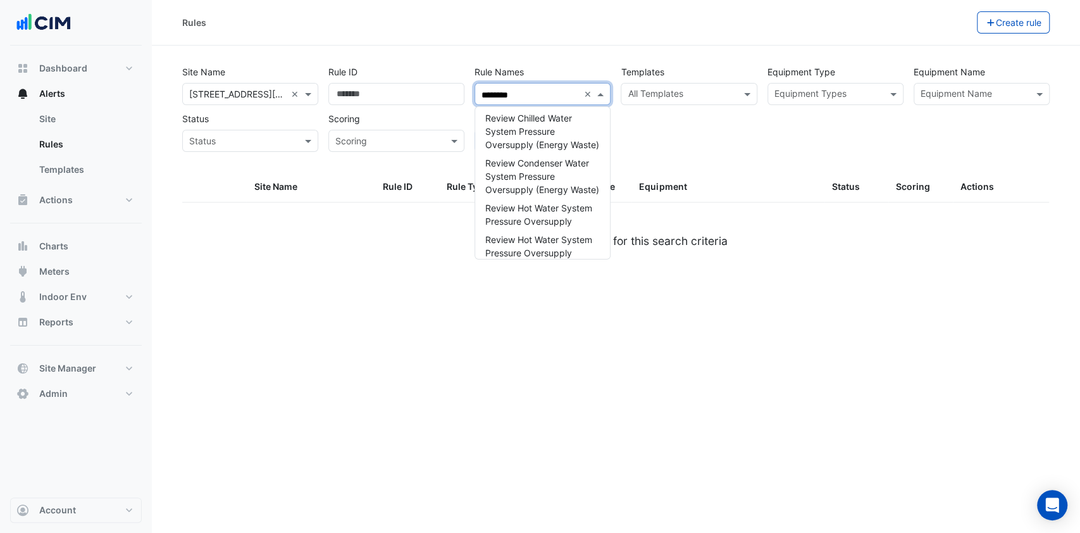
scroll to position [2446, 0]
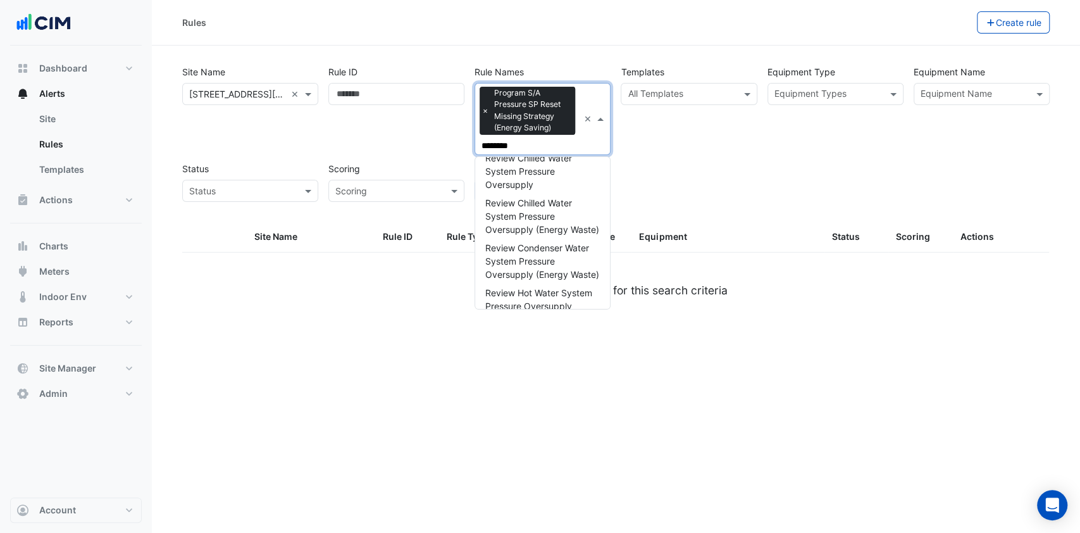
type input "********"
click at [703, 207] on div "Site Name All Sites × 100 Wickham St × Rule ID Rule Names Rule Names × Program …" at bounding box center [616, 141] width 882 height 161
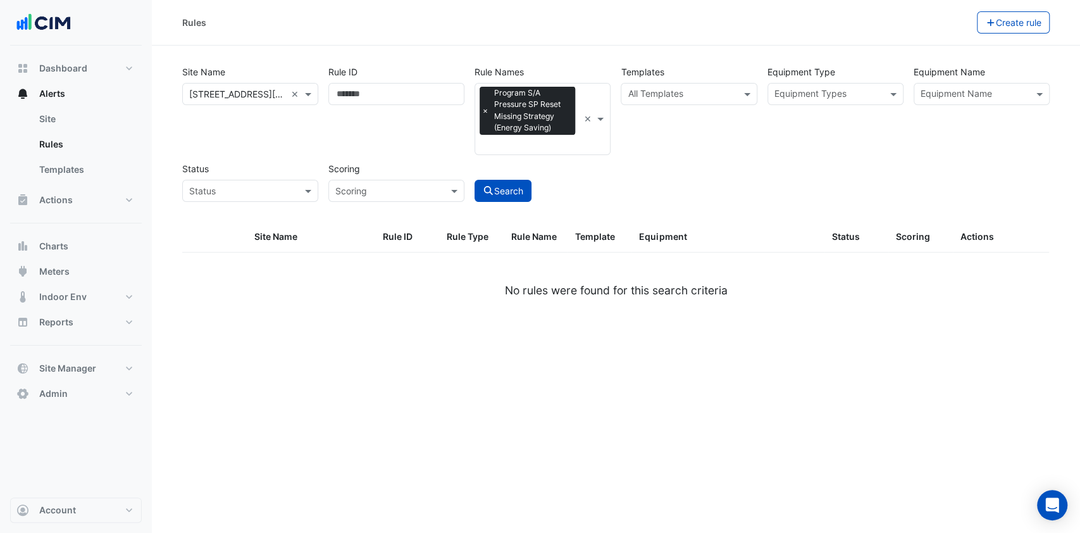
click at [515, 185] on button "Search" at bounding box center [502, 191] width 57 height 22
click at [528, 195] on button "Search" at bounding box center [502, 191] width 57 height 22
click at [527, 190] on button "Search" at bounding box center [502, 191] width 57 height 22
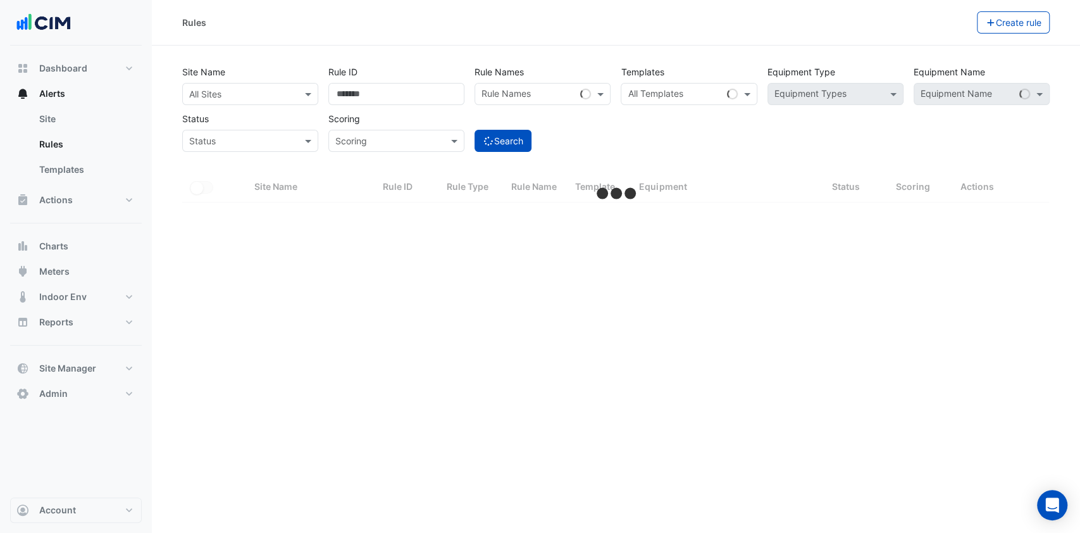
select select "***"
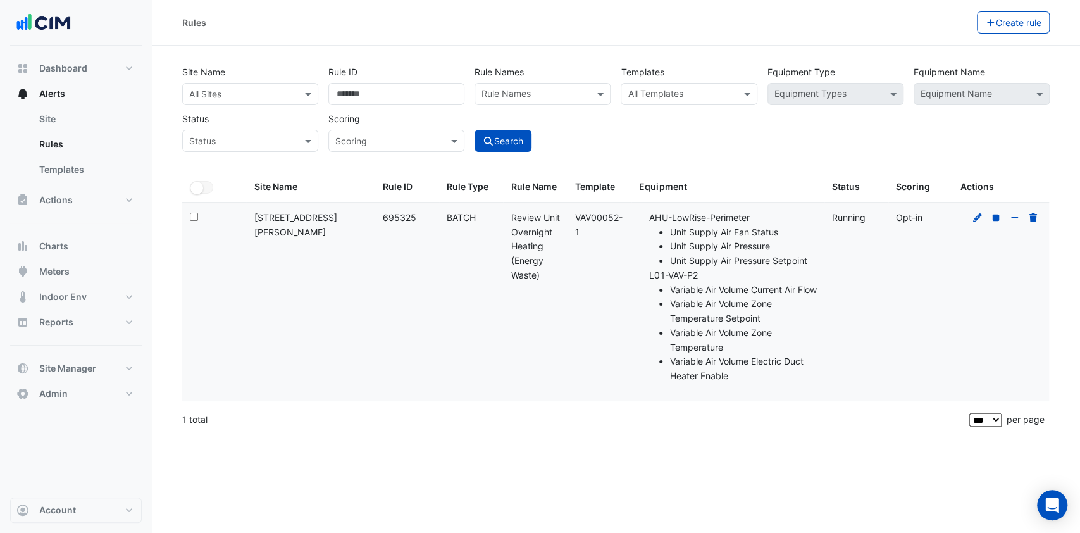
click at [976, 221] on icon at bounding box center [977, 217] width 11 height 9
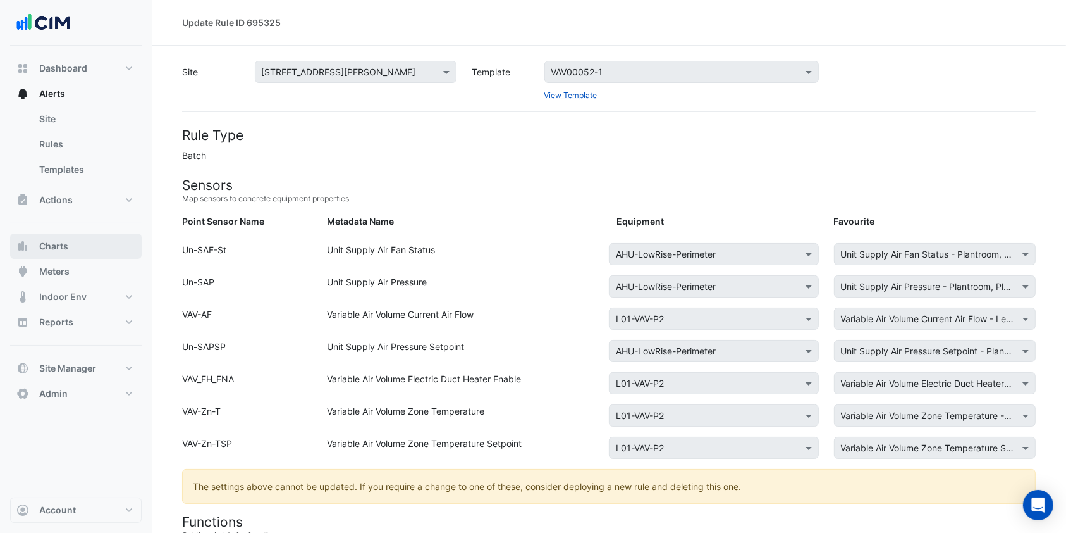
click at [62, 240] on span "Charts" at bounding box center [53, 246] width 29 height 13
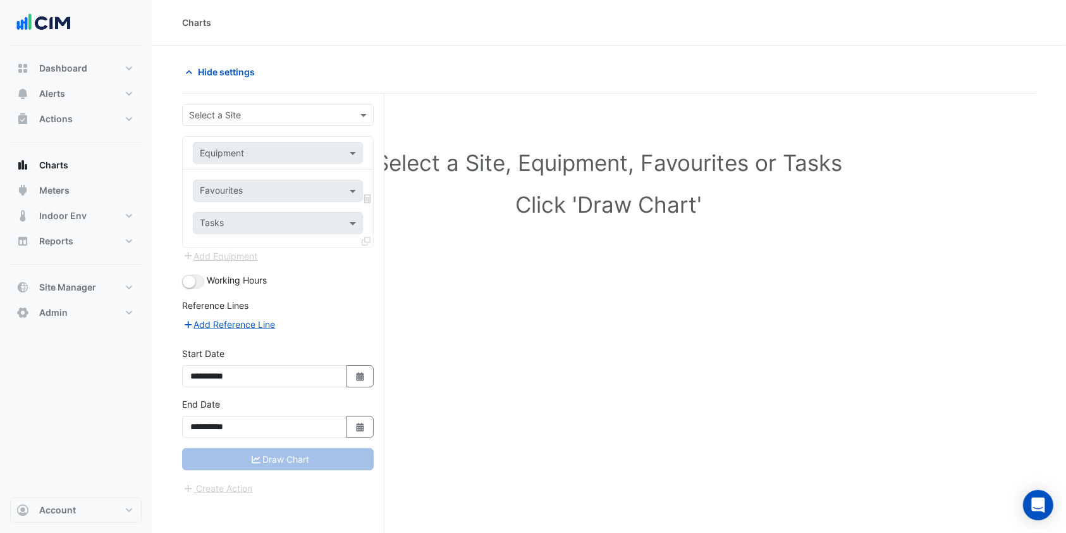
click at [226, 125] on div "Select a Site" at bounding box center [278, 115] width 192 height 22
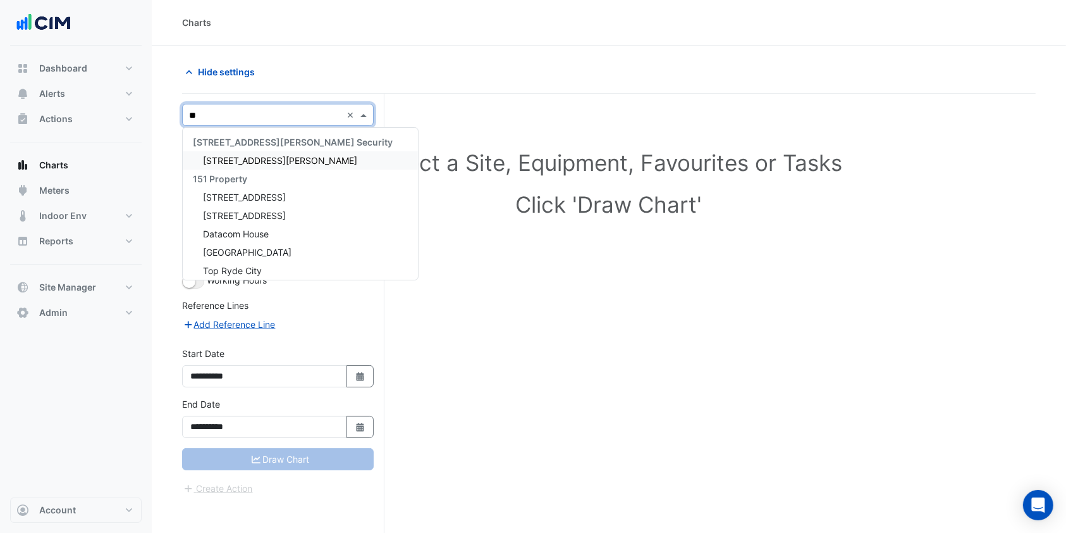
type input "***"
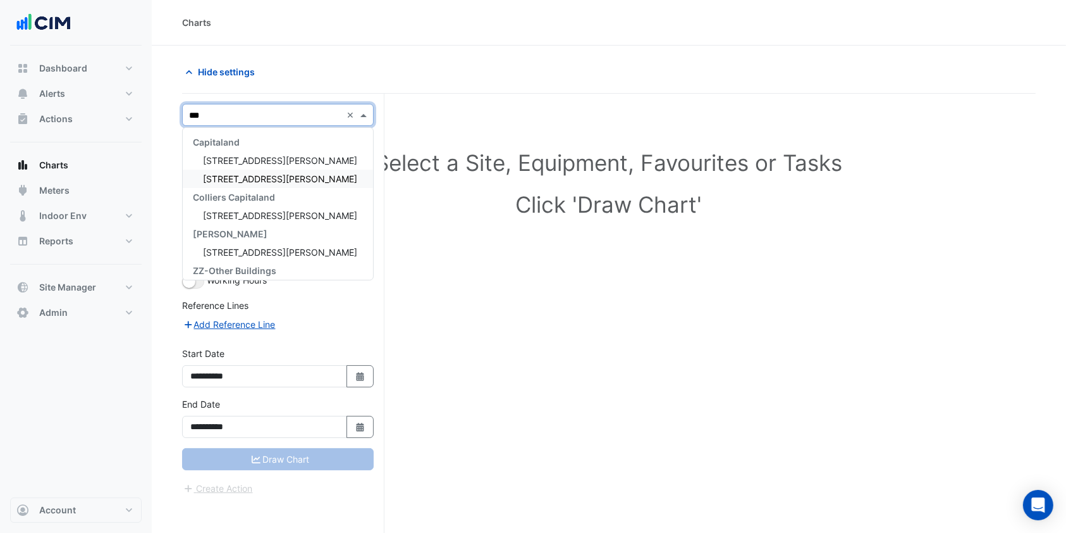
click at [256, 181] on span "[STREET_ADDRESS][PERSON_NAME]" at bounding box center [280, 178] width 154 height 11
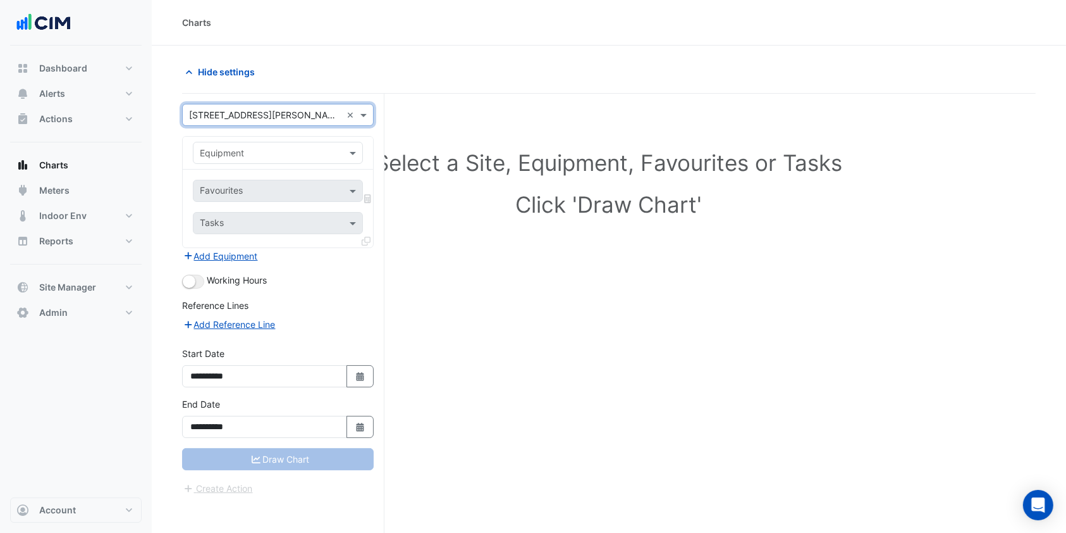
click at [245, 152] on input "text" at bounding box center [265, 153] width 131 height 13
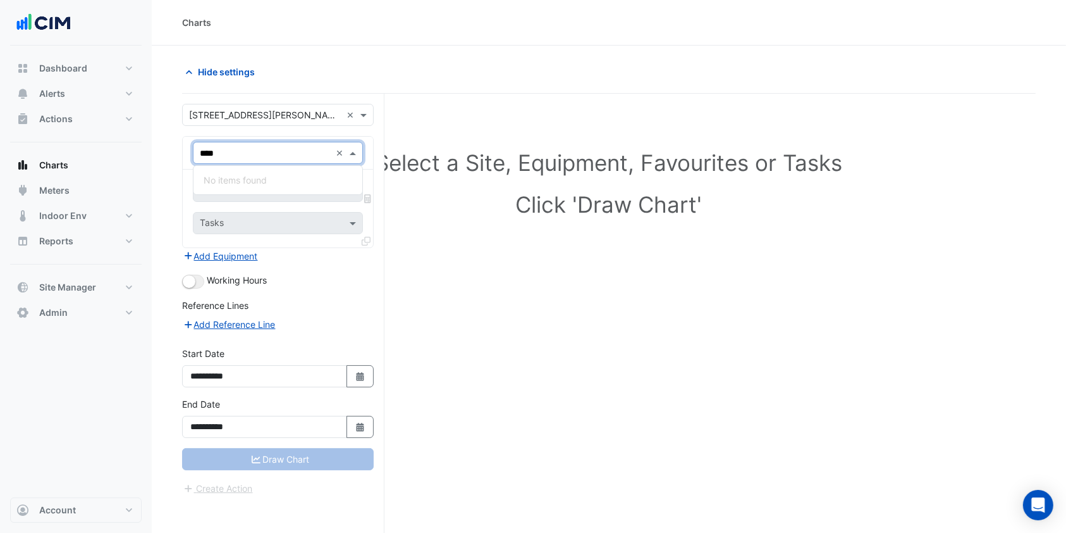
type input "***"
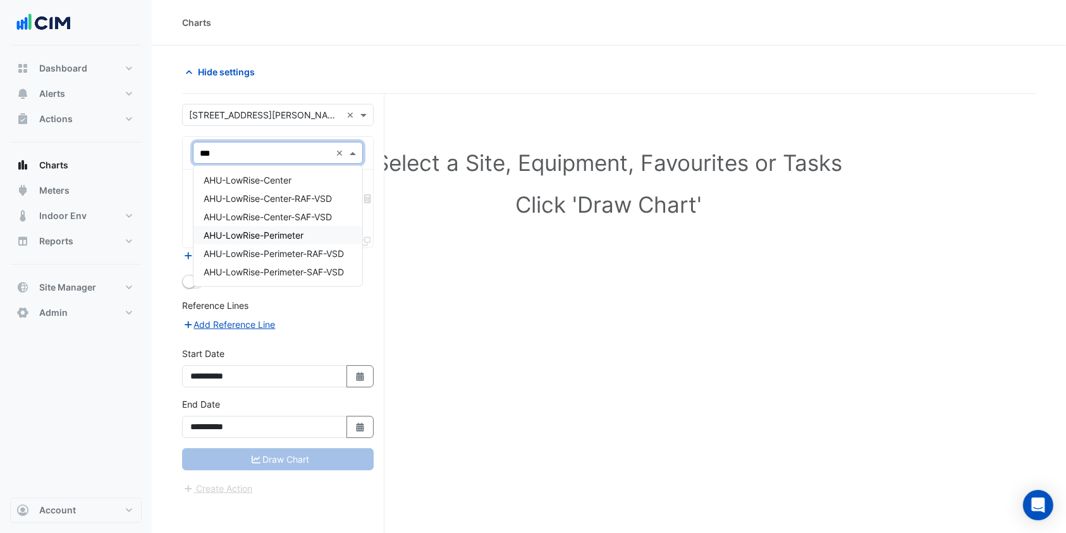
click at [273, 231] on span "AHU-LowRise-Perimeter" at bounding box center [254, 235] width 100 height 11
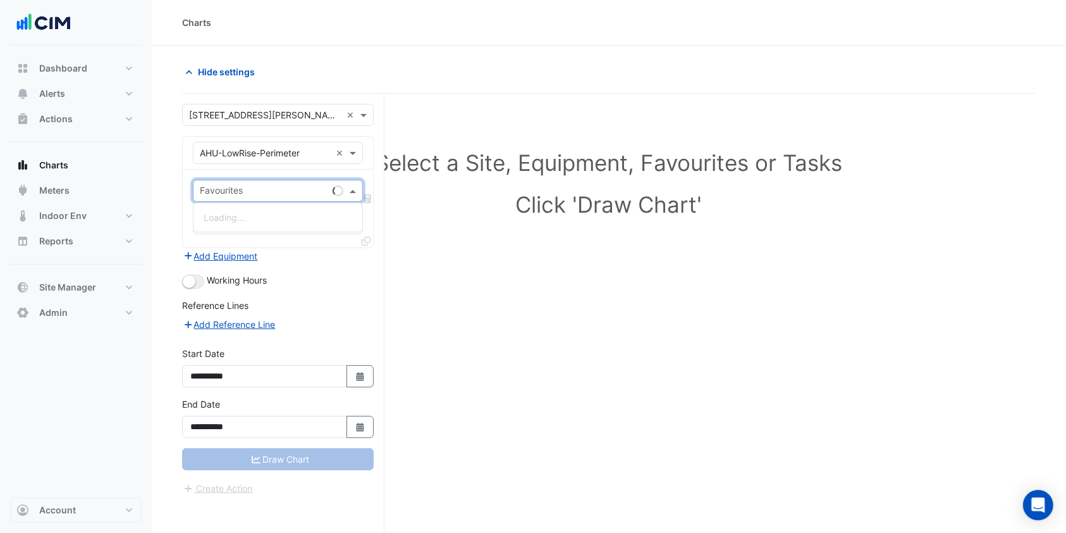
click at [352, 190] on span at bounding box center [355, 190] width 16 height 13
click at [311, 156] on input "text" at bounding box center [265, 153] width 131 height 13
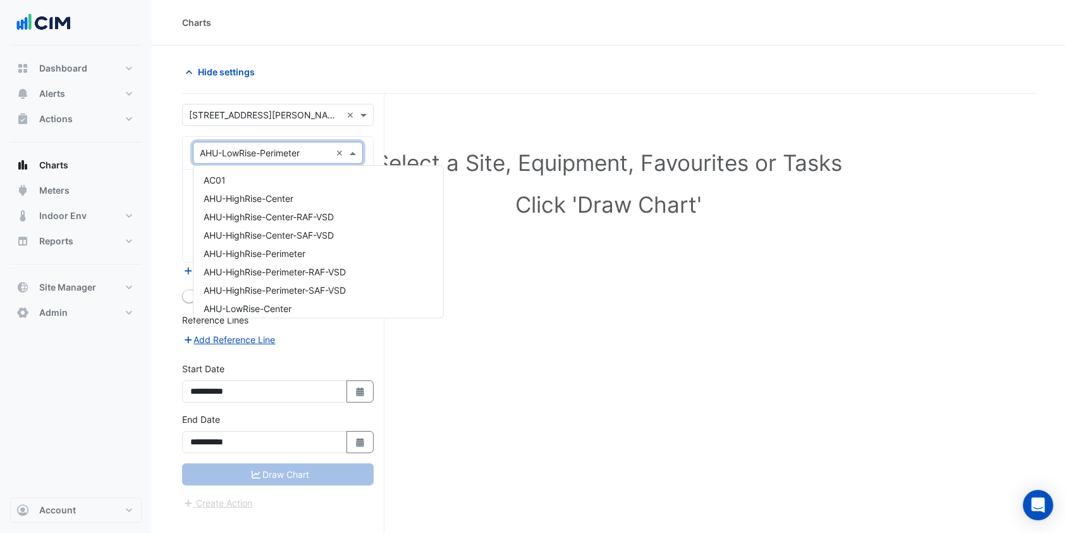
scroll to position [188, 0]
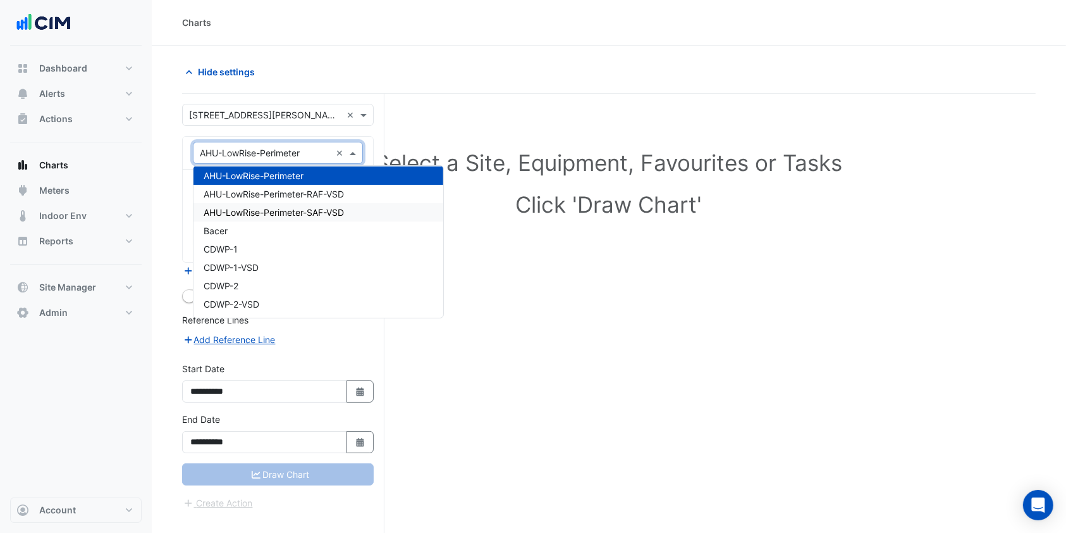
click at [299, 213] on span "AHU-LowRise-Perimeter-SAF-VSD" at bounding box center [274, 212] width 140 height 11
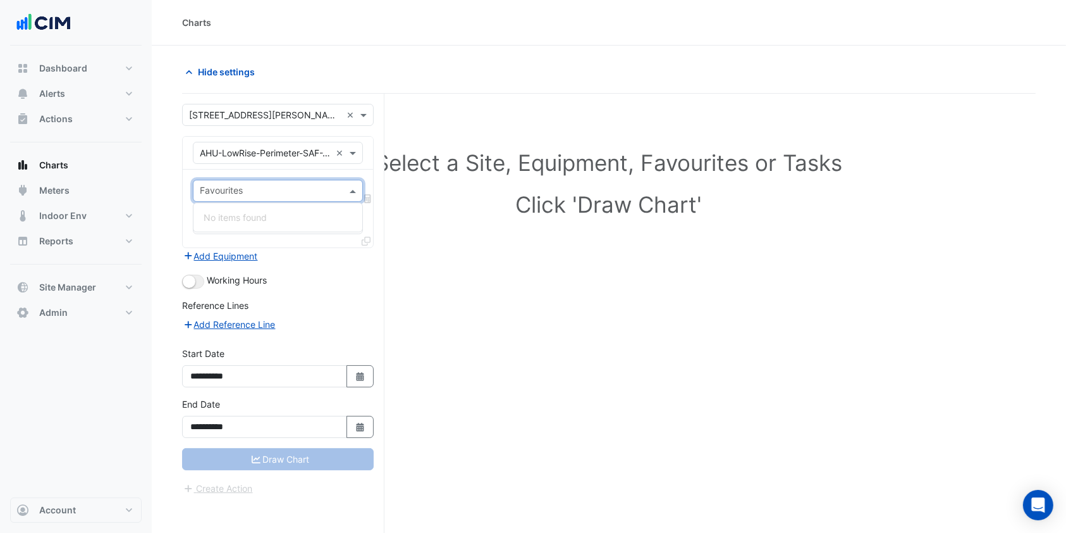
click at [320, 187] on input "text" at bounding box center [271, 191] width 142 height 13
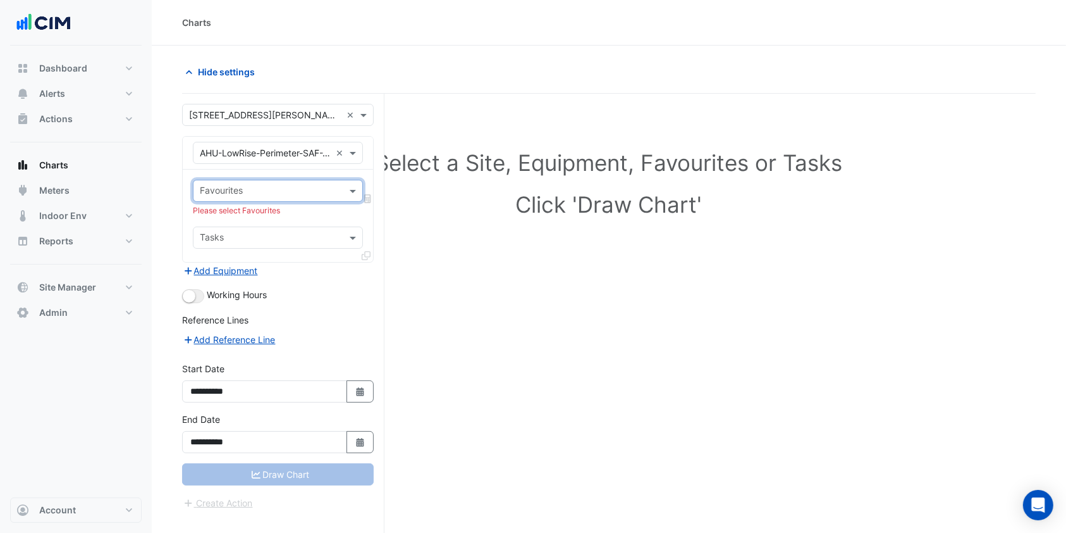
click at [350, 193] on span at bounding box center [355, 190] width 16 height 13
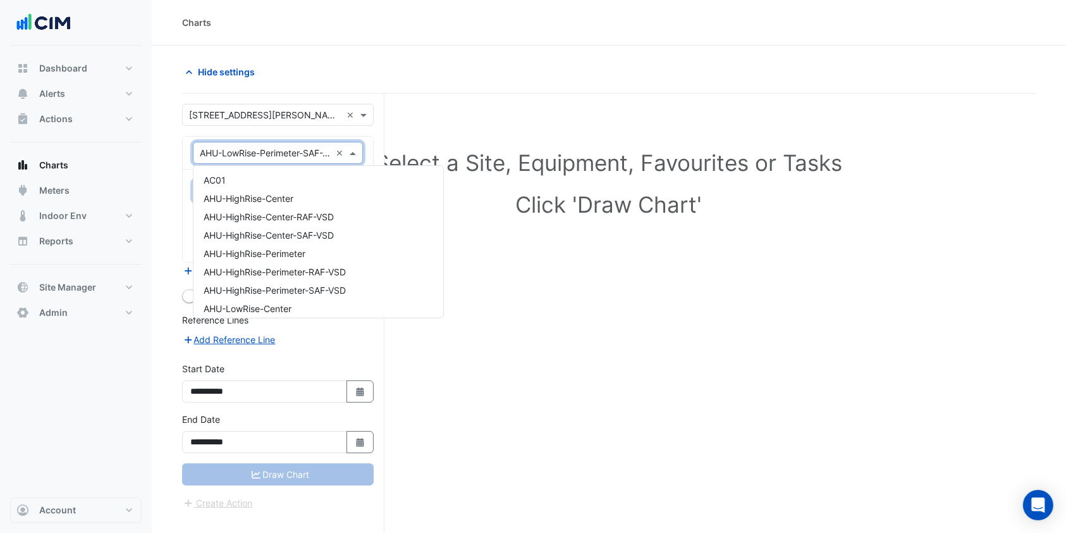
click at [296, 159] on div "Equipment × AHU-LowRise-Perimeter-SAF-VSD ×" at bounding box center [278, 153] width 170 height 22
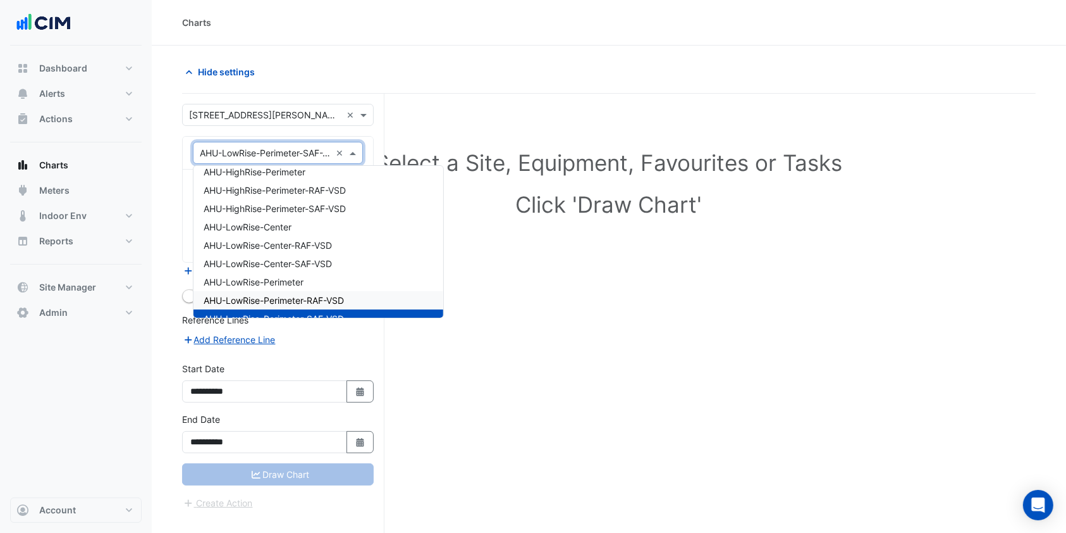
scroll to position [56, 0]
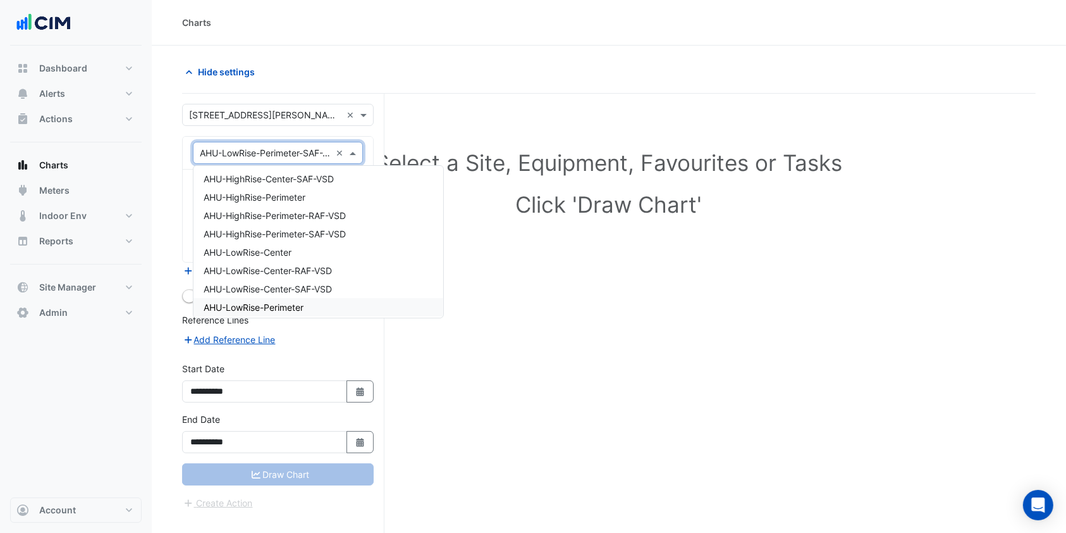
click at [264, 302] on span "AHU-LowRise-Perimeter" at bounding box center [254, 307] width 100 height 11
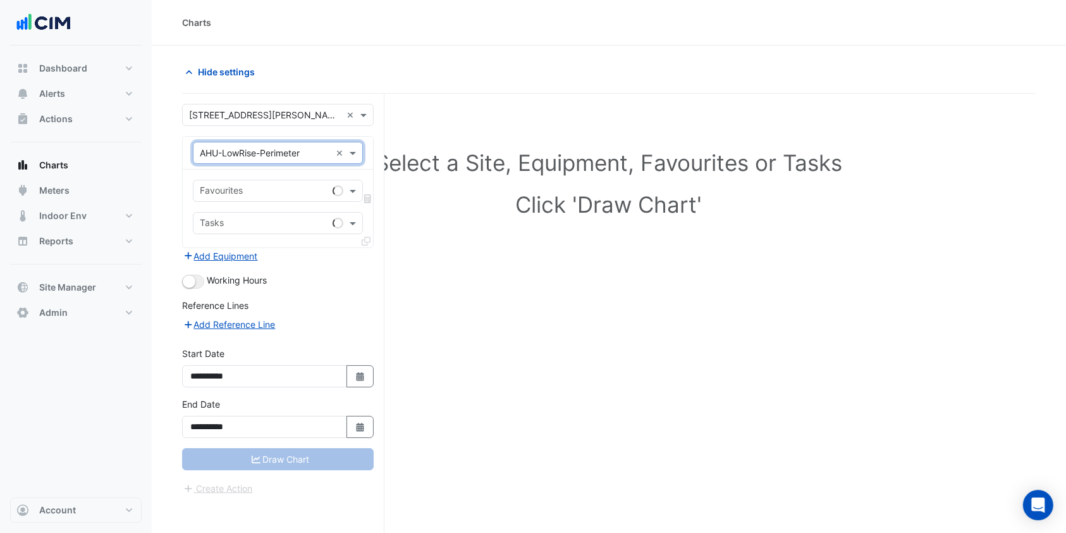
click at [351, 189] on span at bounding box center [355, 190] width 16 height 13
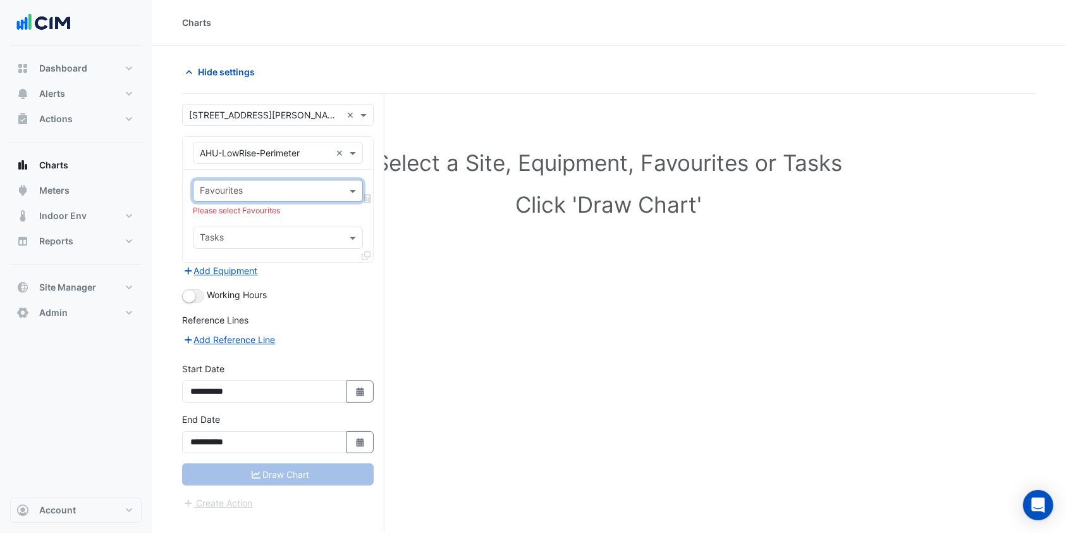
click at [354, 185] on span at bounding box center [355, 190] width 16 height 13
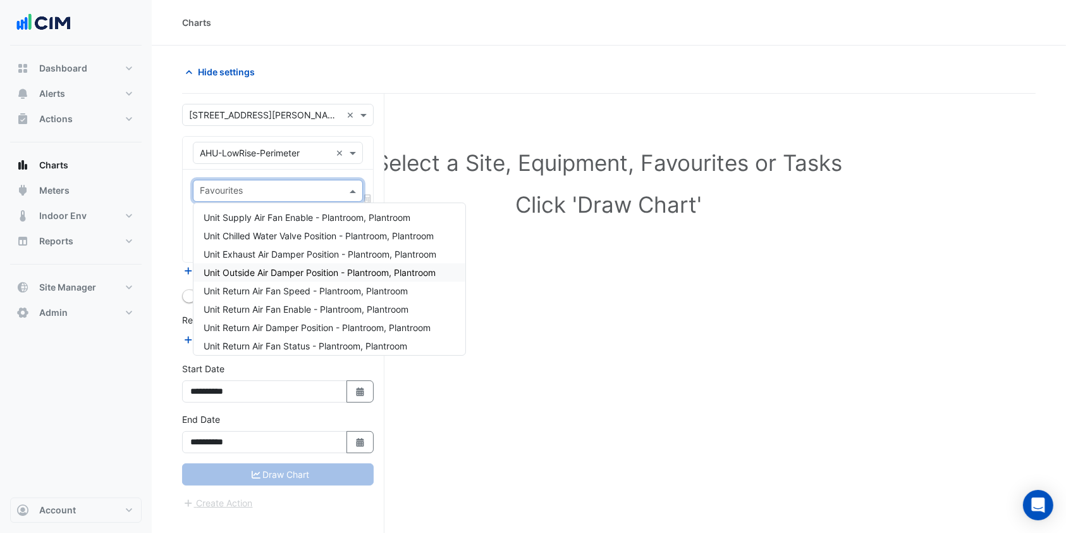
scroll to position [84, 0]
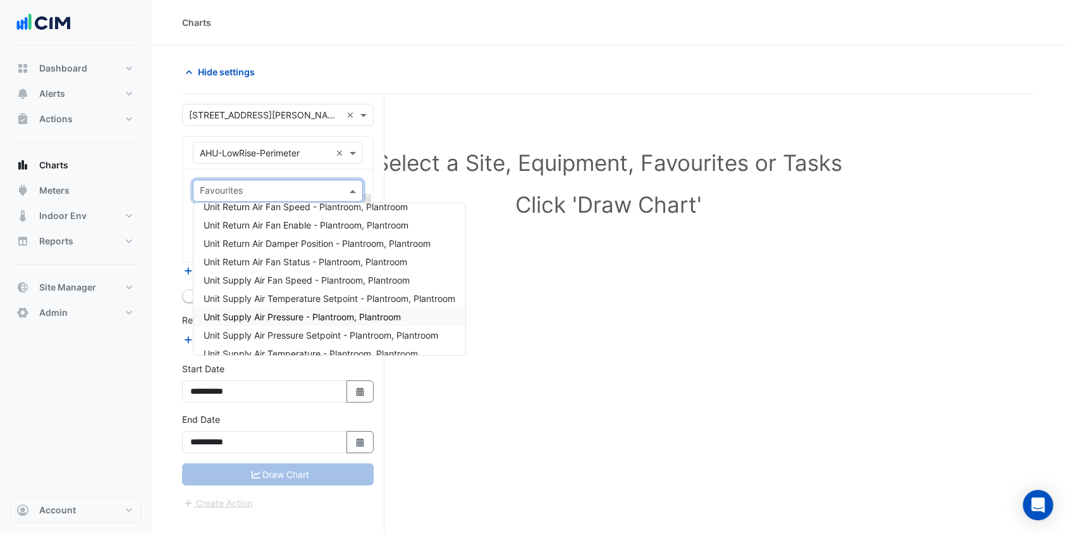
click at [268, 312] on span "Unit Supply Air Pressure - Plantroom, Plantroom" at bounding box center [302, 316] width 197 height 11
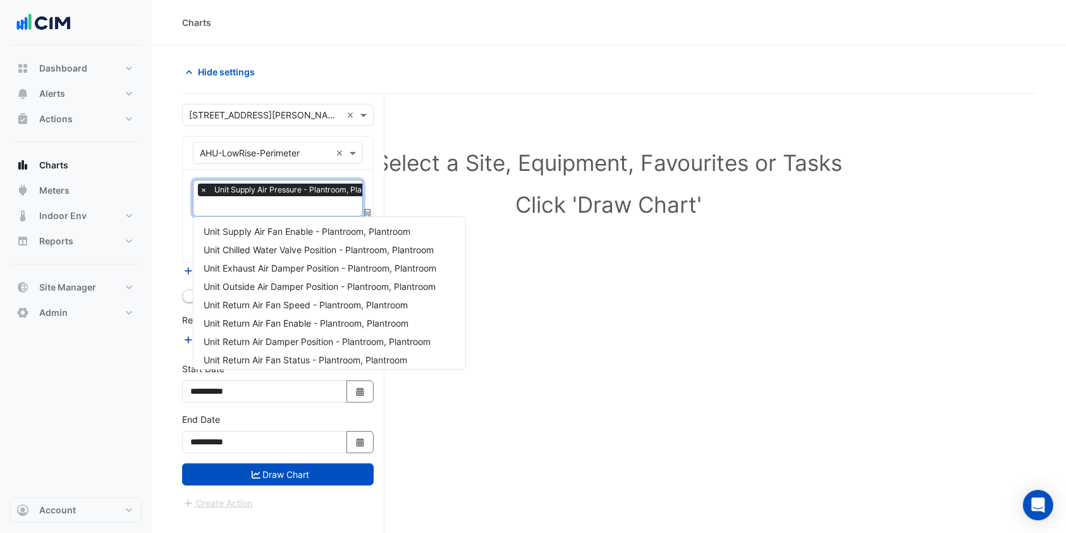
click at [263, 201] on input "text" at bounding box center [297, 207] width 194 height 13
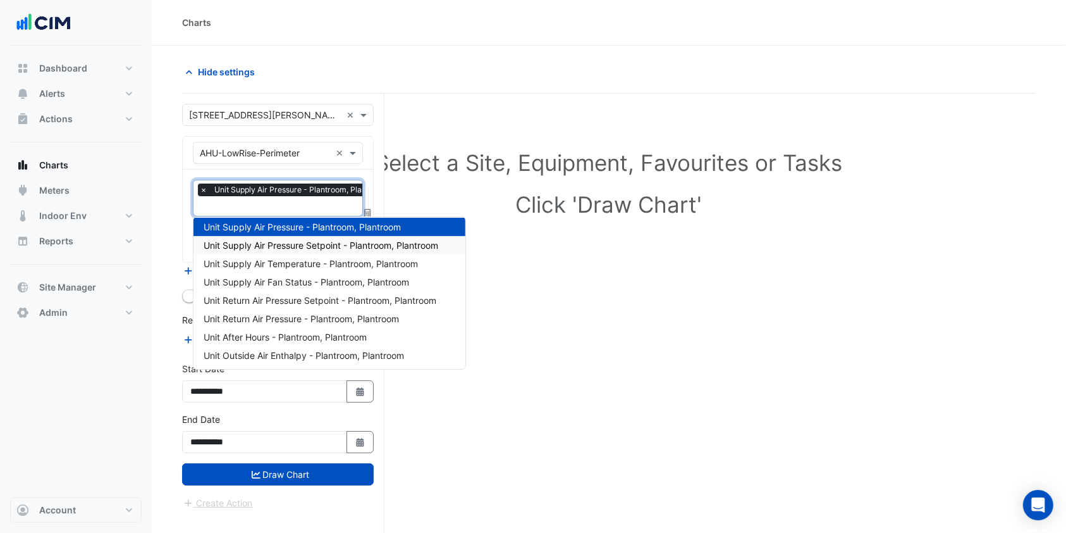
click at [285, 246] on span "Unit Supply Air Pressure Setpoint - Plantroom, Plantroom" at bounding box center [321, 245] width 235 height 11
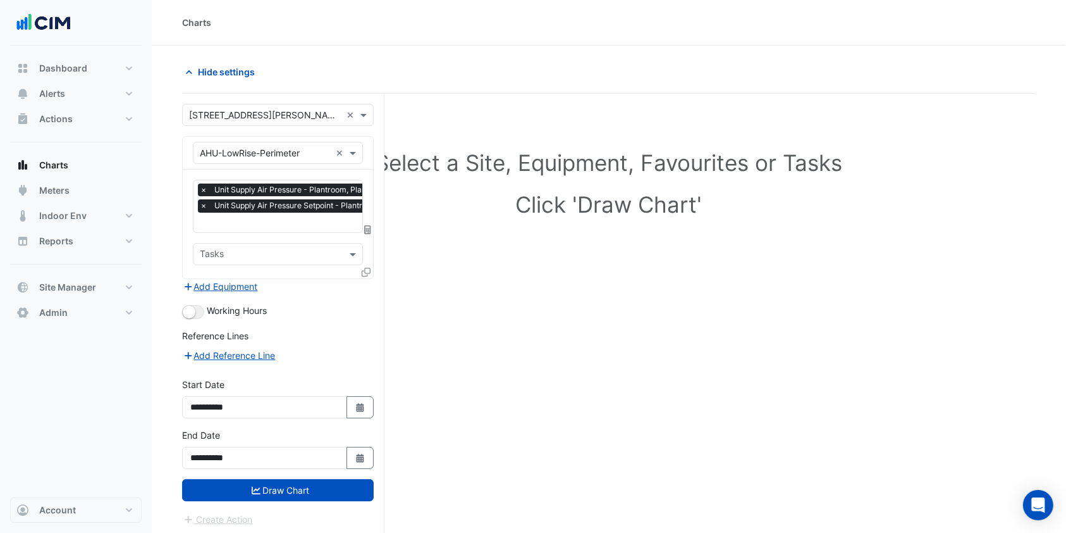
click at [265, 483] on button "Draw Chart" at bounding box center [278, 490] width 192 height 22
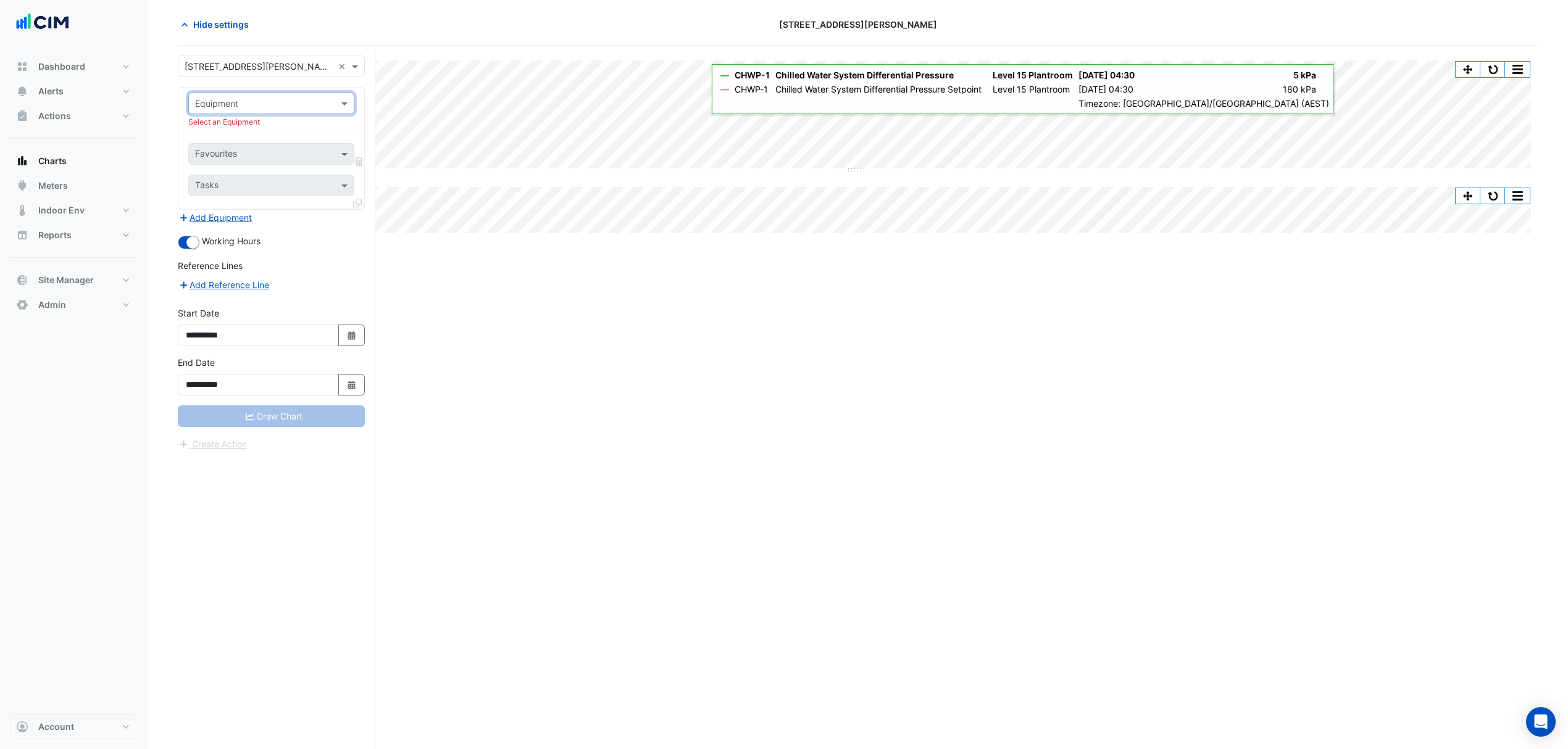
click at [293, 101] on input "text" at bounding box center [259, 103] width 128 height 13
click at [264, 188] on span "AHU-HighRise-Center-SAF-VSD" at bounding box center [262, 183] width 127 height 11
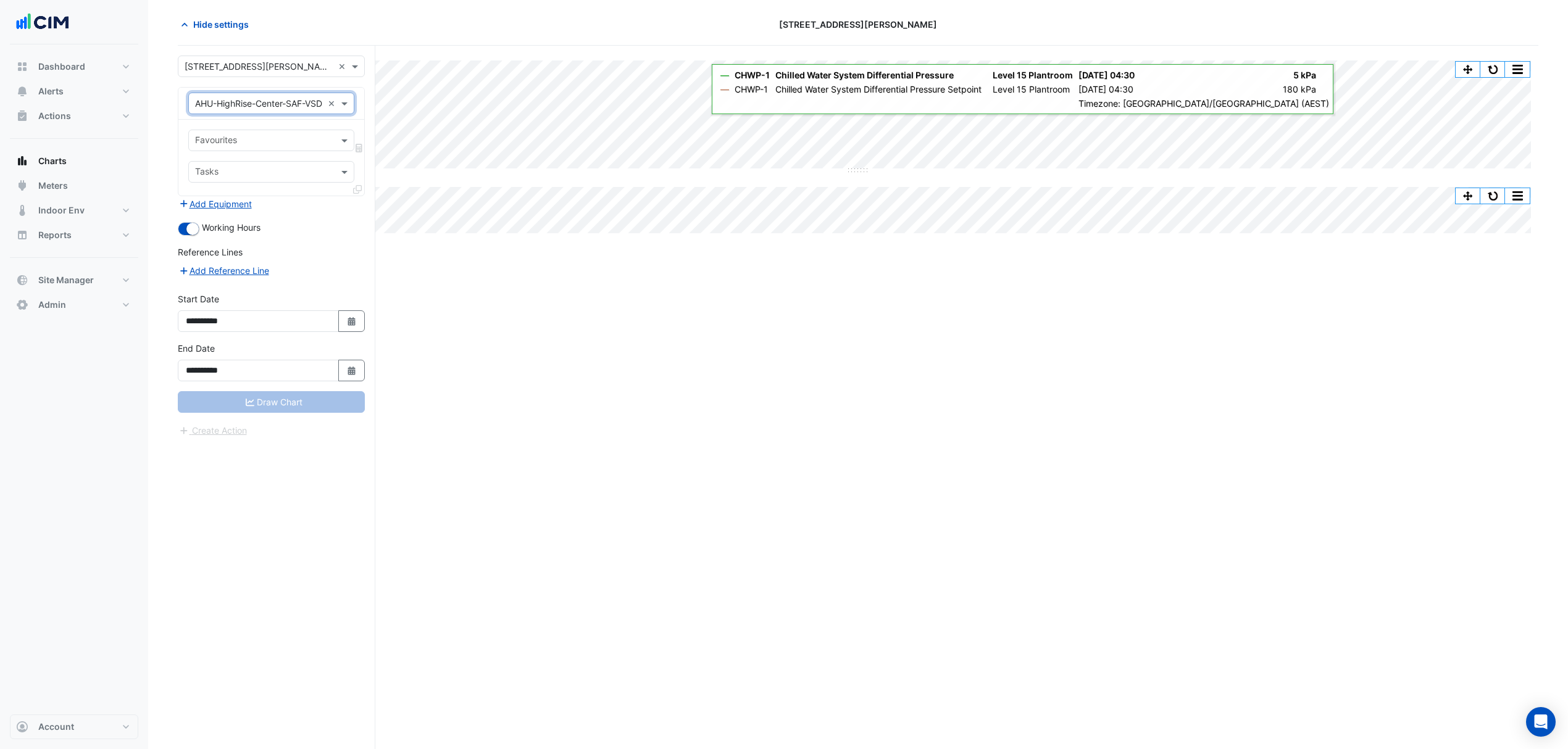
click at [344, 138] on span at bounding box center [346, 139] width 16 height 13
click at [287, 99] on input "text" at bounding box center [259, 103] width 128 height 13
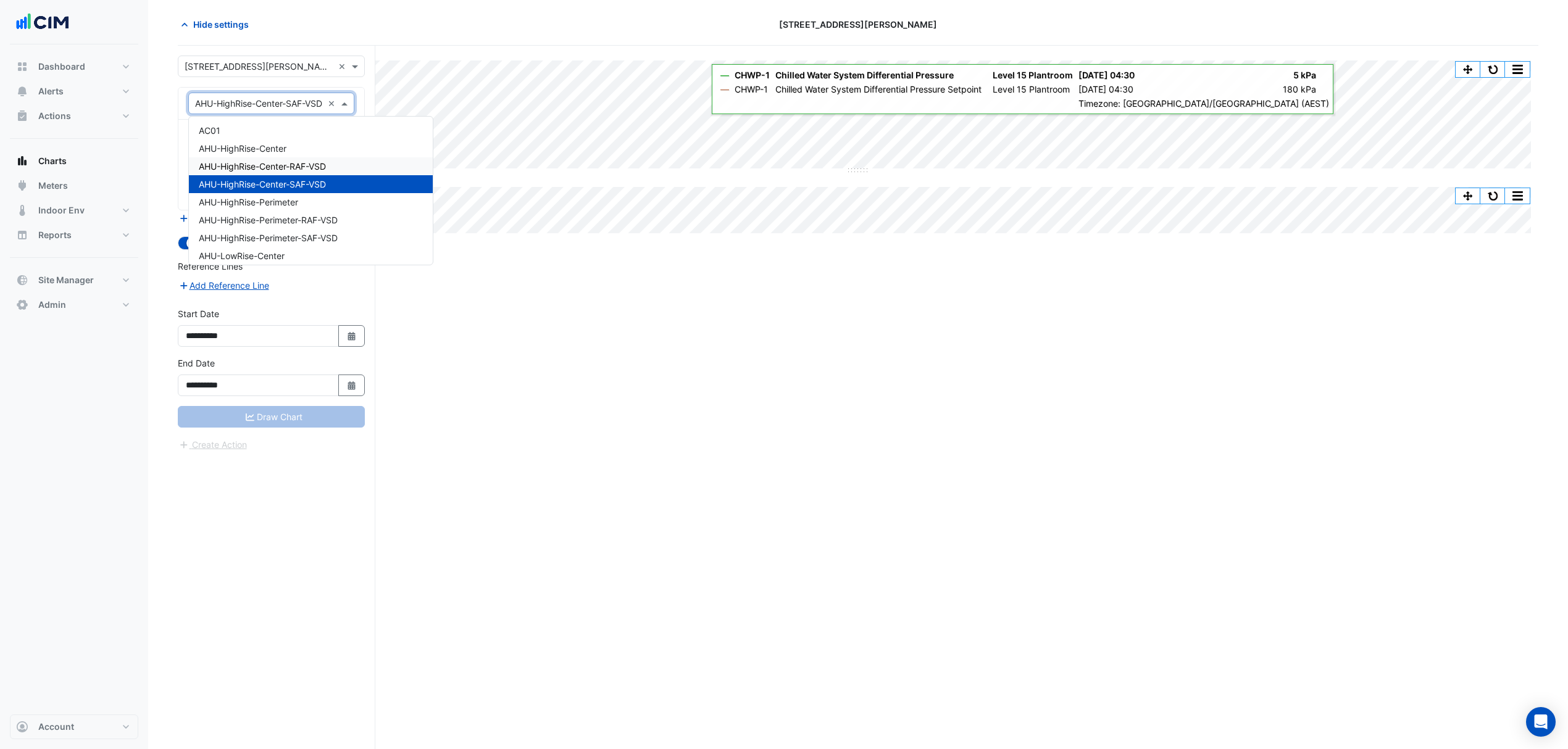
click at [292, 166] on span "AHU-HighRise-Center-RAF-VSD" at bounding box center [262, 166] width 127 height 11
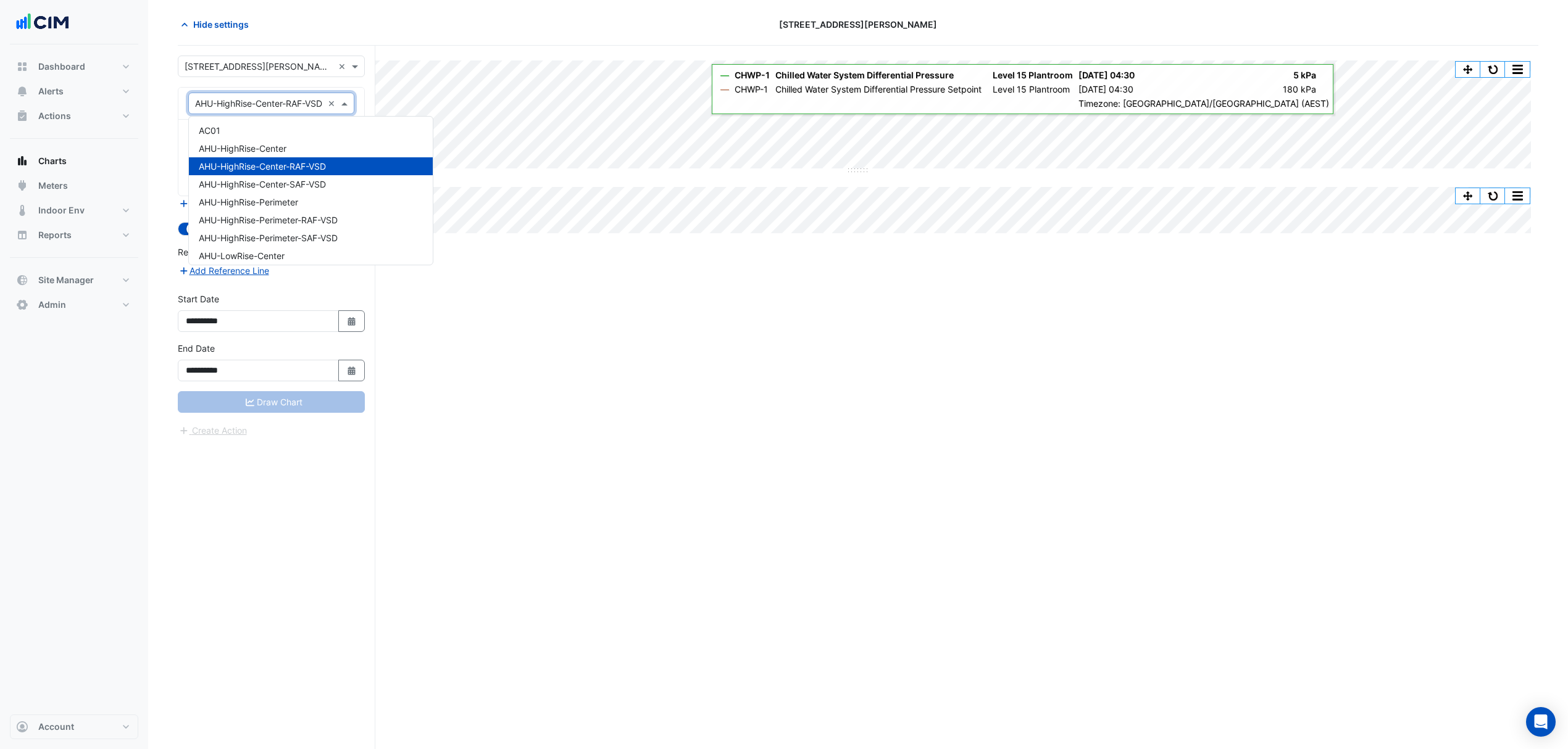
click at [295, 105] on input "text" at bounding box center [259, 103] width 128 height 13
click at [247, 197] on span "AHU-HighRise-Perimeter" at bounding box center [249, 202] width 100 height 11
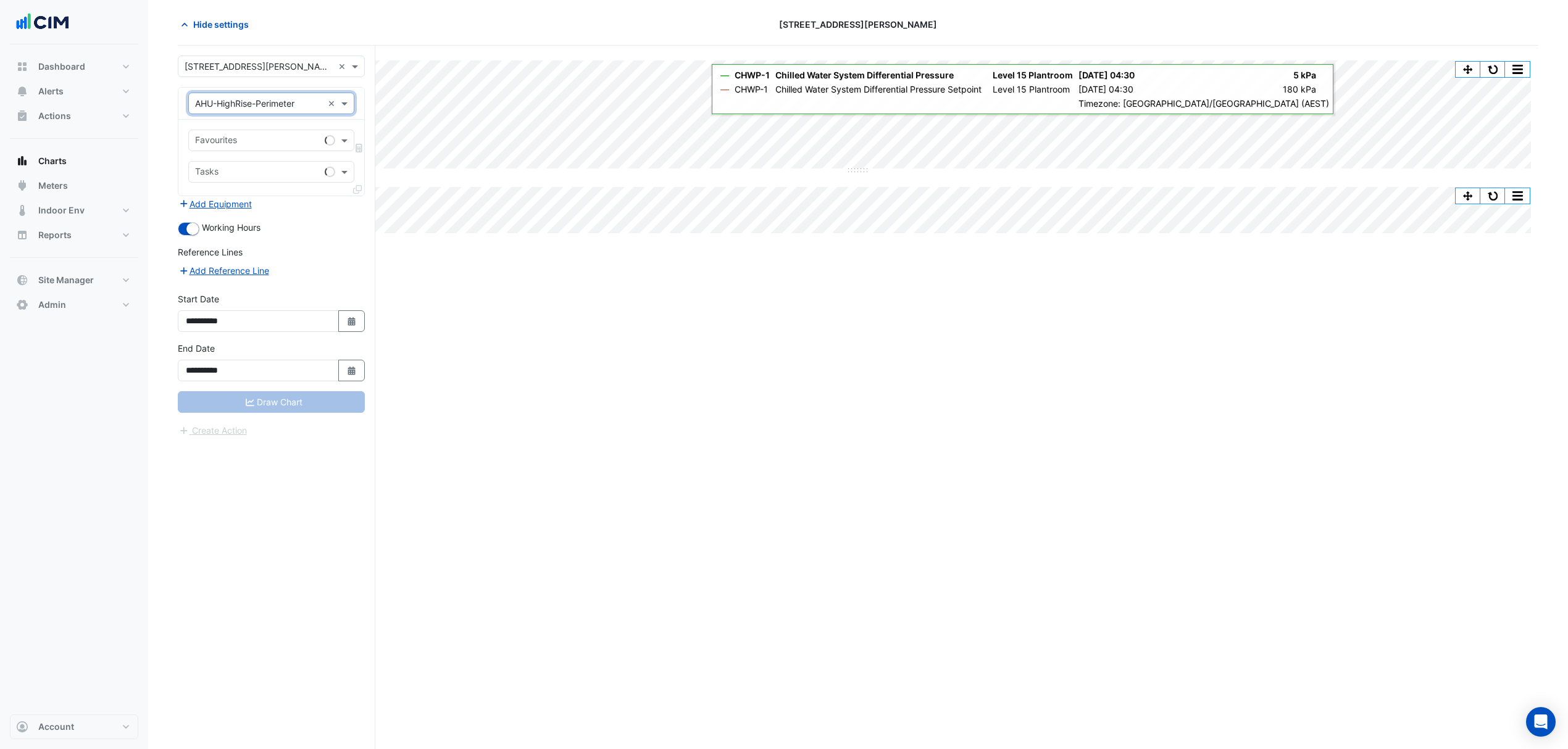
click at [274, 139] on input "text" at bounding box center [258, 141] width 125 height 13
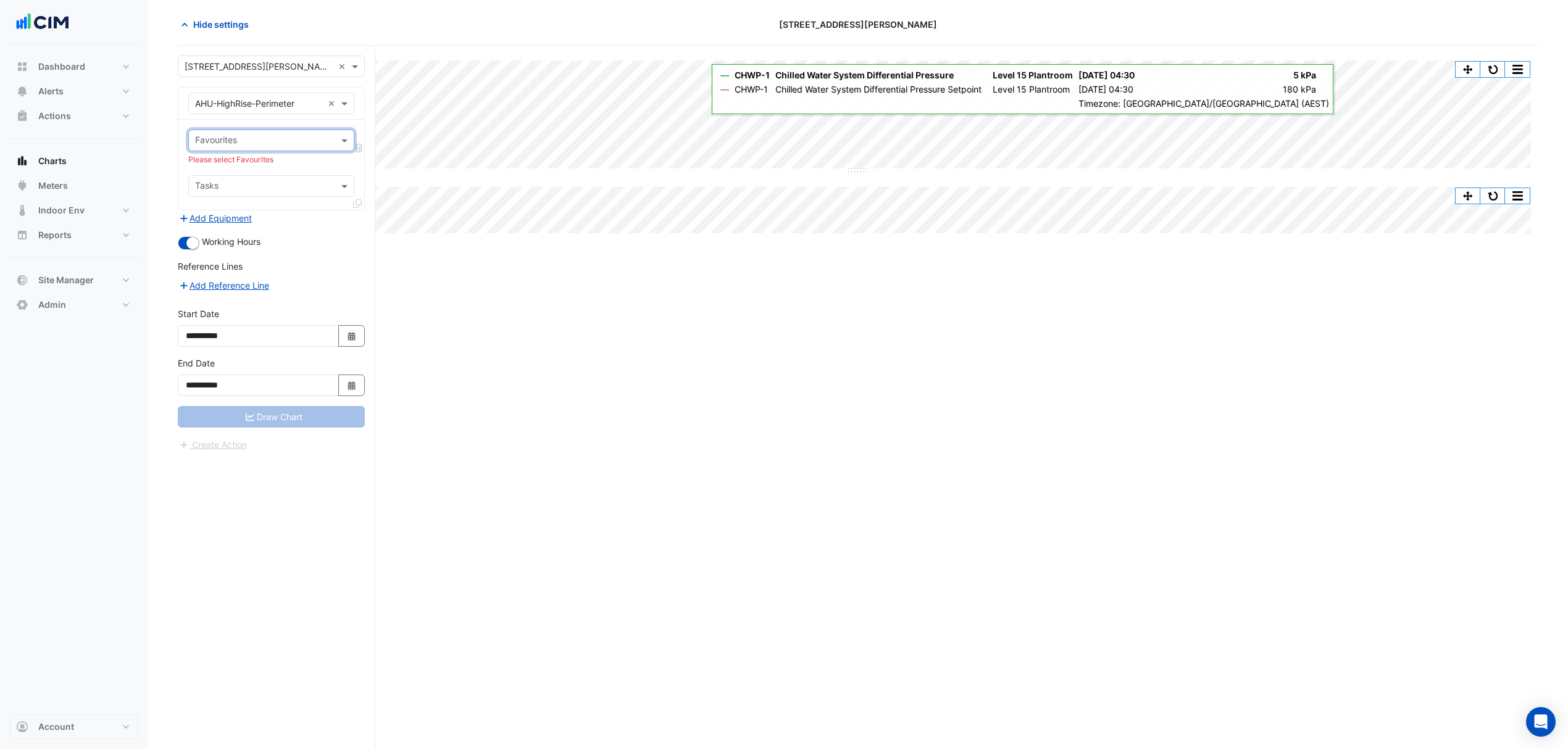
click at [345, 138] on span at bounding box center [346, 139] width 16 height 13
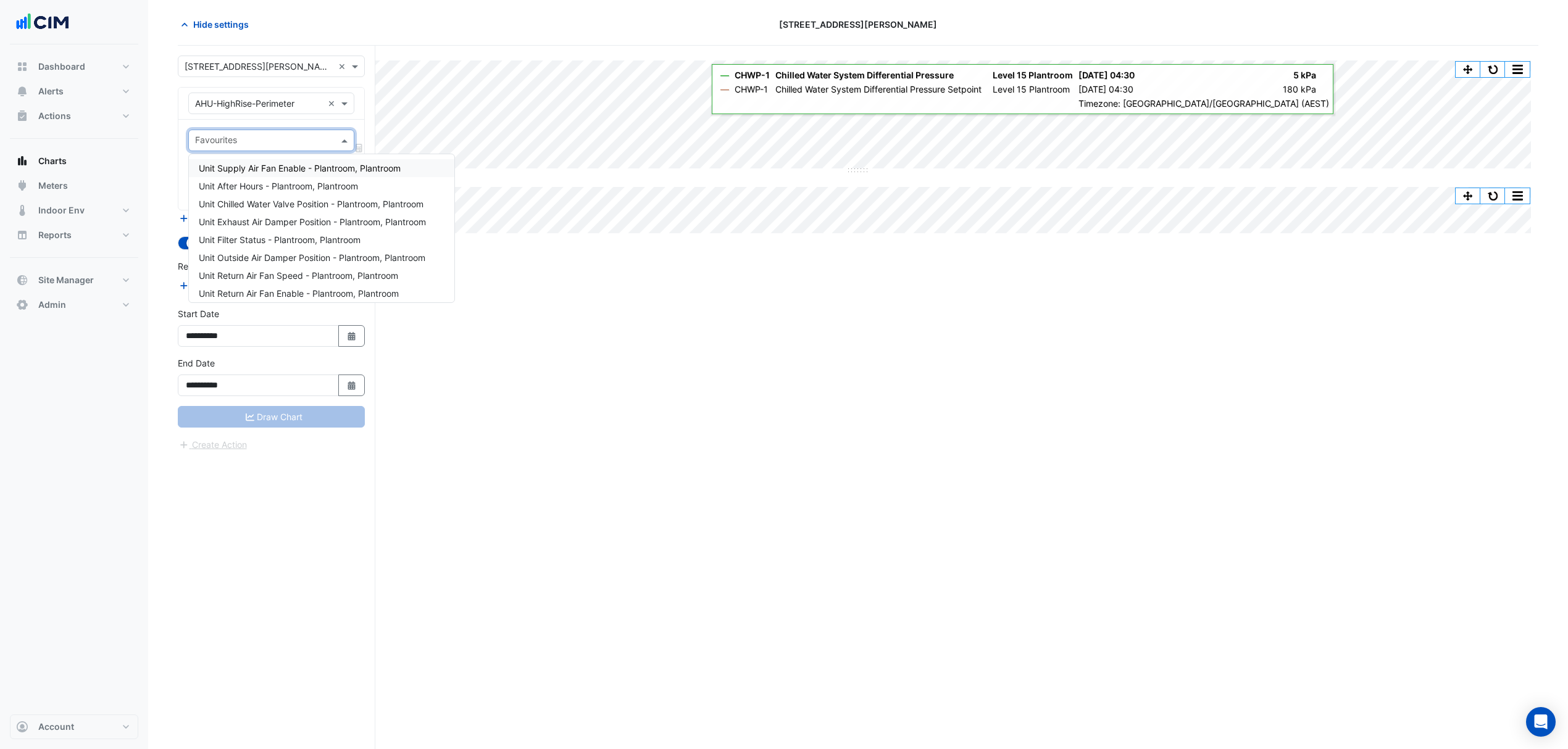
click at [345, 138] on span at bounding box center [346, 139] width 16 height 13
click at [285, 214] on span "Unit Supply Air Fan Speed - Plantroom, Plantroom" at bounding box center [300, 218] width 201 height 11
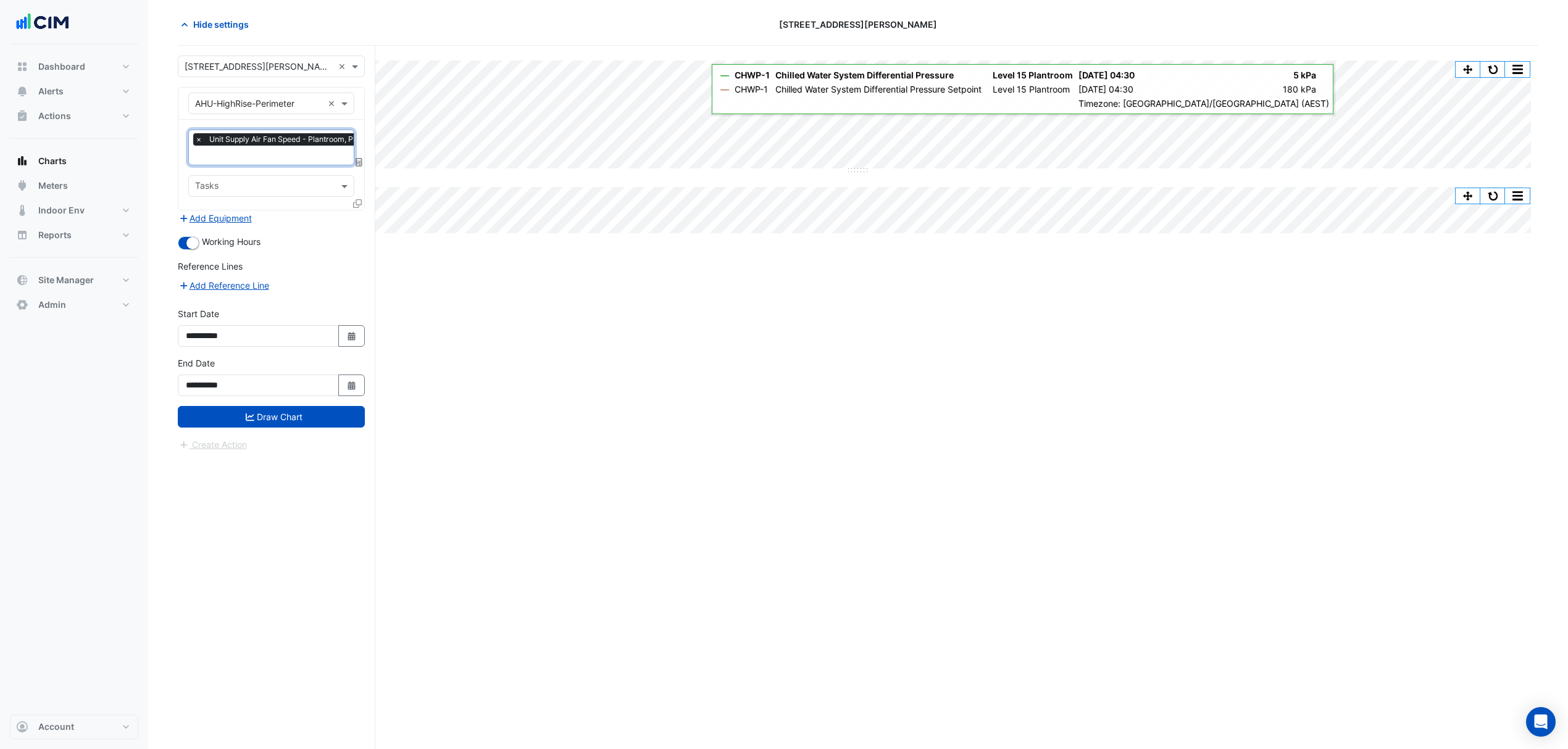
click at [295, 417] on button "Draw Chart" at bounding box center [271, 416] width 187 height 21
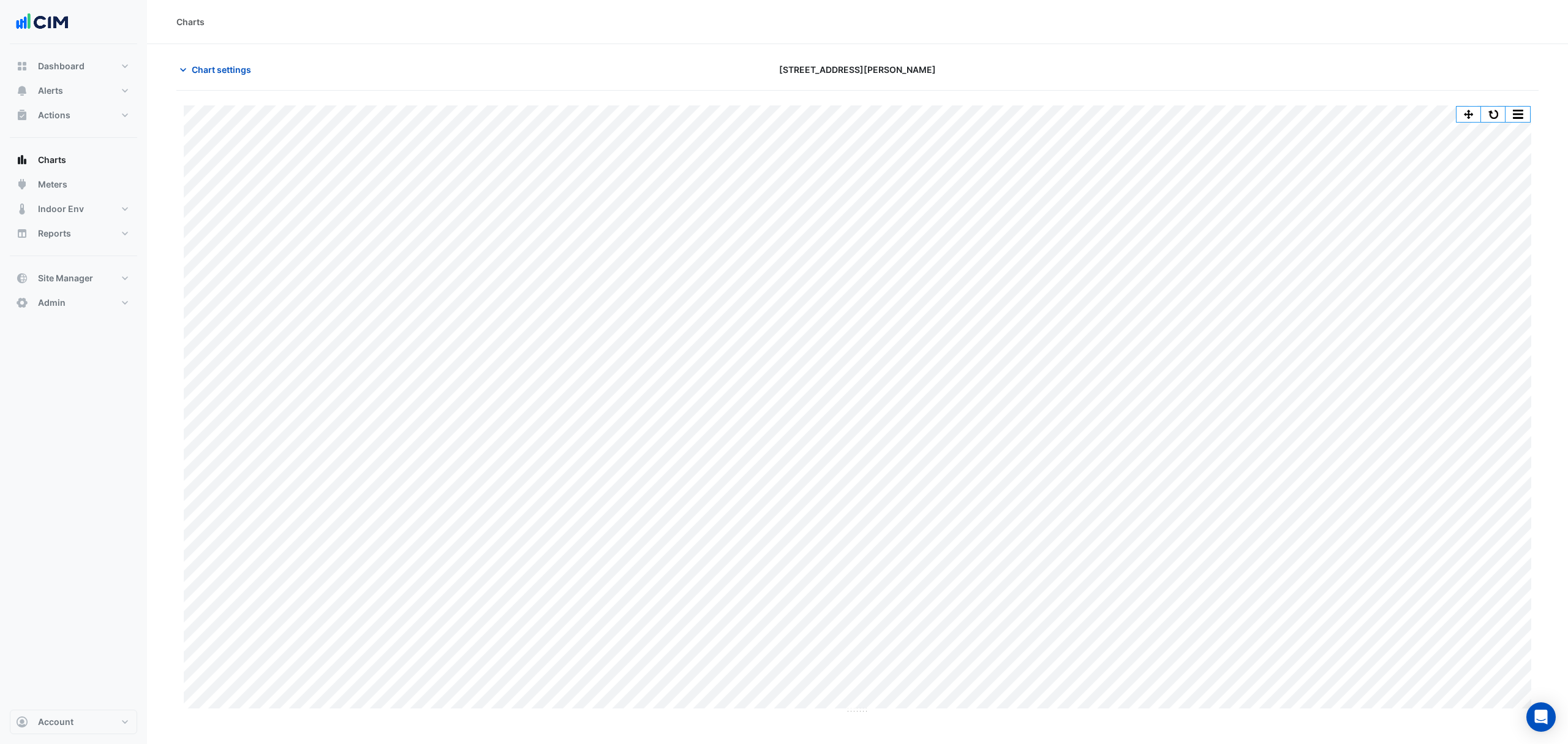
click at [226, 79] on button "Chart settings" at bounding box center [217, 70] width 82 height 21
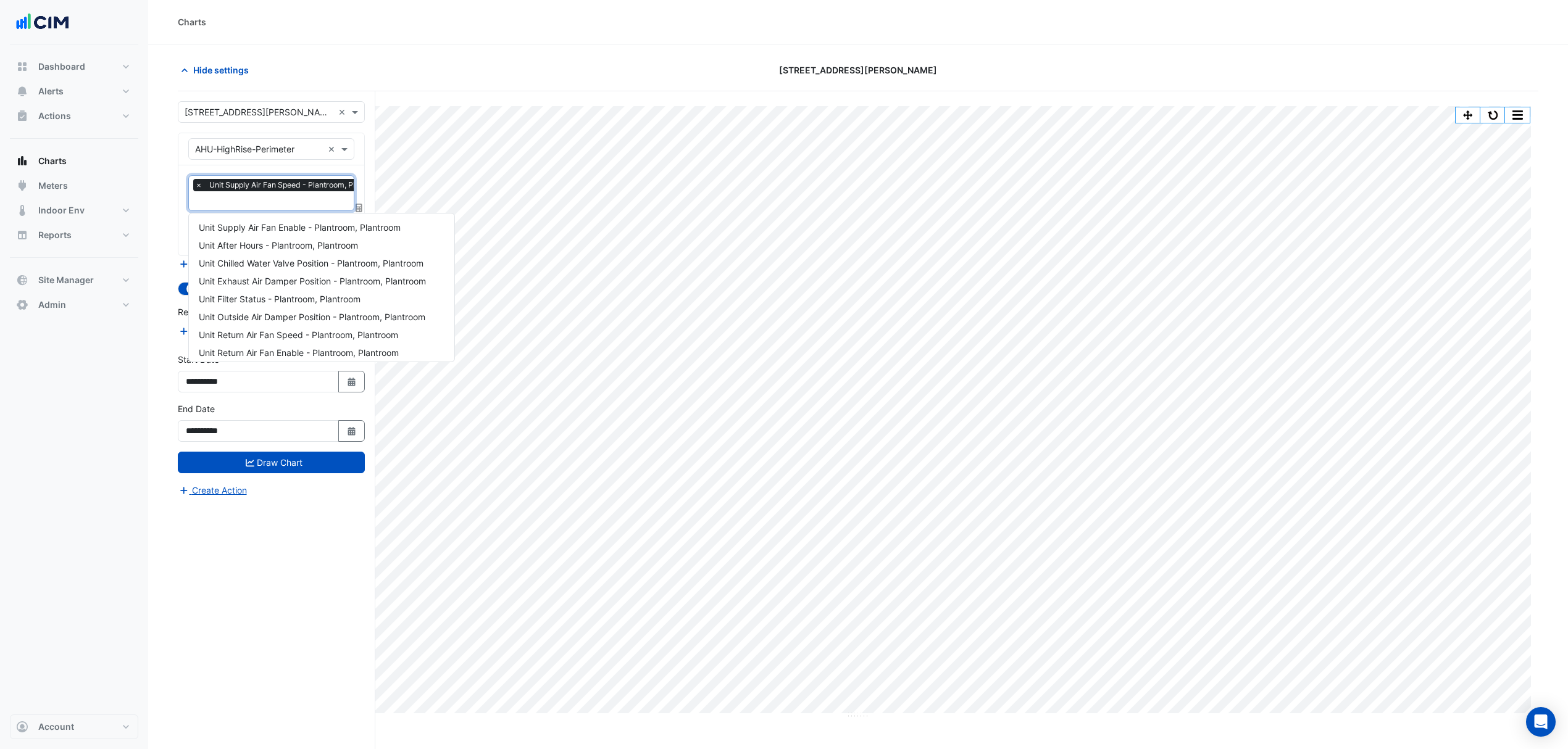
click at [248, 204] on input "text" at bounding box center [293, 202] width 196 height 13
click at [269, 261] on span "Unit Supply Air Pressure - Plantroom, Plantroom" at bounding box center [295, 257] width 192 height 11
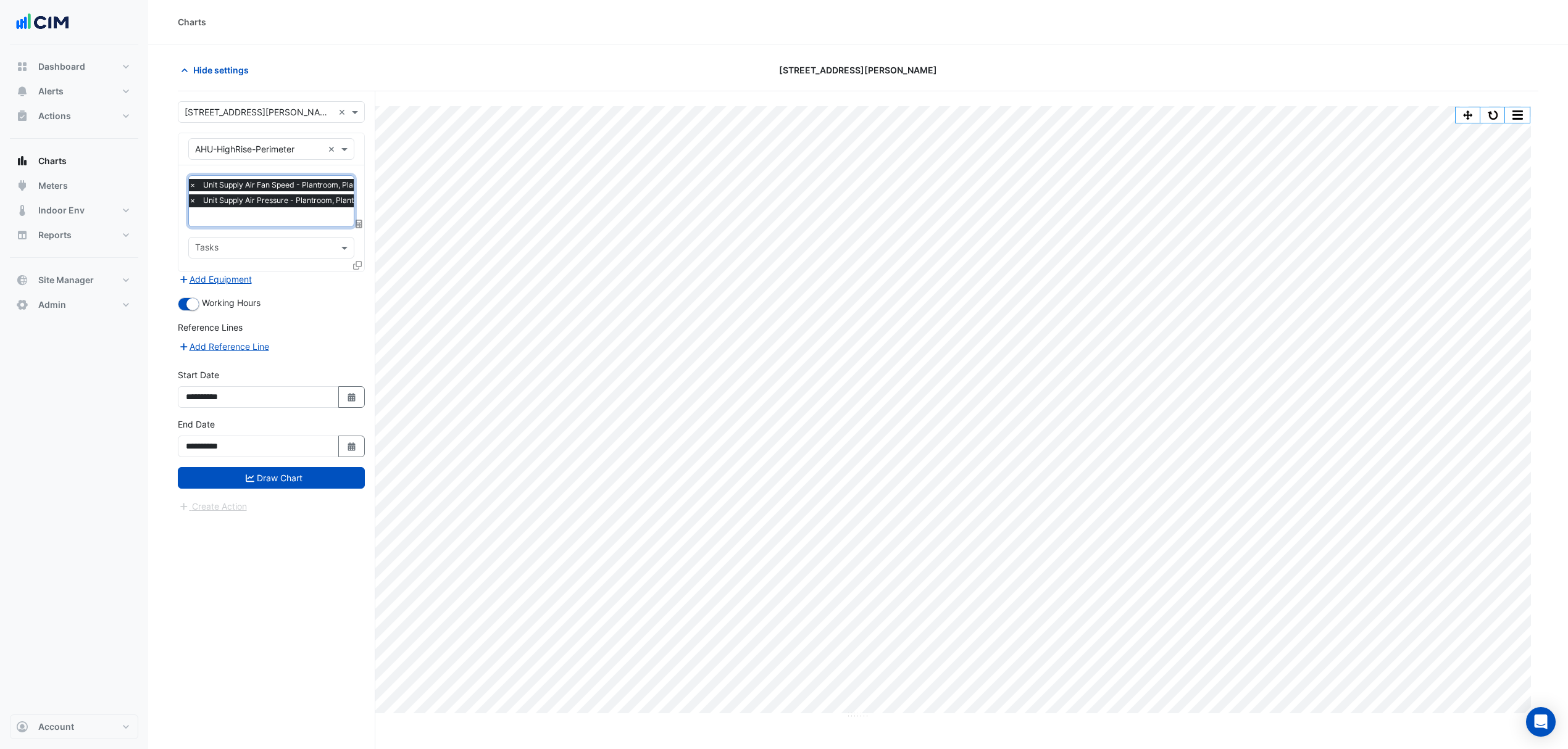
click at [279, 227] on div "Favourites × Unit Supply Air Fan Speed - Plantroom, Plantroom × Unit Supply Air…" at bounding box center [271, 201] width 166 height 52
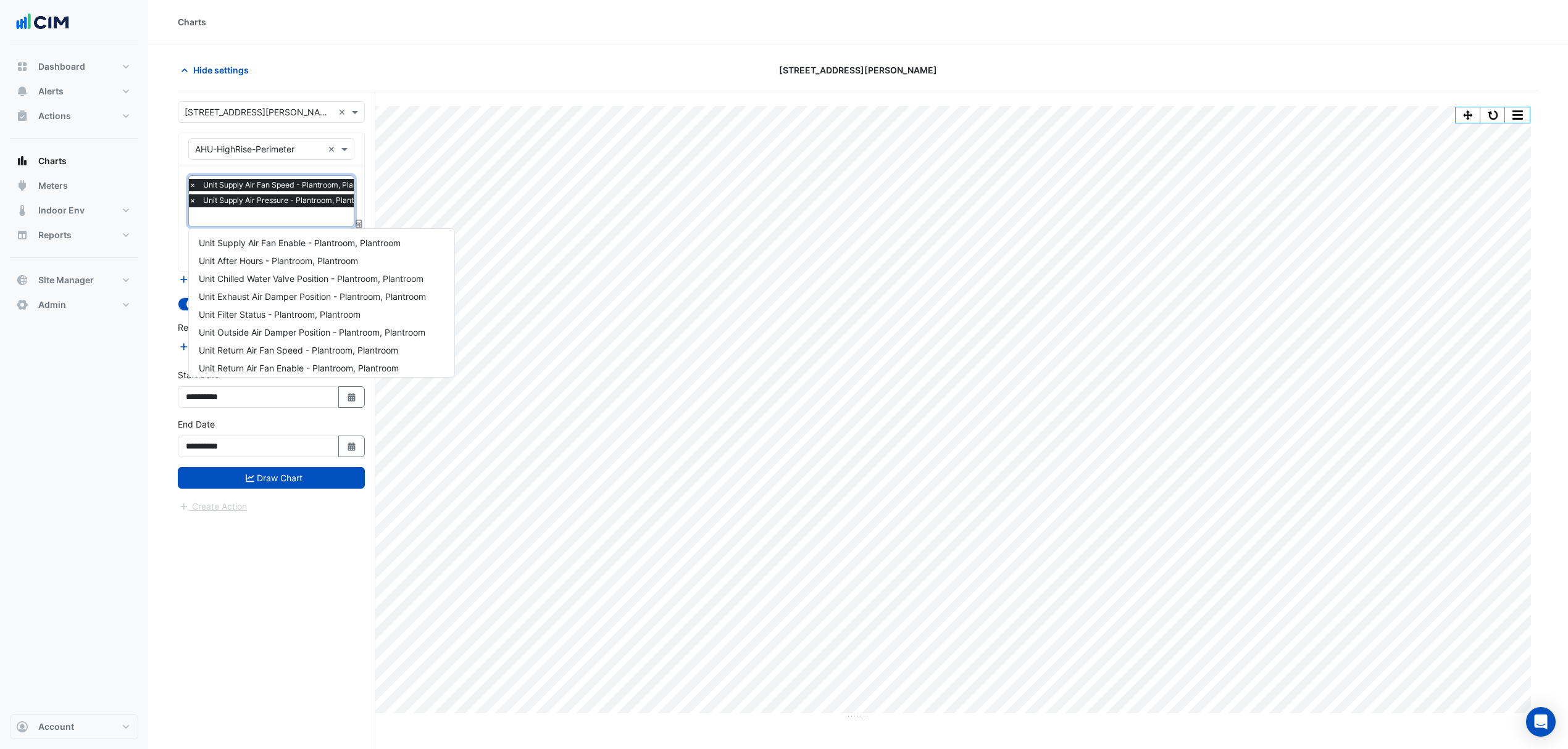
scroll to position [238, 0]
click at [290, 269] on span "Unit Supply Air Pressure Setpoint - Plantroom, Plantroom" at bounding box center [313, 273] width 229 height 11
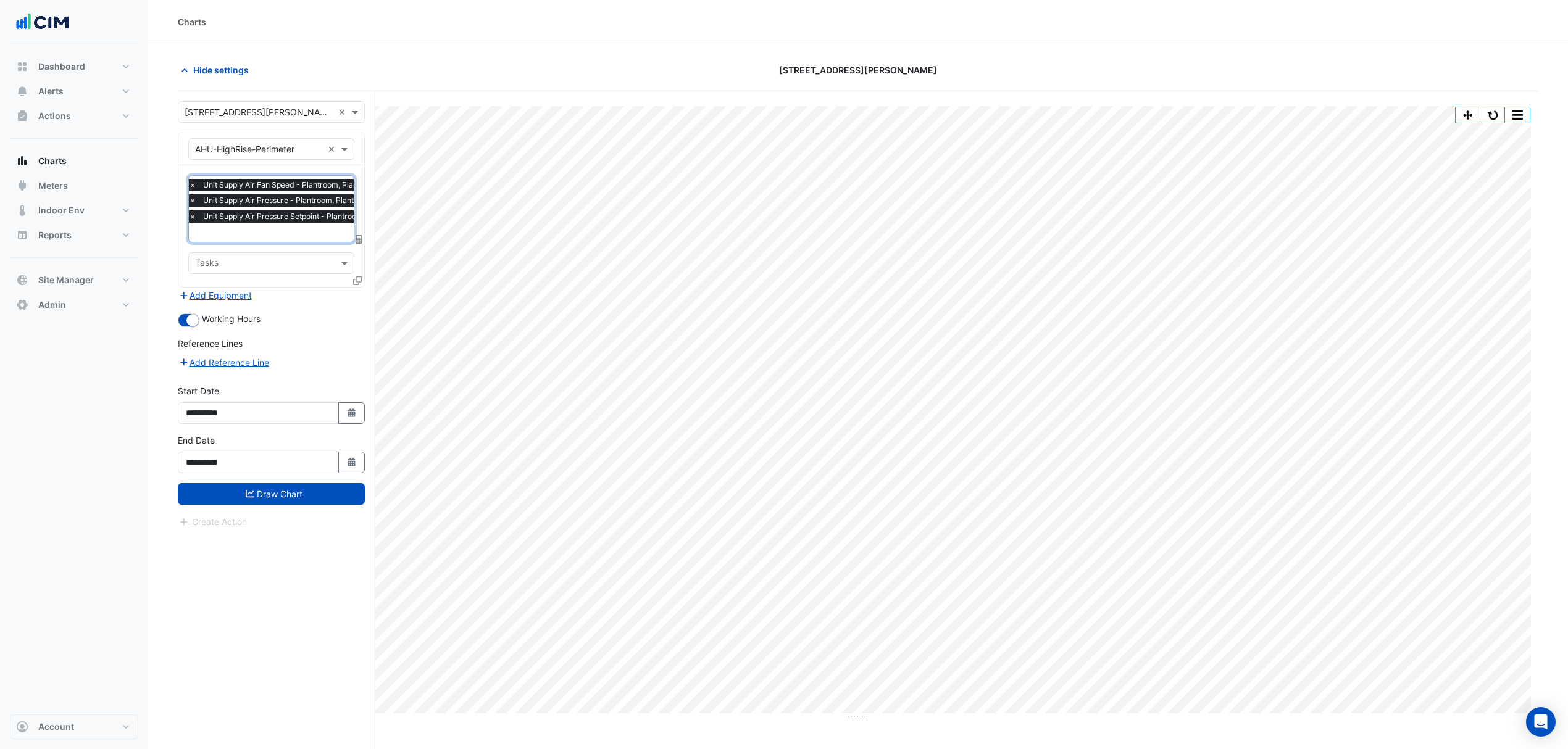
click at [354, 275] on fa-icon at bounding box center [357, 280] width 9 height 11
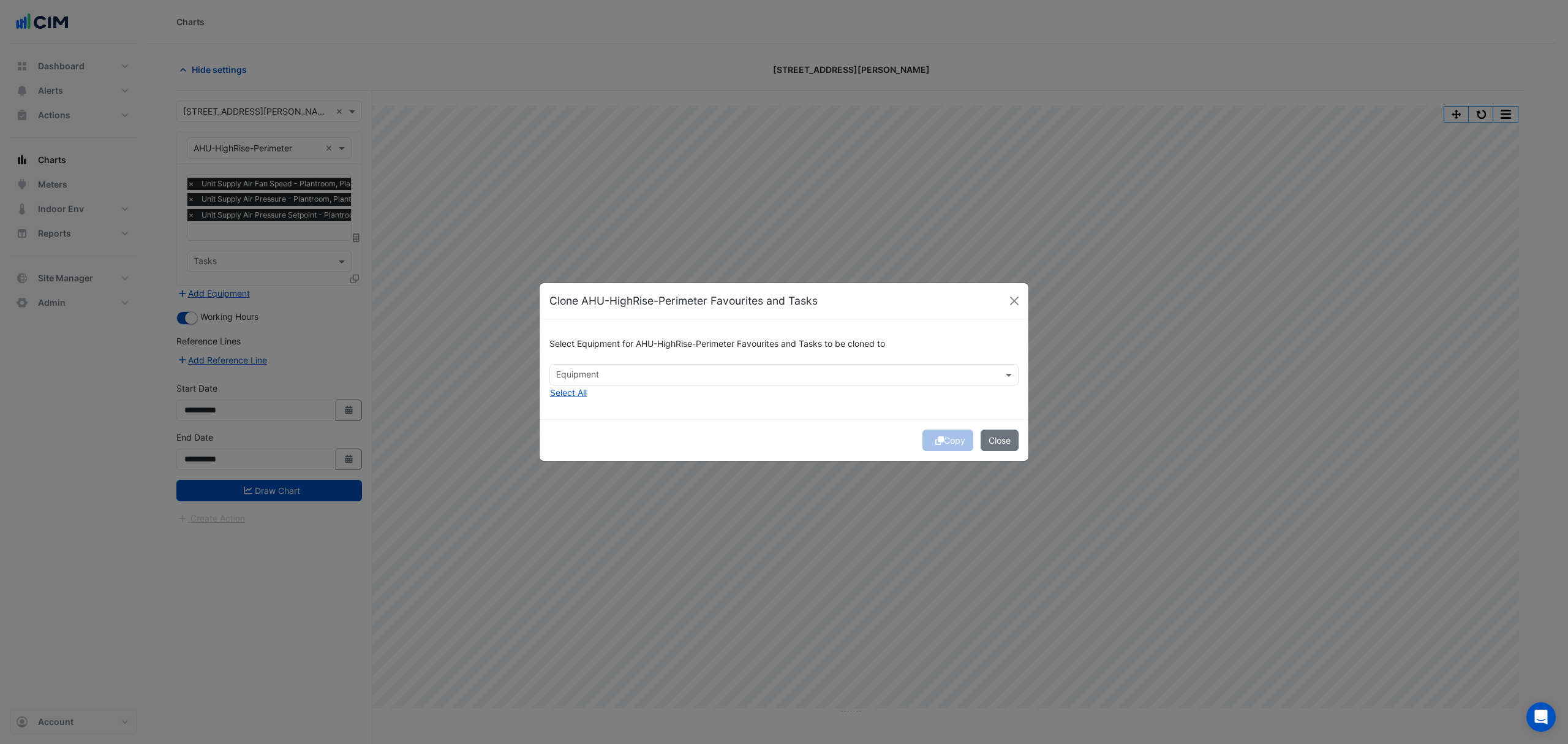
click at [576, 369] on input "text" at bounding box center [777, 375] width 442 height 13
click at [628, 401] on span "AHU-HighRise-Center" at bounding box center [603, 401] width 87 height 11
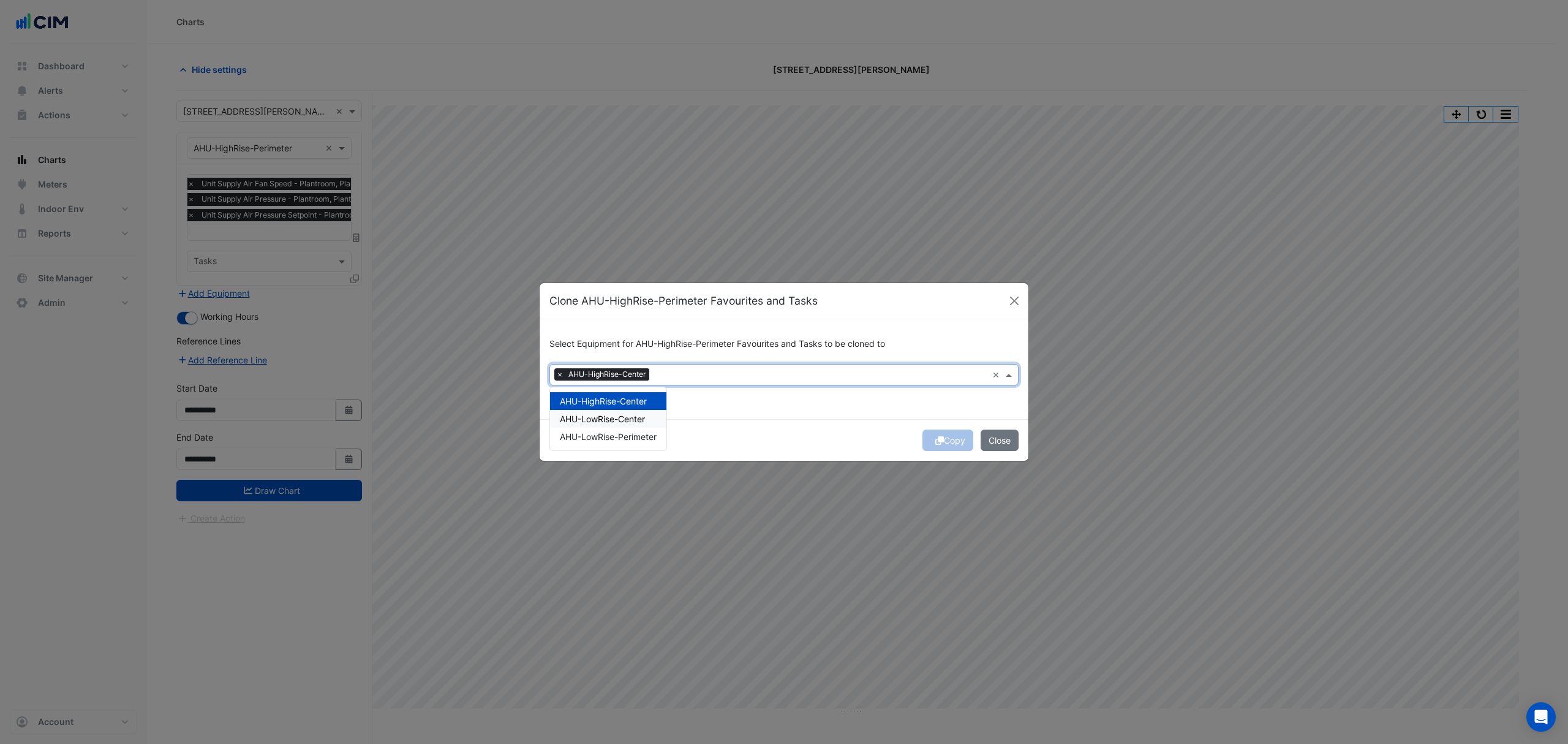
click at [619, 415] on span "AHU-LowRise-Center" at bounding box center [602, 418] width 85 height 11
click at [605, 439] on span "AHU-LowRise-Perimeter" at bounding box center [608, 436] width 97 height 11
drag, startPoint x: 797, startPoint y: 434, endPoint x: 832, endPoint y: 437, distance: 35.1
click at [799, 434] on div "Copy Close" at bounding box center [784, 440] width 489 height 42
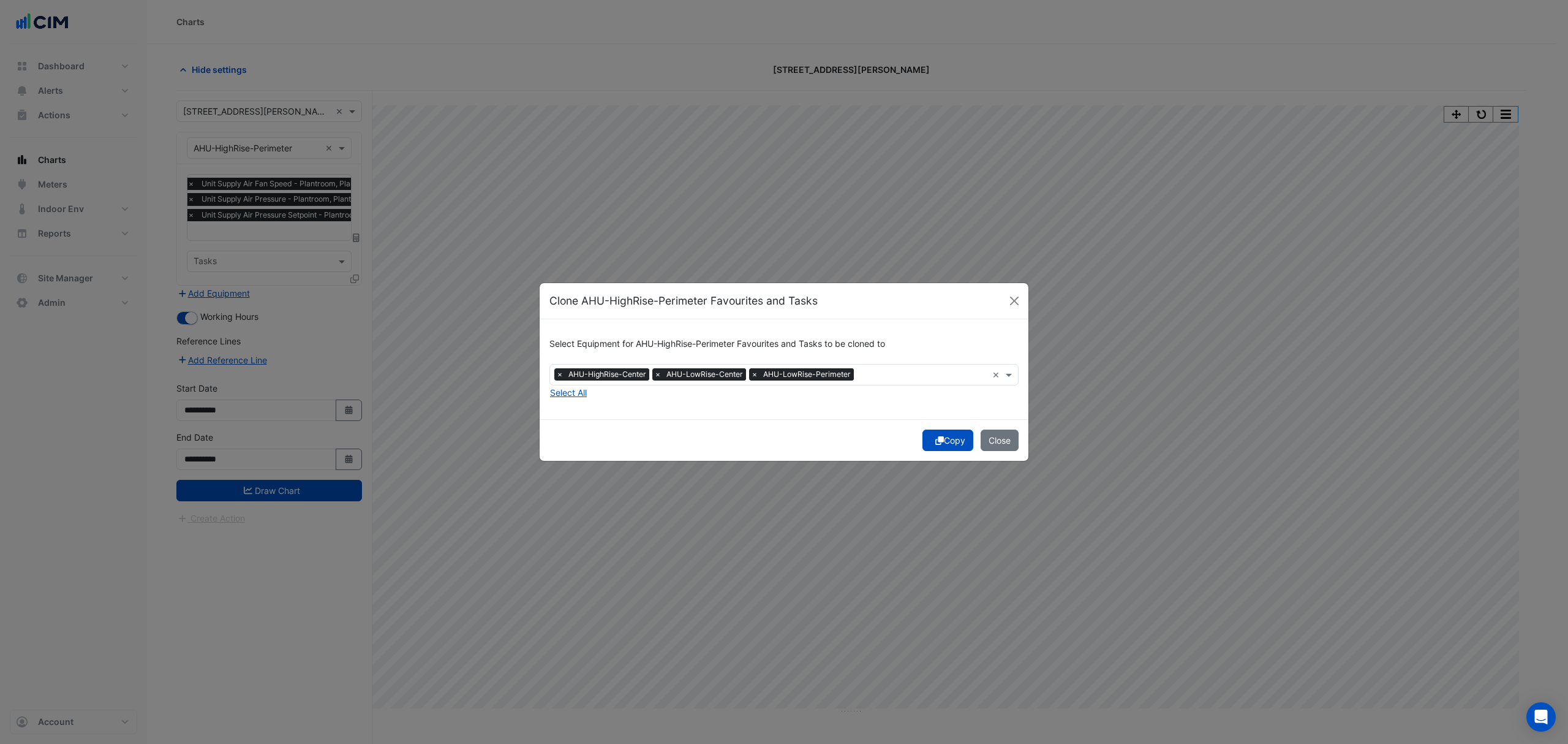
drag, startPoint x: 942, startPoint y: 439, endPoint x: 876, endPoint y: 440, distance: 66.0
click at [941, 440] on button "Copy" at bounding box center [948, 440] width 51 height 21
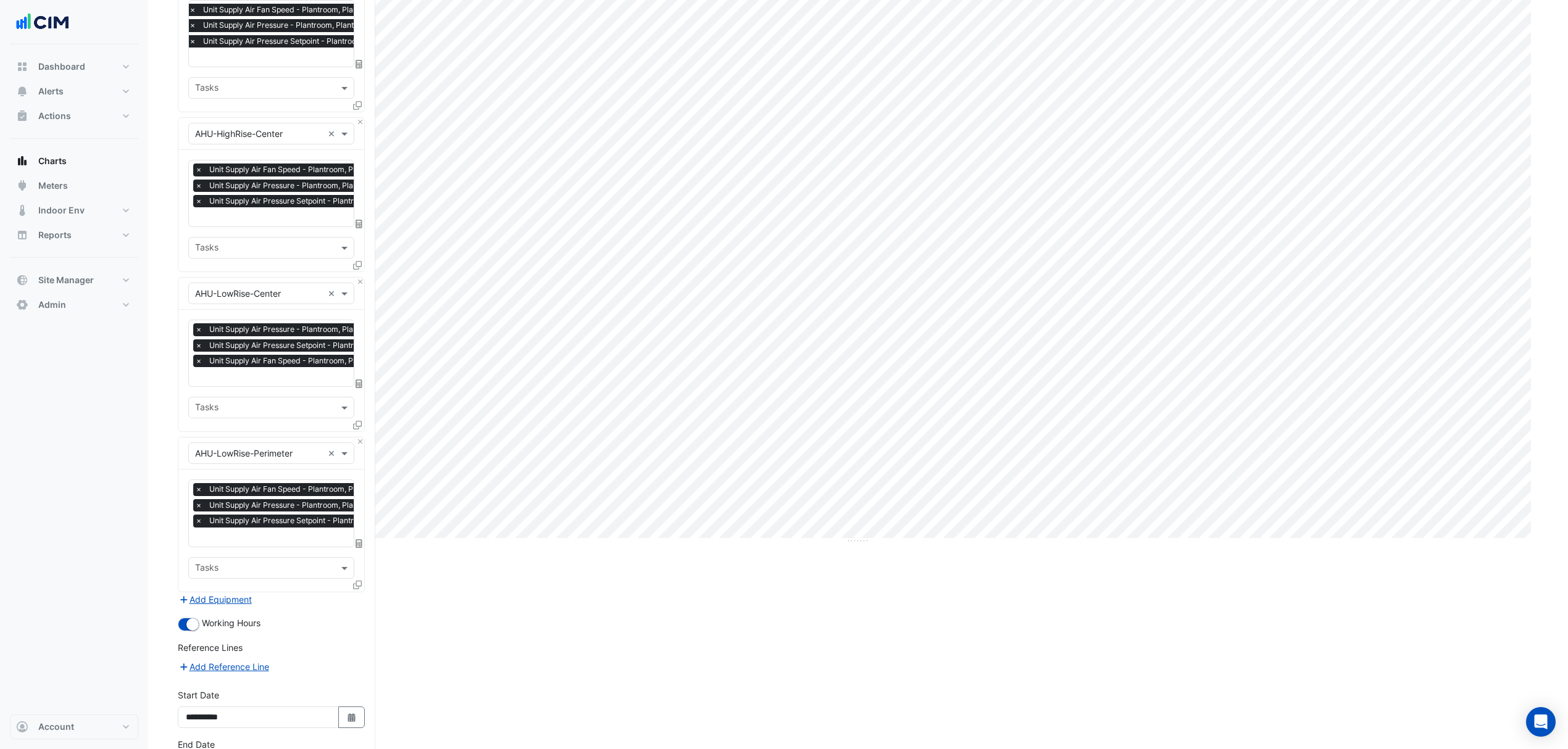
scroll to position [269, 0]
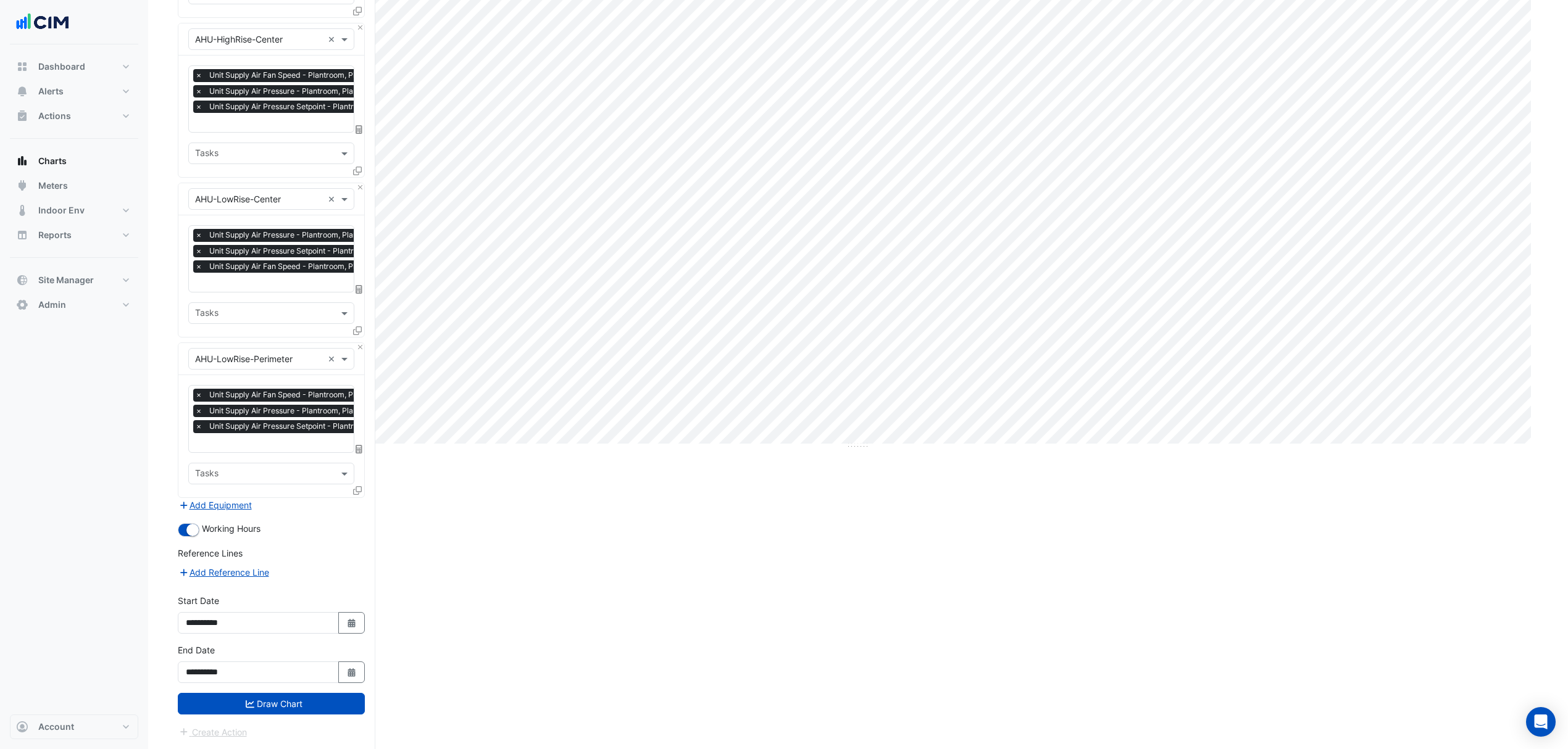
click at [219, 696] on button "Draw Chart" at bounding box center [271, 703] width 187 height 21
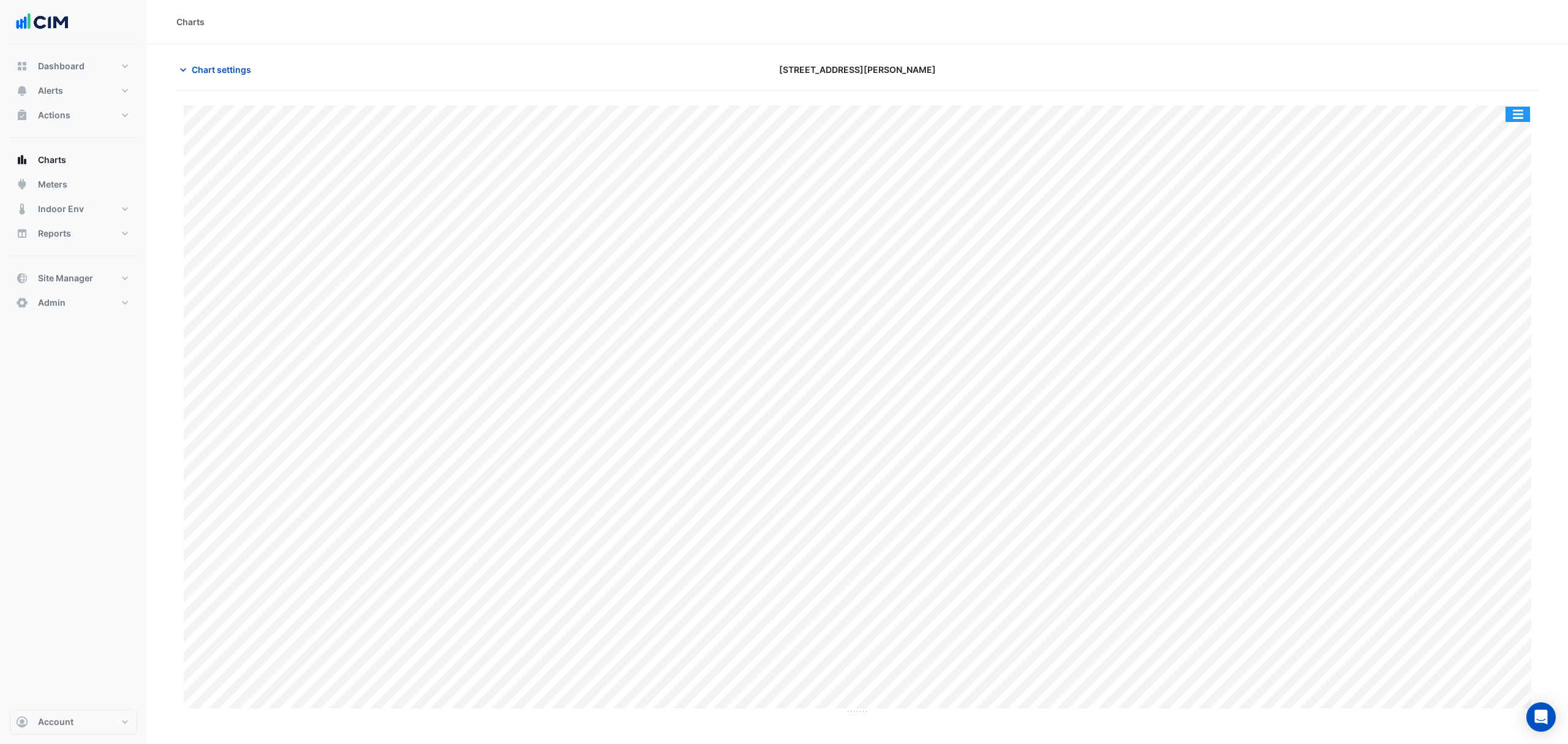
click at [1520, 119] on button "button" at bounding box center [1518, 114] width 24 height 16
click at [1457, 79] on div at bounding box center [1317, 70] width 459 height 21
click at [1522, 116] on button "button" at bounding box center [1518, 114] width 24 height 16
click at [1505, 140] on div "Split by Equip" at bounding box center [1493, 136] width 74 height 22
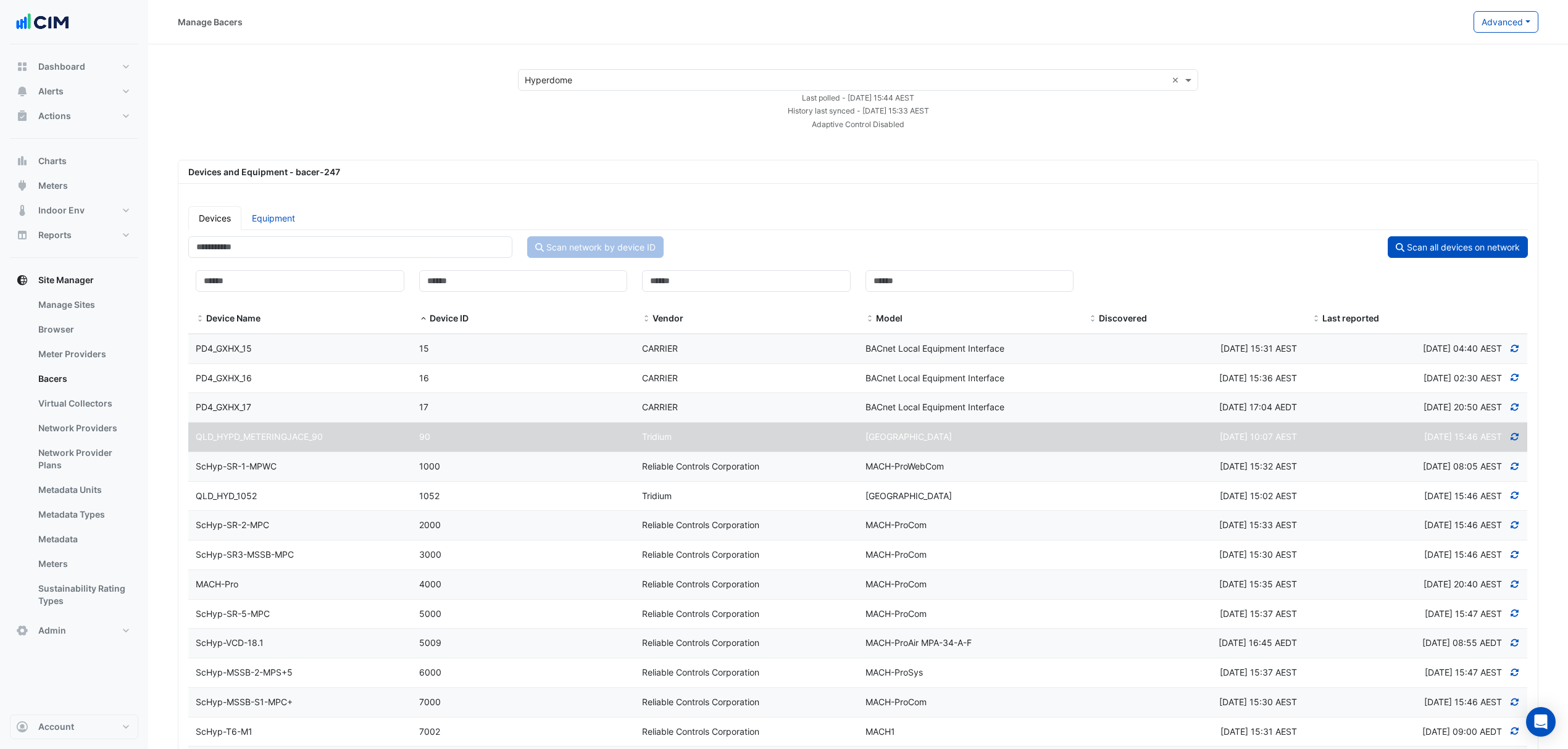
select select "***"
